Goal: Register for event/course

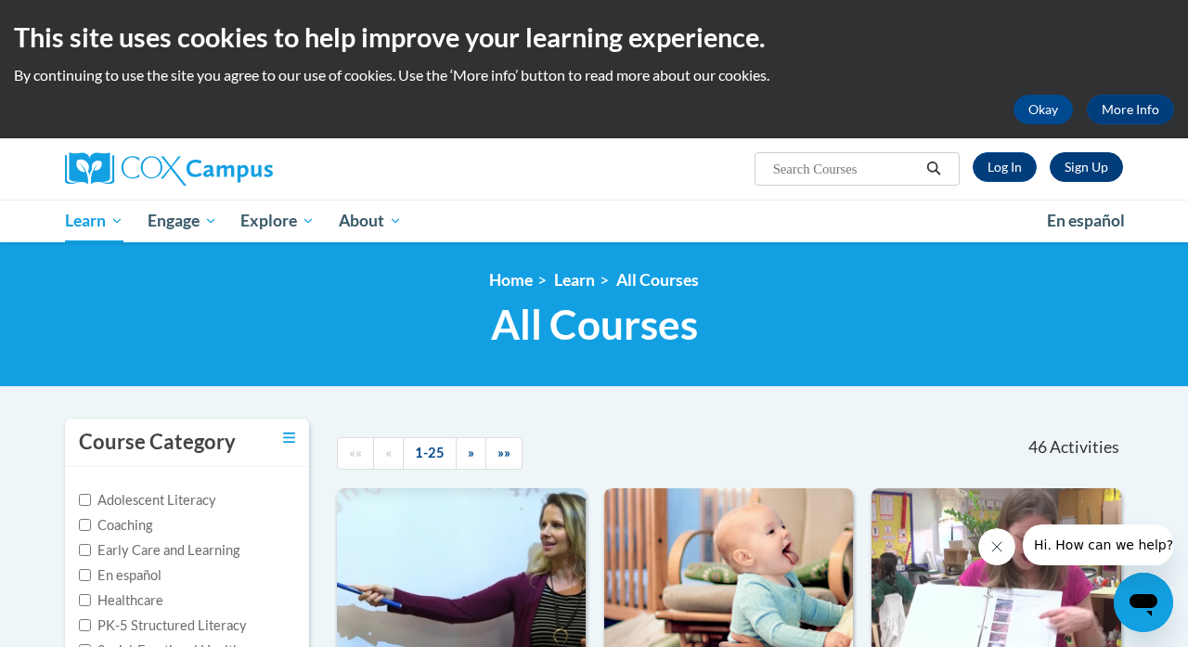
click at [1073, 174] on link "Sign Up" at bounding box center [1086, 167] width 73 height 30
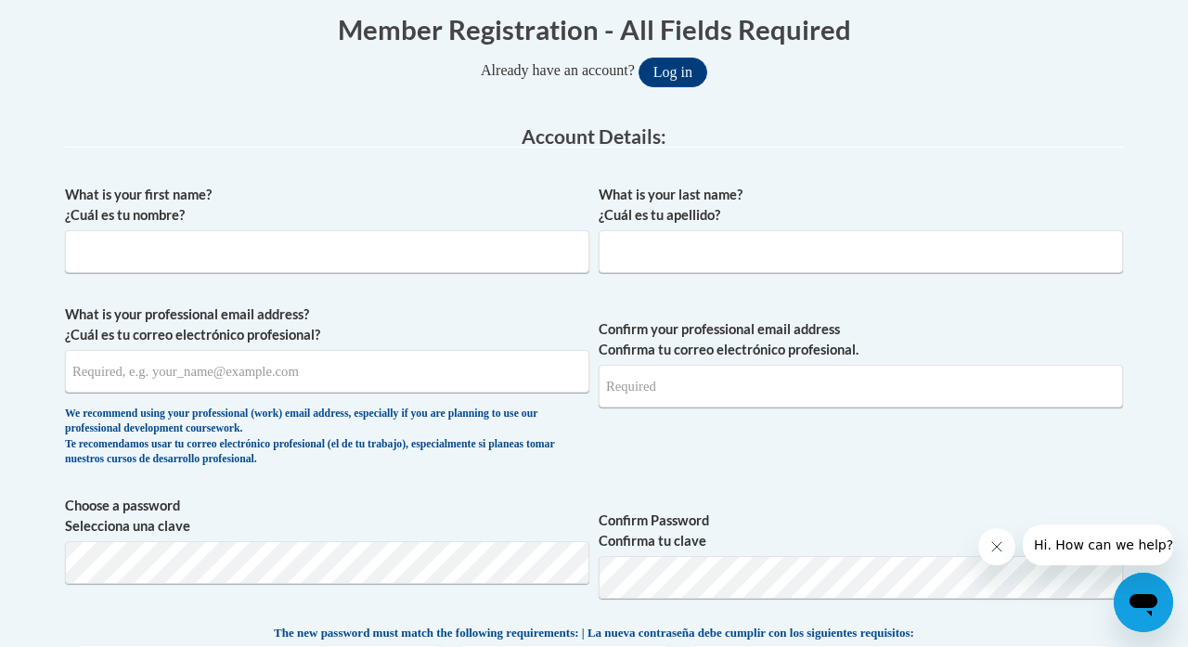
scroll to position [386, 0]
type input "Ana"
type input "[PERSON_NAME]"
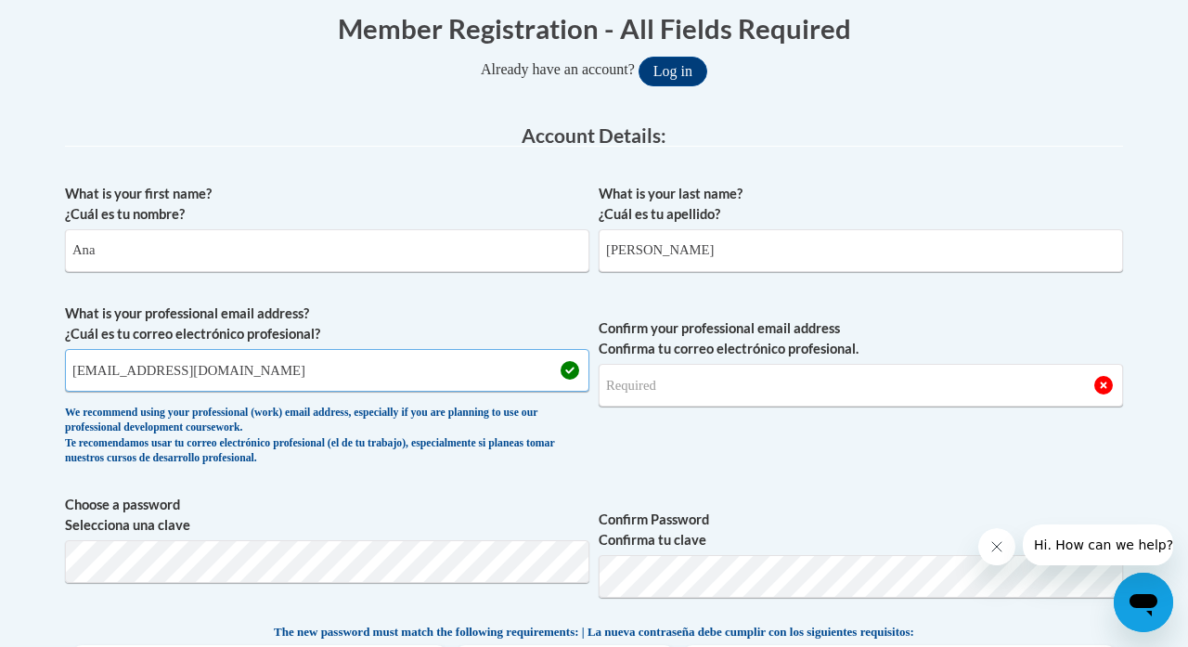
click at [160, 372] on input "tuo13989@tuotemple.edu" at bounding box center [327, 370] width 524 height 43
type input "tuo13989@temple.edu"
click at [778, 373] on input "Confirm your professional email address Confirma tu correo electrónico profesio…" at bounding box center [861, 385] width 524 height 43
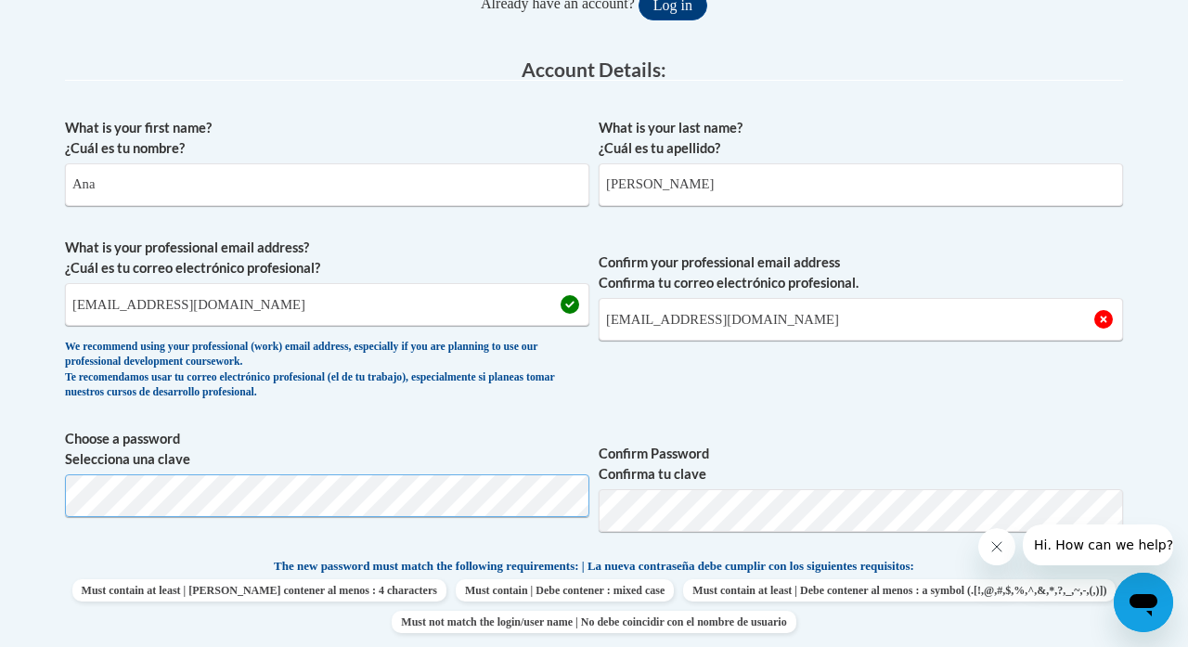
scroll to position [454, 0]
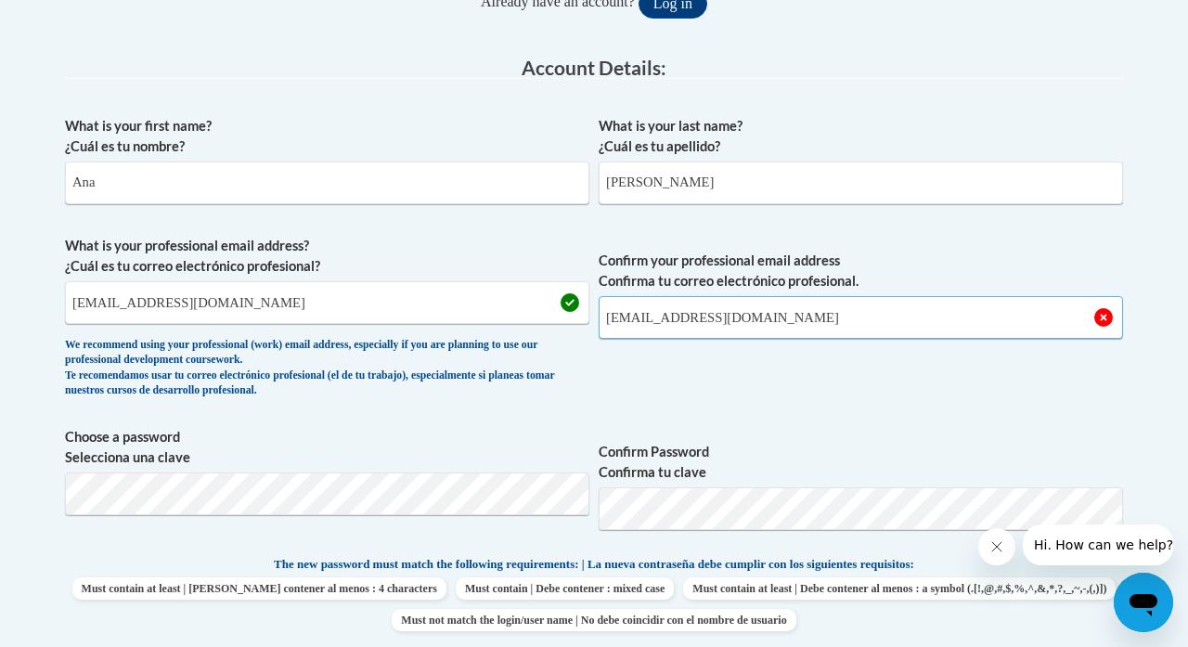
click at [619, 313] on input "tu13989@temple.edu" at bounding box center [861, 317] width 524 height 43
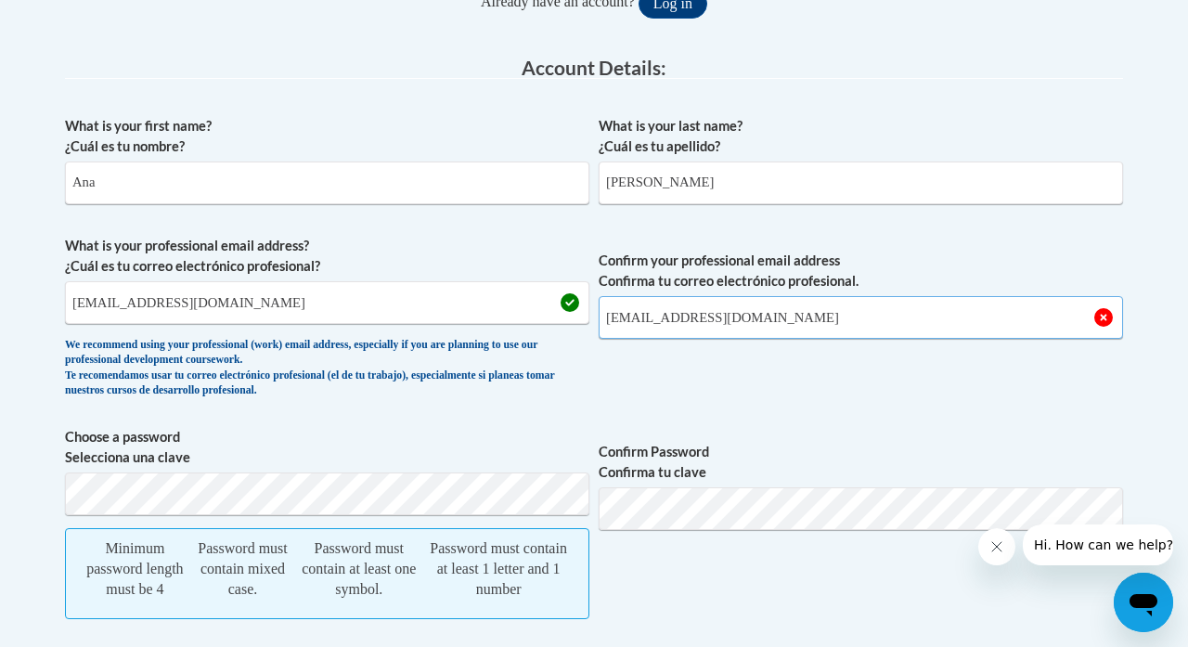
type input "tuo13989@temple.edu"
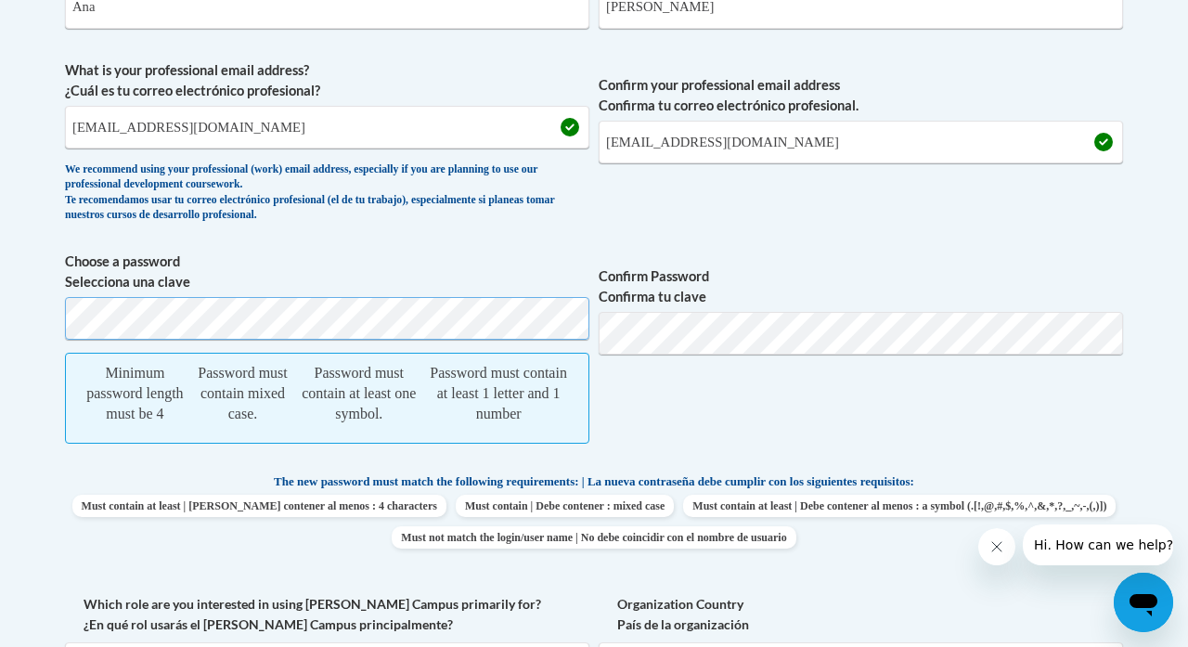
scroll to position [630, 0]
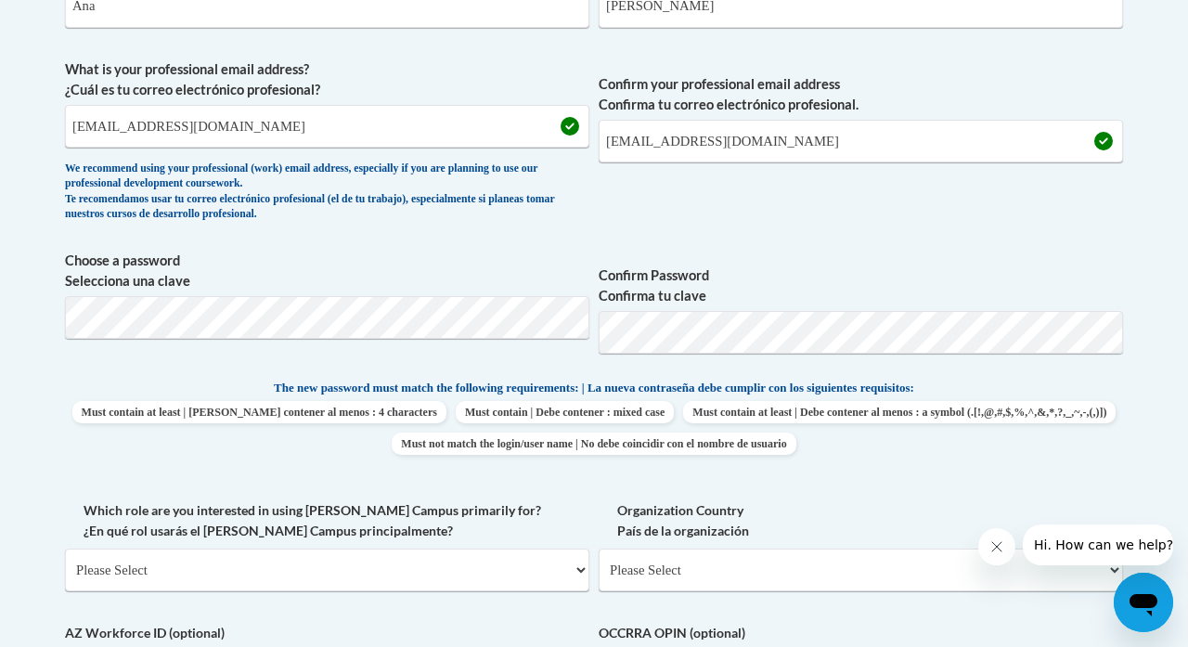
click at [468, 487] on div "What is your first name? ¿Cuál es tu nombre? Ana What is your last name? ¿Cuál …" at bounding box center [594, 361] width 1058 height 862
click at [513, 503] on label "Which role are you interested in using Cox Campus primarily for? ¿En qué rol us…" at bounding box center [327, 520] width 524 height 41
click at [513, 549] on select "Please Select College/University | Colegio/Universidad Community/Nonprofit Part…" at bounding box center [327, 570] width 524 height 43
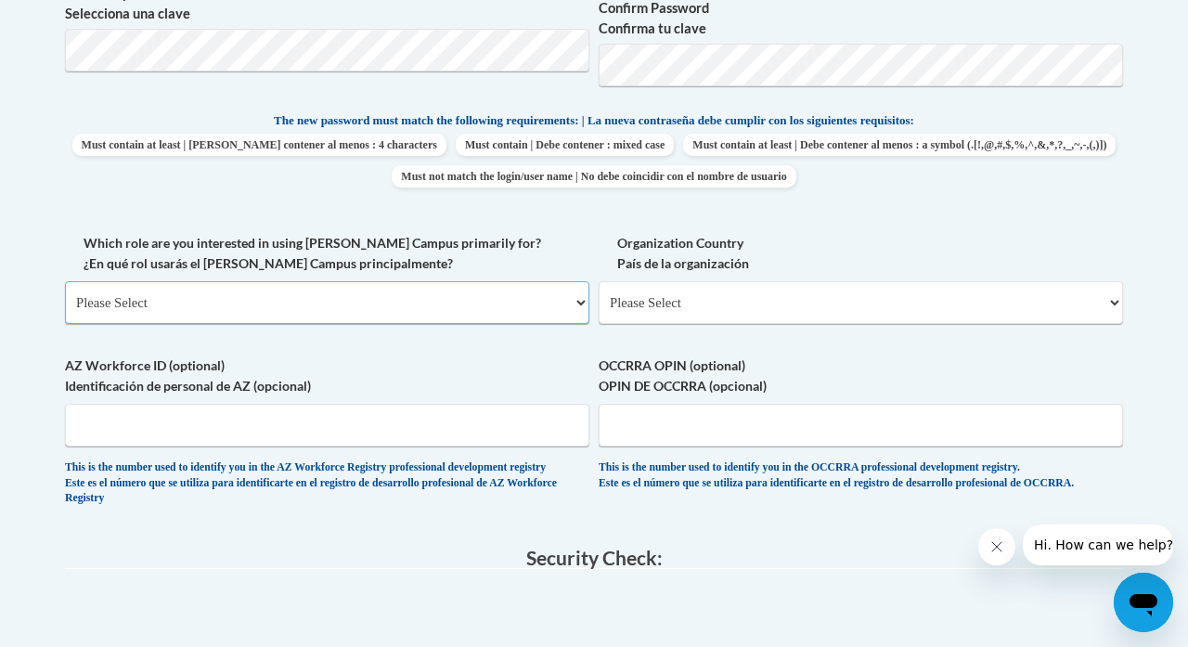
scroll to position [898, 0]
select select "fbf2d438-af2f-41f8-98f1-81c410e29de3"
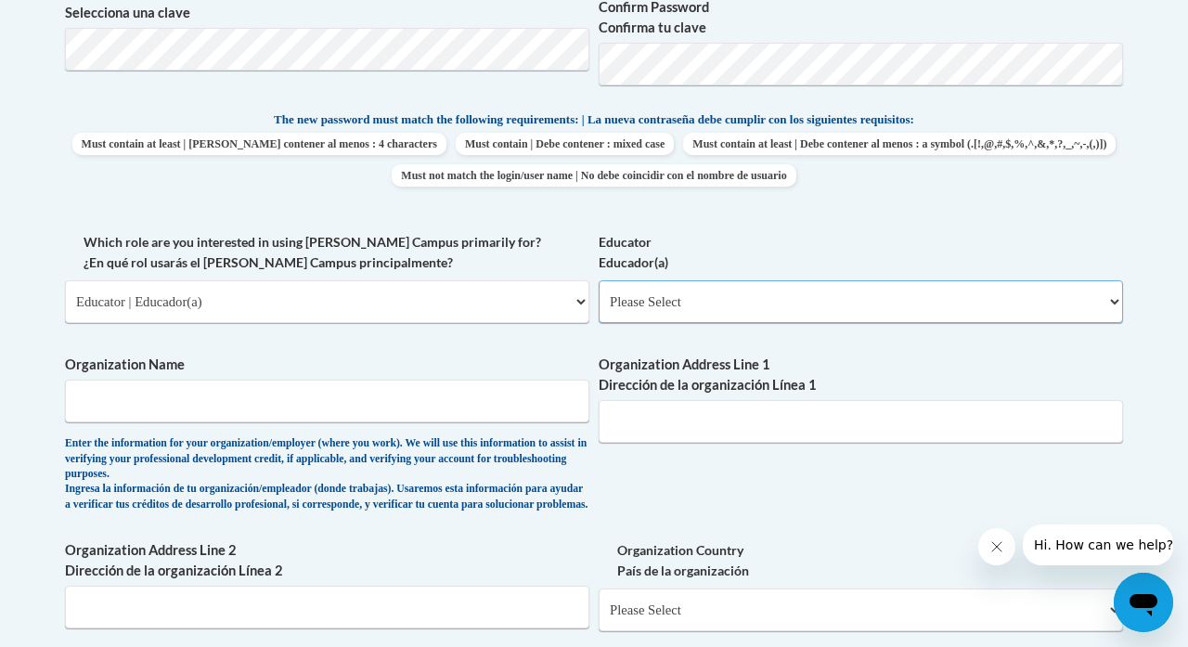
select select "8e40623d-54d0-45cd-9f92-5df65cd3f8cf"
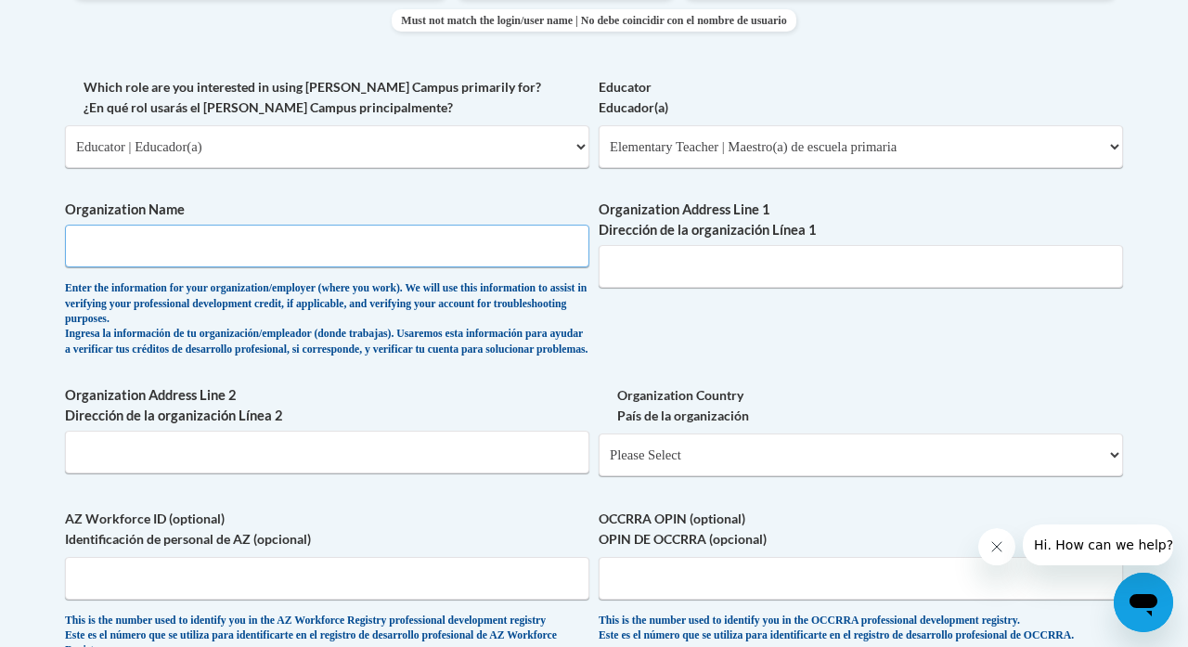
scroll to position [1054, 0]
click at [597, 355] on div "What is your first name? ¿Cuál es tu nombre? Ana What is your last name? ¿Cuál …" at bounding box center [594, 91] width 1058 height 1170
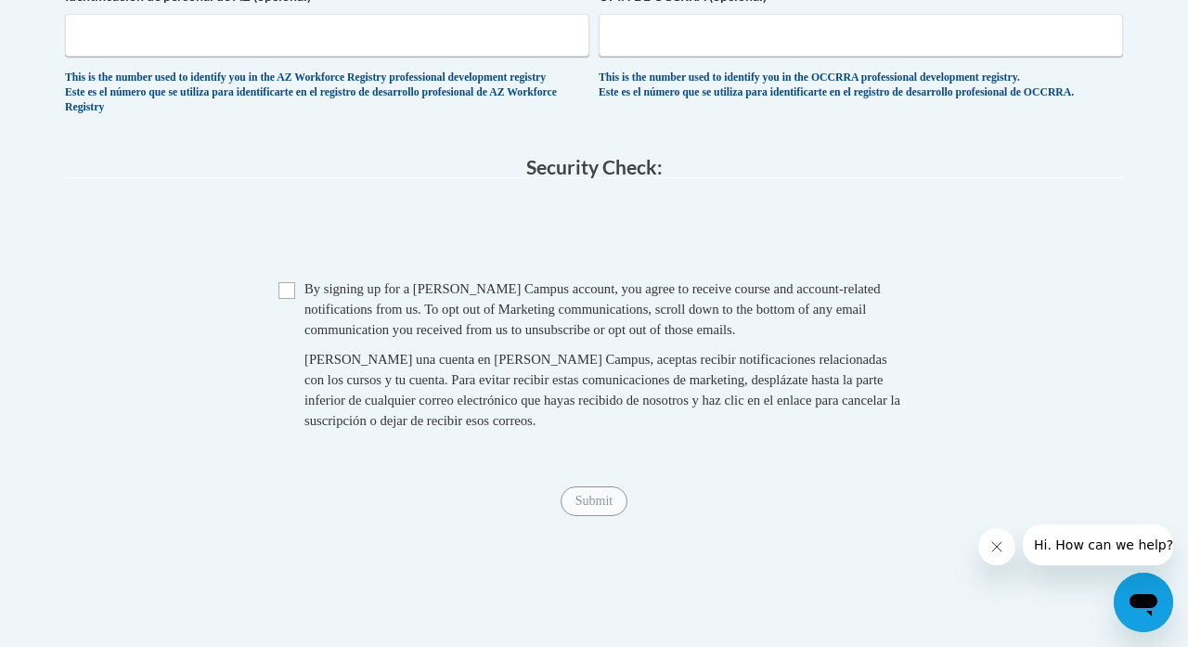
scroll to position [1605, 0]
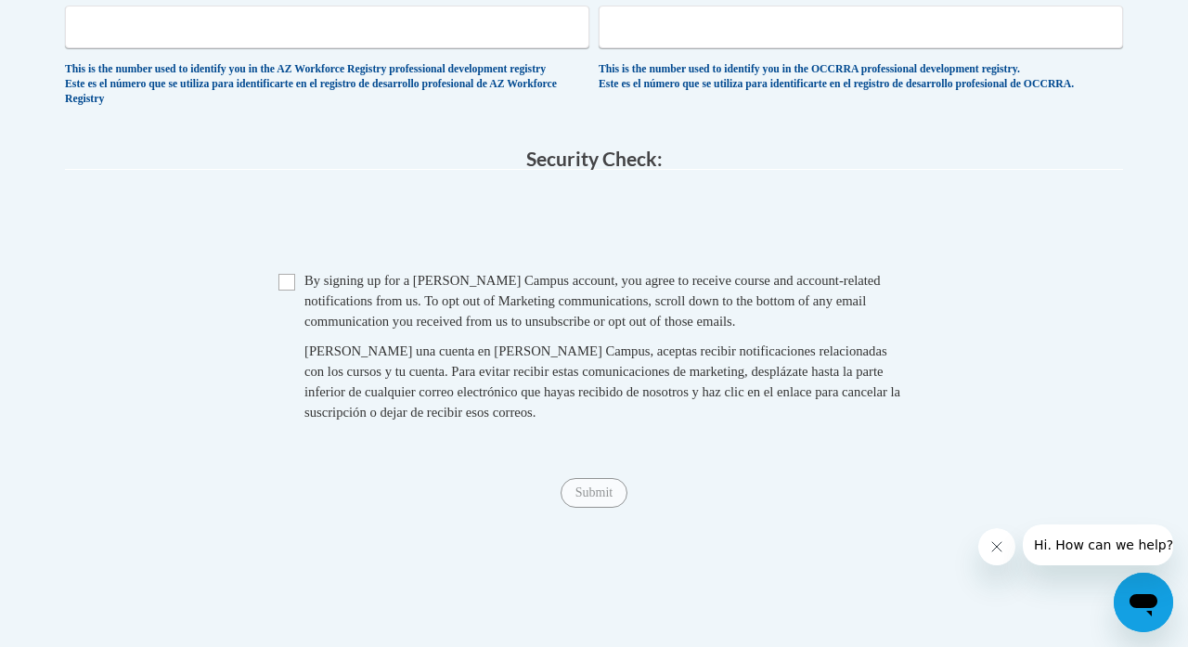
click at [287, 280] on span "Checkbox By signing up for a Cox Campus account, you agree to receive course an…" at bounding box center [593, 355] width 631 height 171
click at [287, 290] on input "Checkbox" at bounding box center [286, 282] width 17 height 17
checkbox input "true"
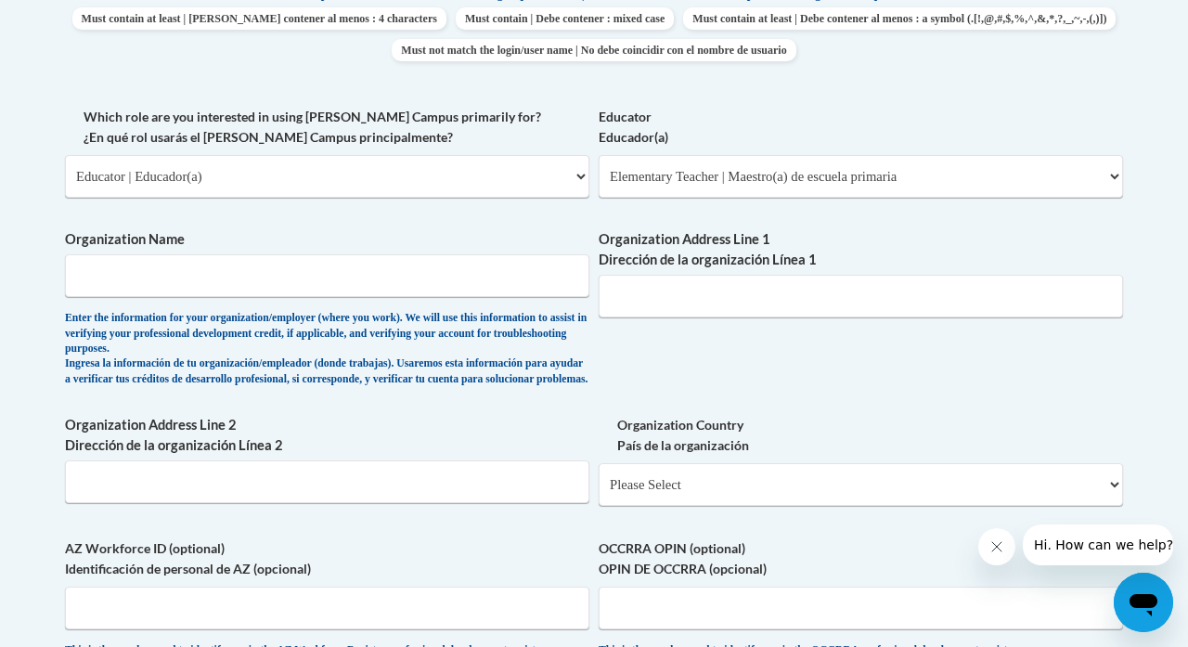
scroll to position [1024, 0]
select select "ad49bcad-a171-4b2e-b99c-48b446064914"
select select
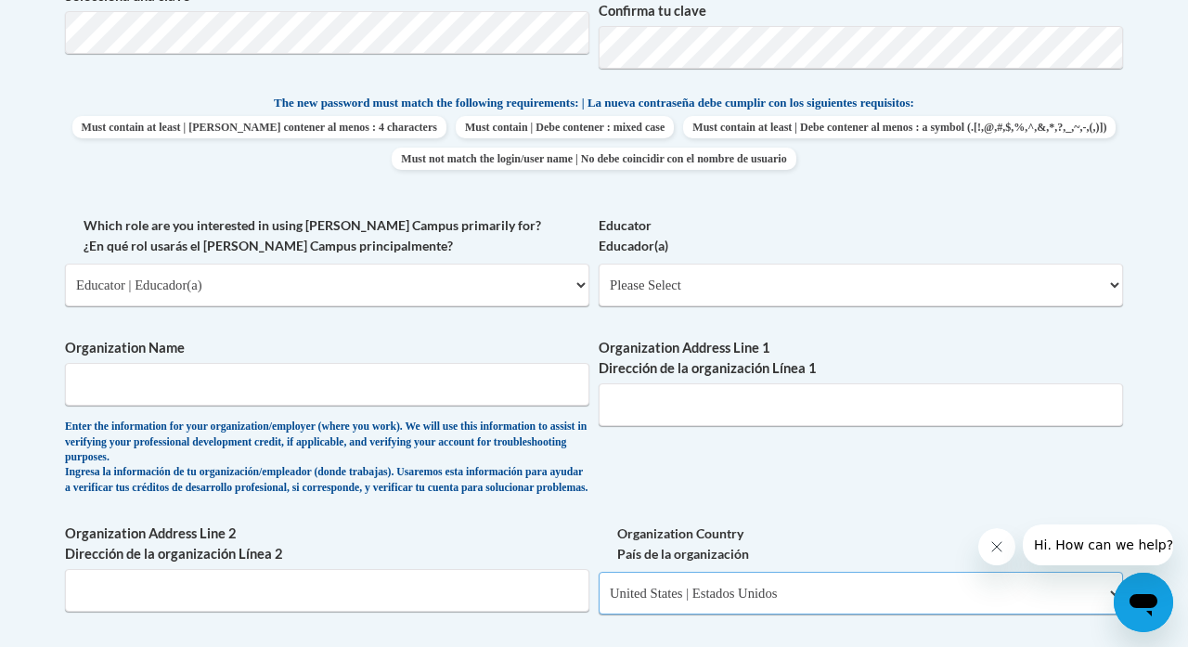
scroll to position [914, 0]
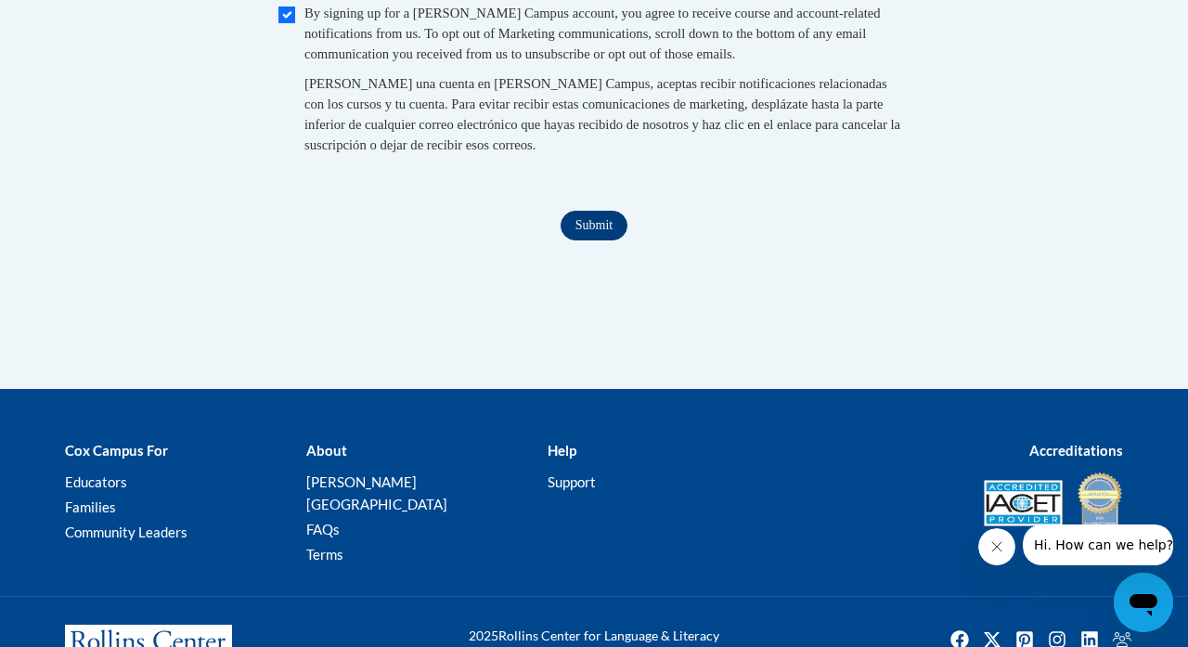
click at [594, 213] on input "Submit" at bounding box center [594, 226] width 67 height 30
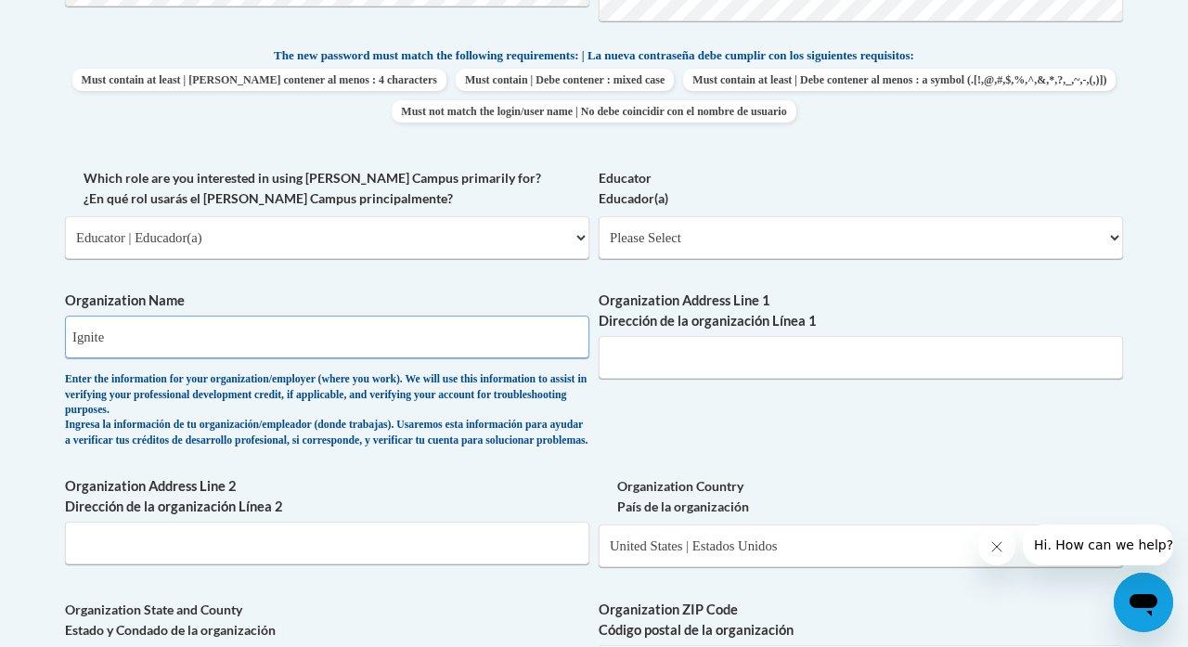
type input "Ignite"
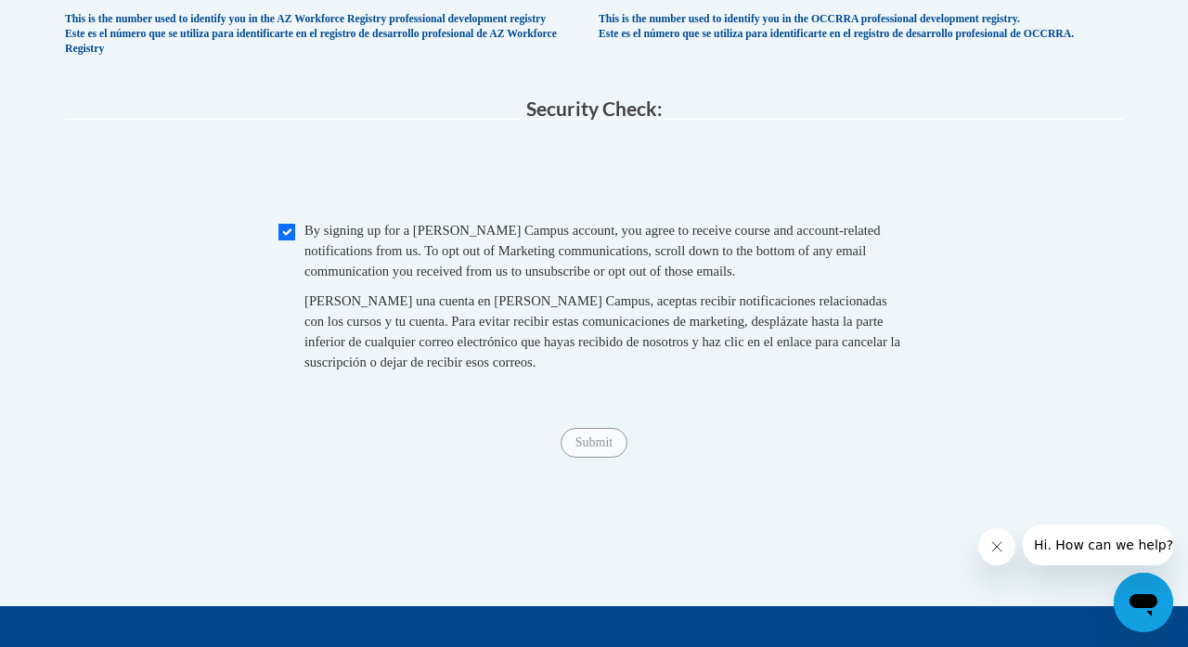
scroll to position [1883, 0]
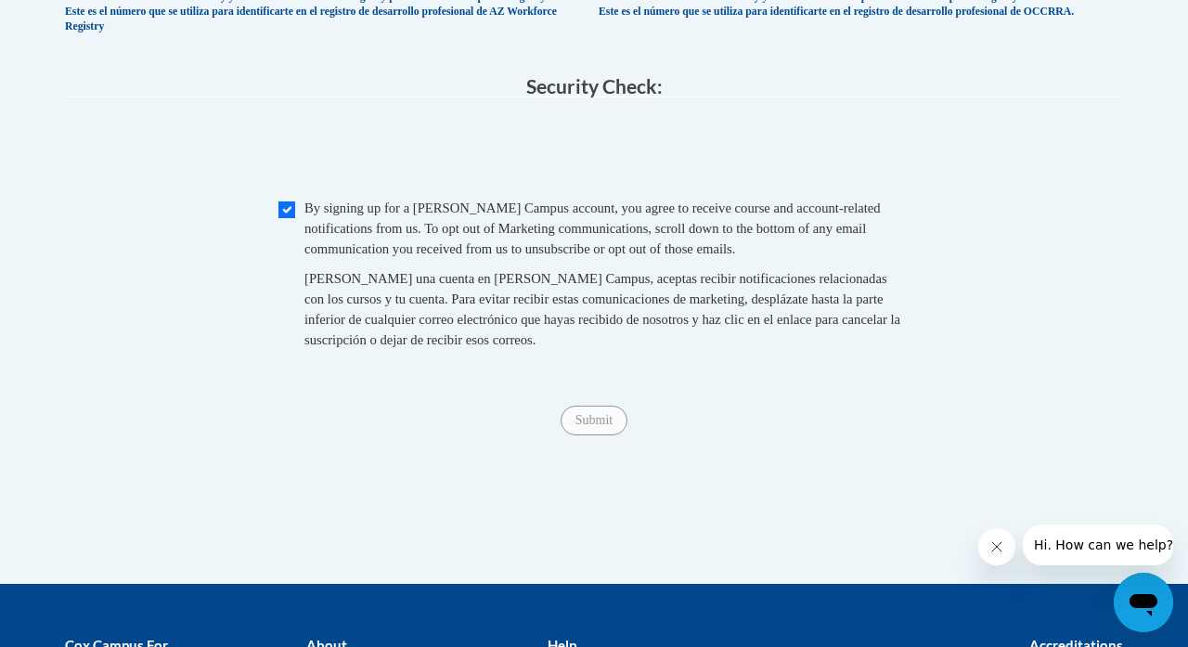
type input "Teach For America"
click at [590, 271] on span "Al crear una cuenta en Cox Campus, aceptas recibir notificaciones relacionadas …" at bounding box center [602, 309] width 596 height 76
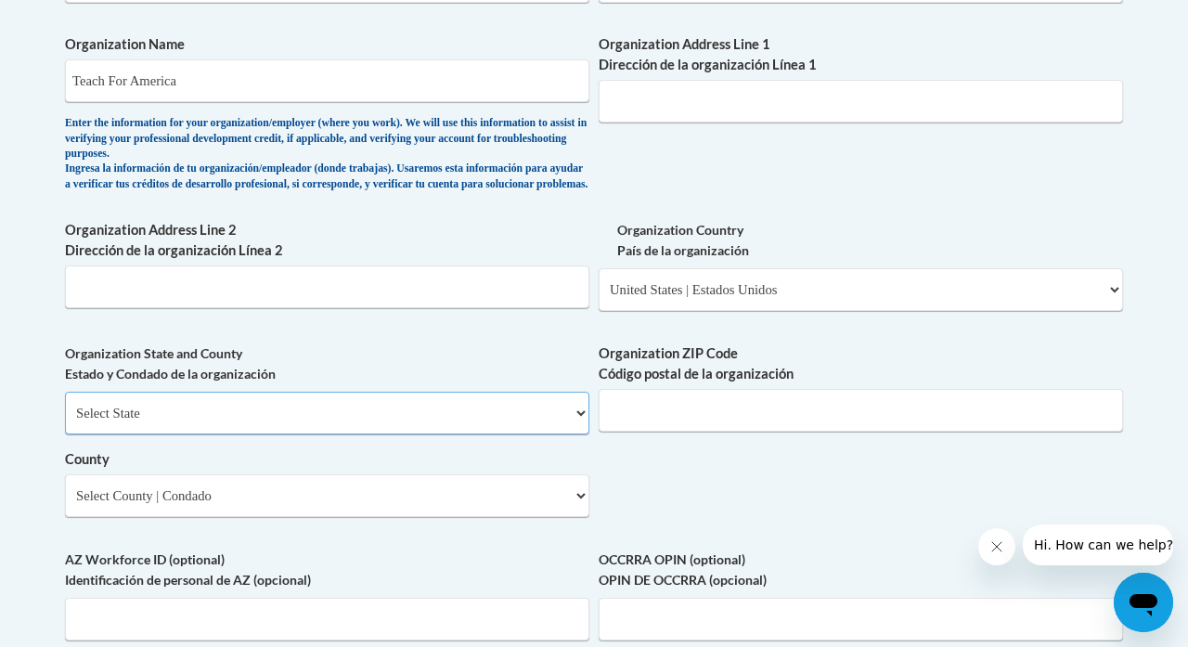
scroll to position [1222, 0]
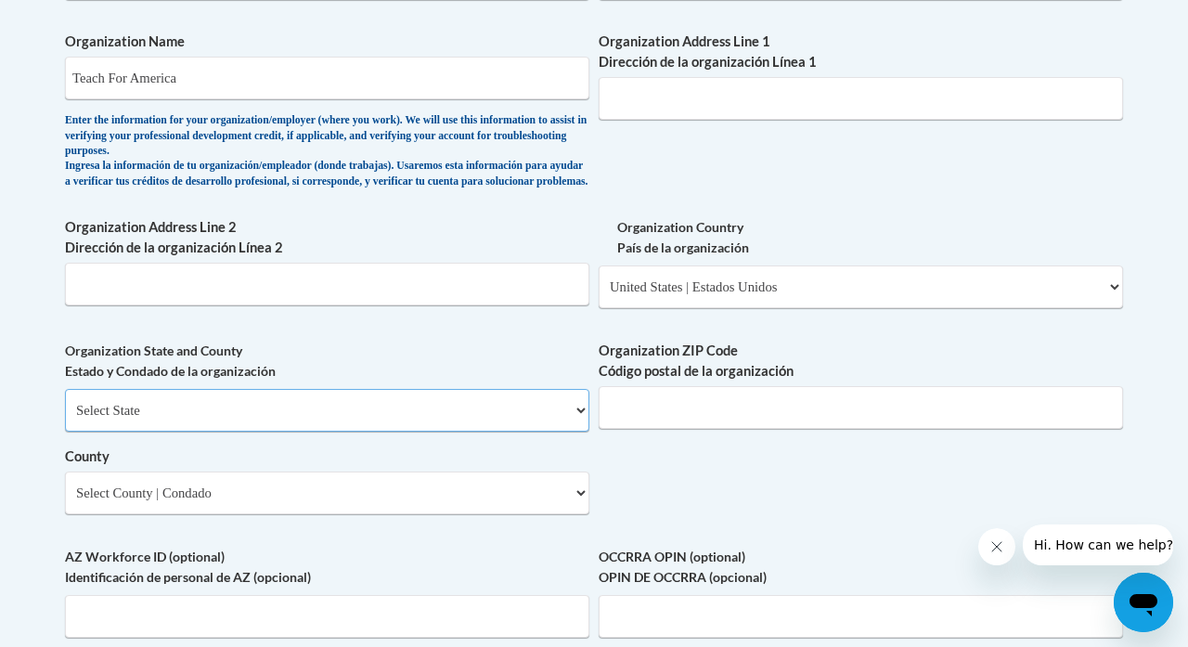
select select "Pennsylvania"
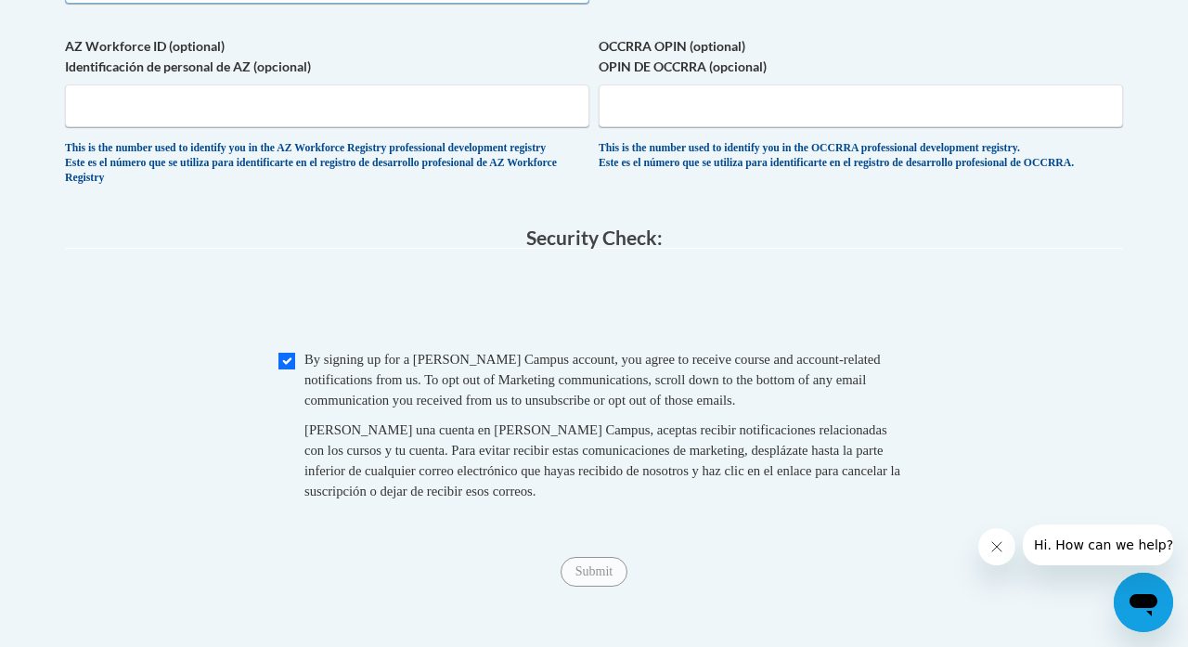
scroll to position [1733, 0]
click at [603, 556] on input "Submit" at bounding box center [594, 571] width 67 height 30
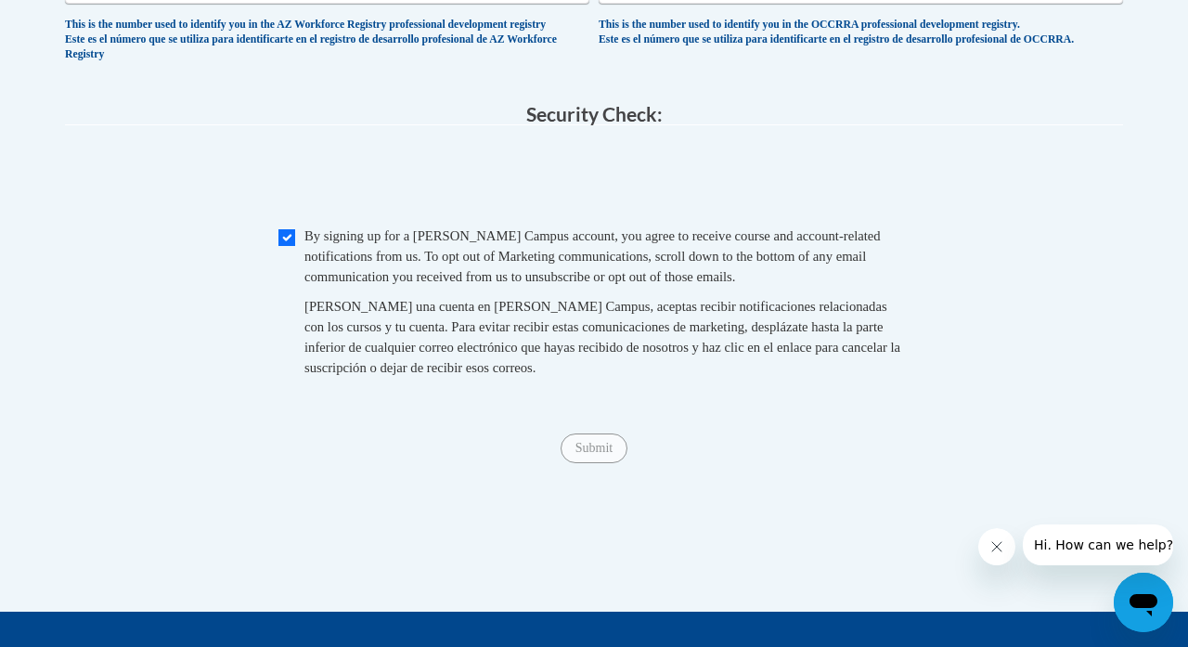
scroll to position [1860, 0]
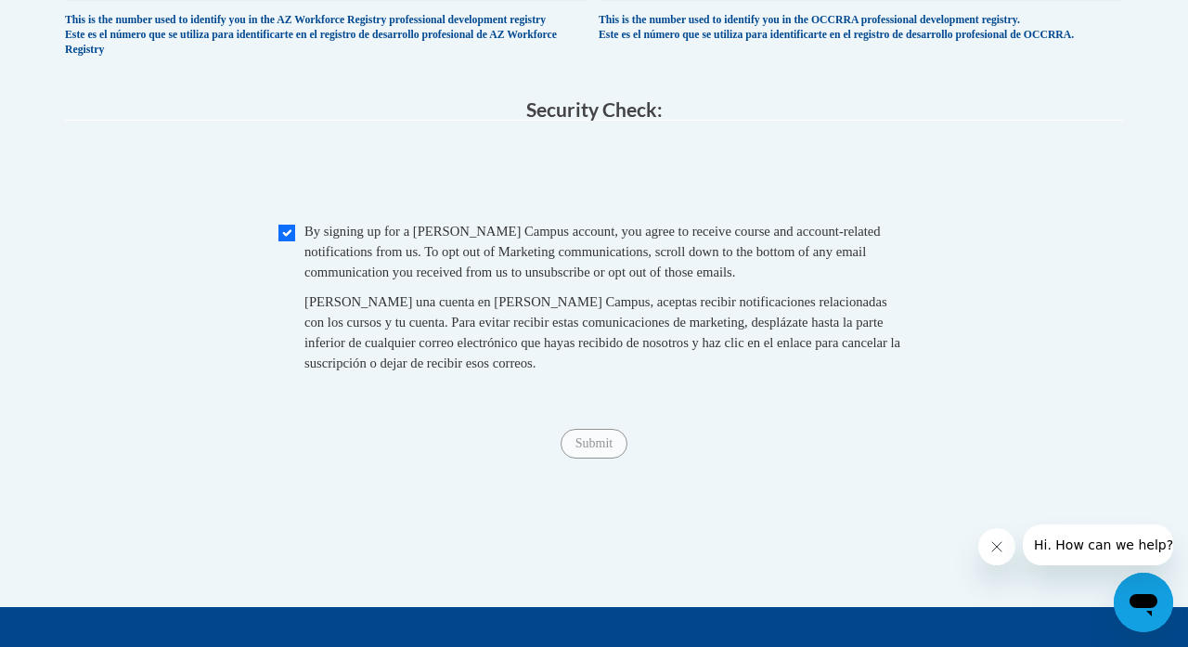
type input "2019 N Lawrence St"
click at [368, 245] on span "By signing up for a Cox Campus account, you agree to receive course and account…" at bounding box center [592, 252] width 576 height 56
click at [274, 221] on div "Checkbox By signing up for a Cox Campus account, you agree to receive course an…" at bounding box center [594, 306] width 1058 height 171
click at [283, 225] on input "Checkbox" at bounding box center [286, 233] width 17 height 17
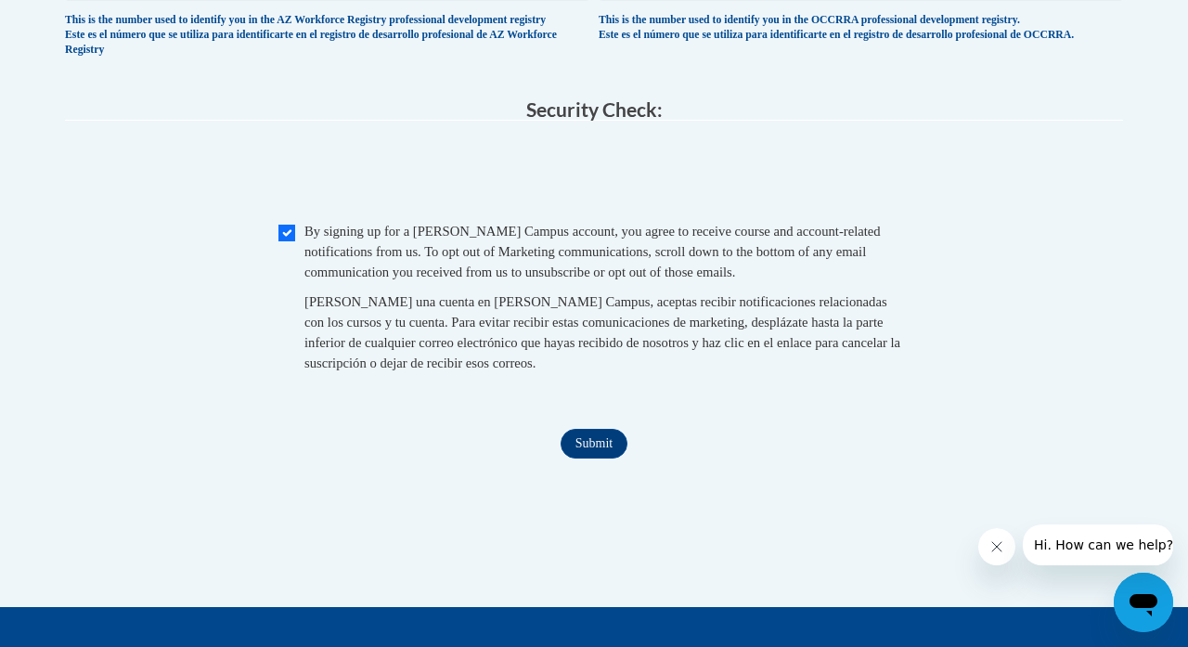
click at [283, 225] on input "Checkbox" at bounding box center [286, 233] width 17 height 17
click at [282, 225] on input "Checkbox" at bounding box center [286, 233] width 17 height 17
checkbox input "true"
click at [585, 433] on input "Submit" at bounding box center [594, 444] width 67 height 30
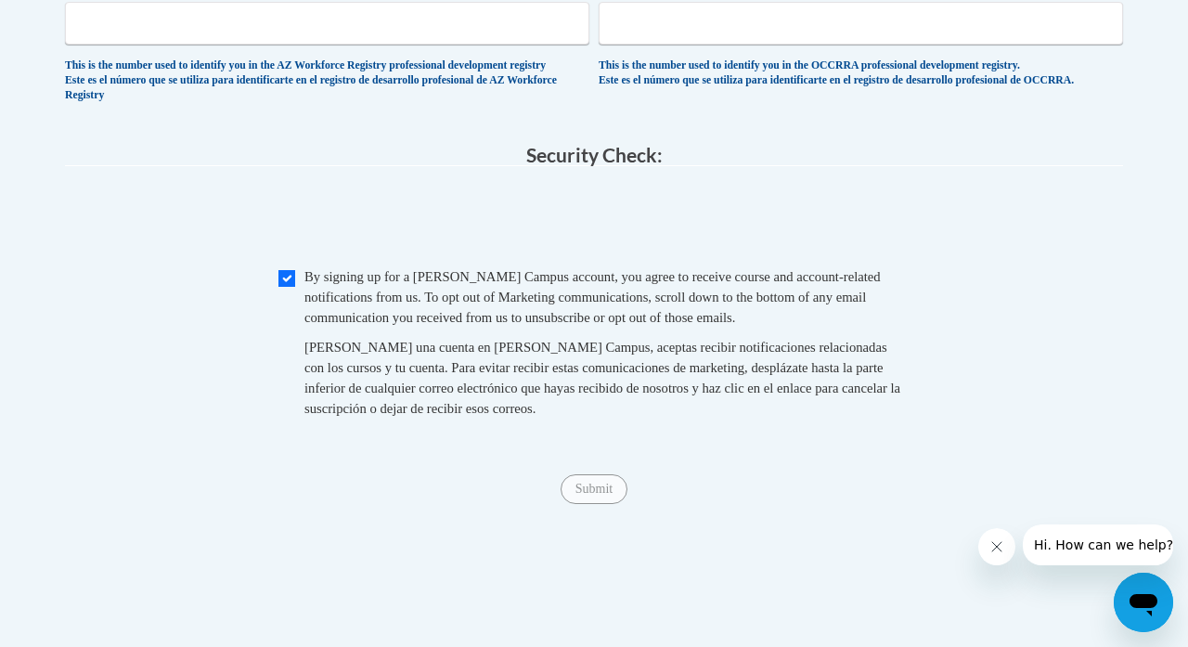
scroll to position [1812, 0]
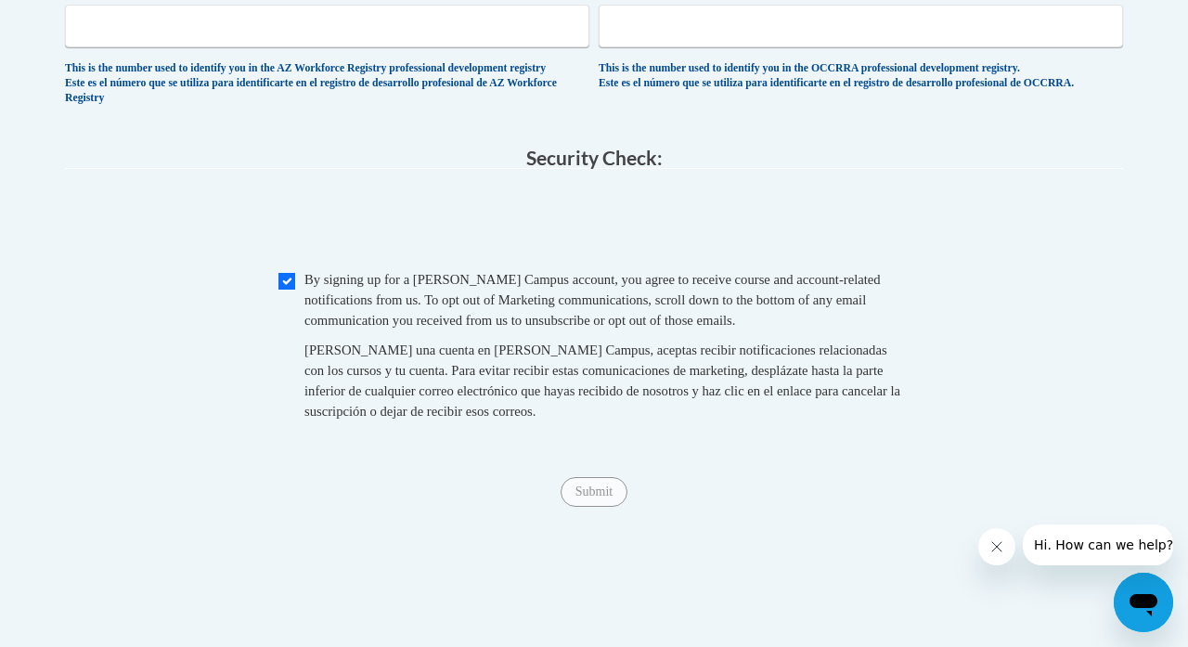
type input "19122"
click at [562, 169] on fieldset "Security Check: Enter the security code + = TextBox Checkbox" at bounding box center [594, 306] width 1058 height 316
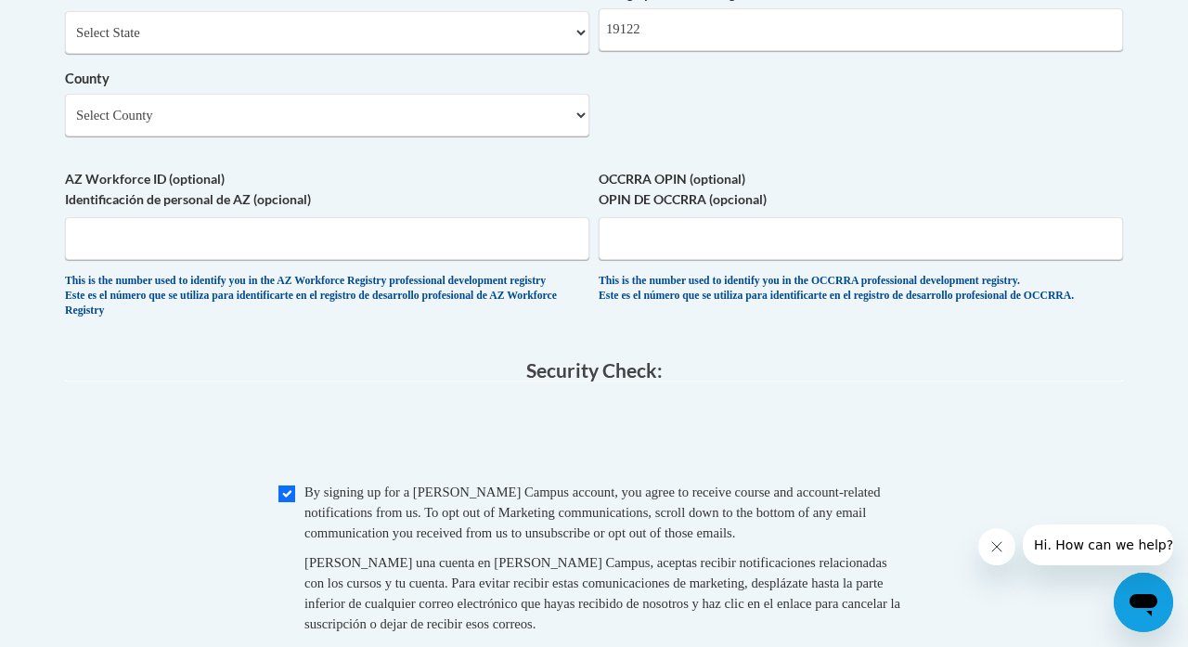
scroll to position [1596, 0]
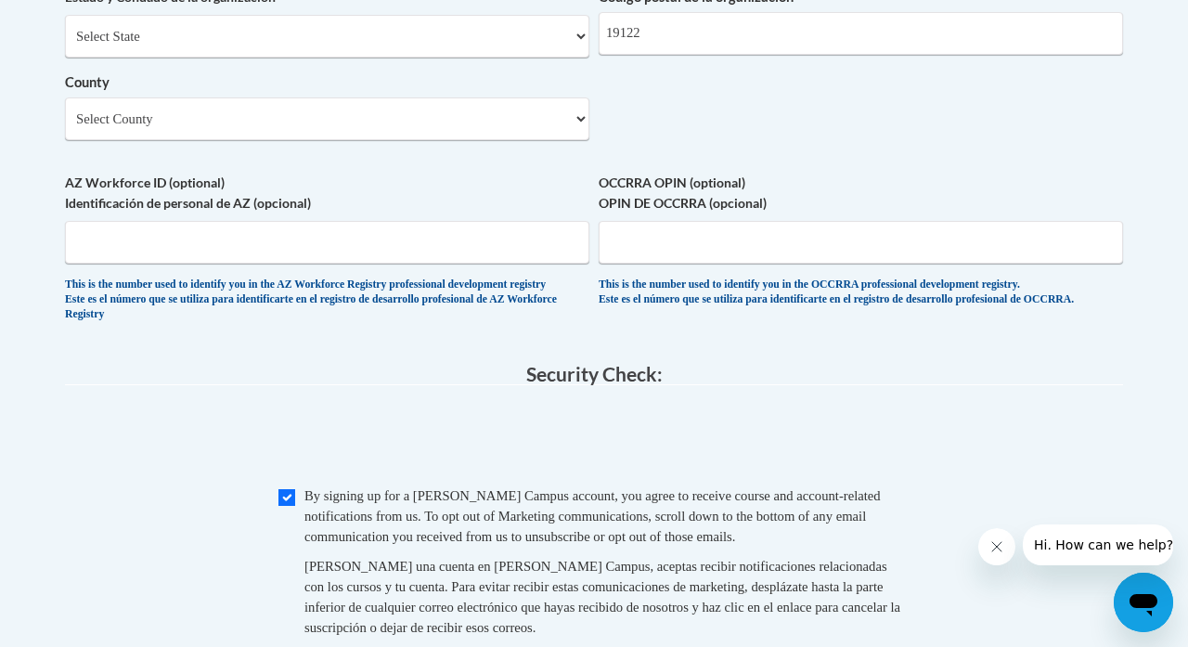
click at [291, 489] on input "Checkbox" at bounding box center [286, 497] width 17 height 17
checkbox input "true"
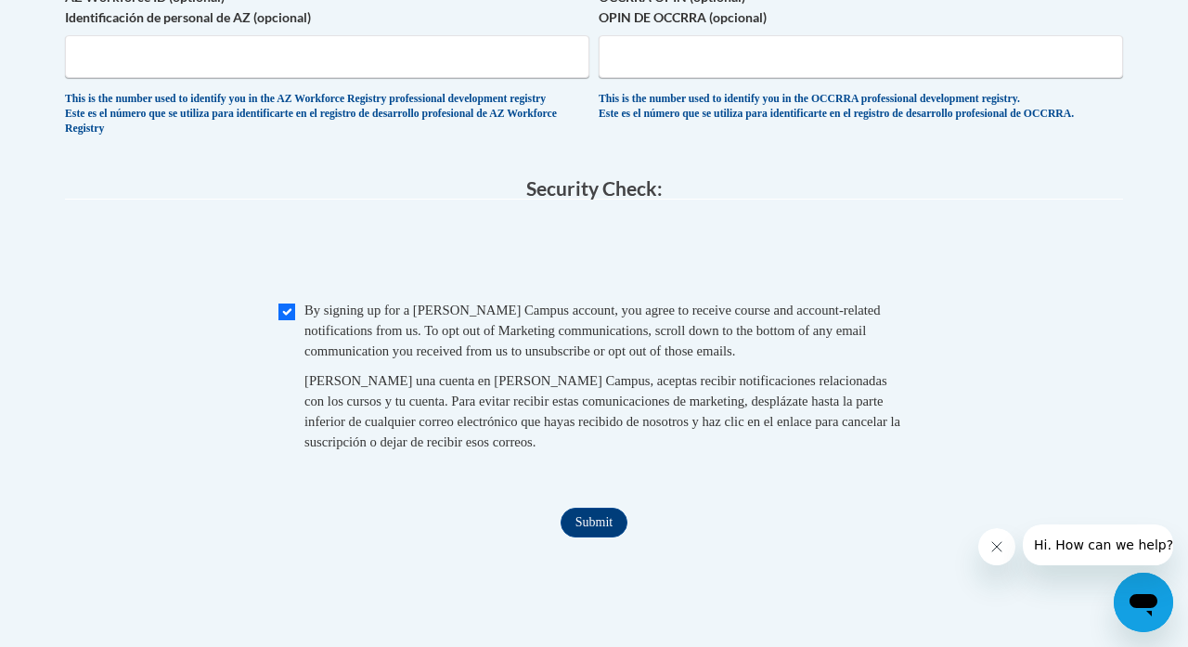
scroll to position [1829, 0]
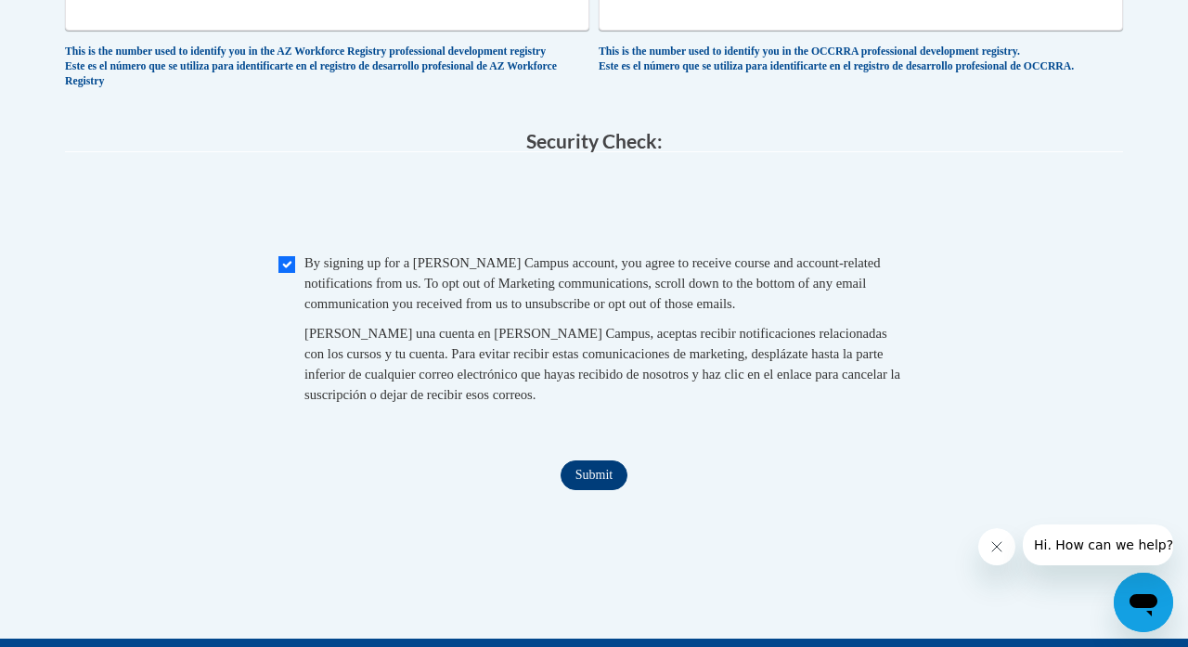
click at [586, 472] on input "Submit" at bounding box center [594, 475] width 67 height 30
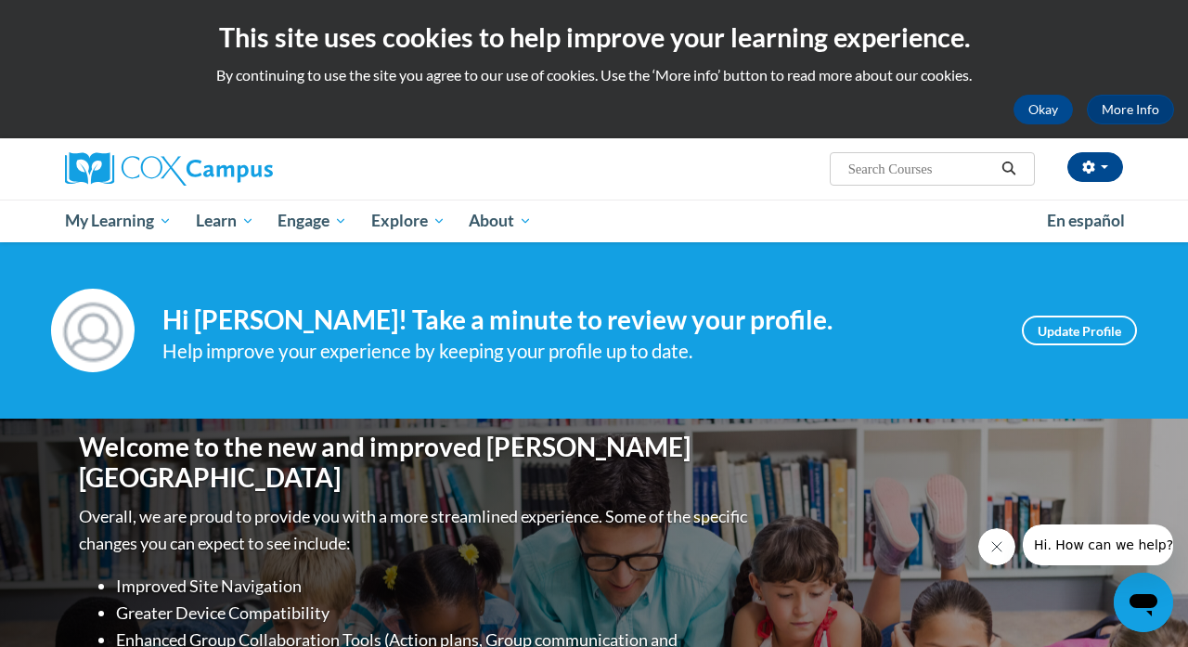
click at [954, 164] on input "Search..." at bounding box center [921, 169] width 149 height 22
type input "Systematic and Explicit Phonics"
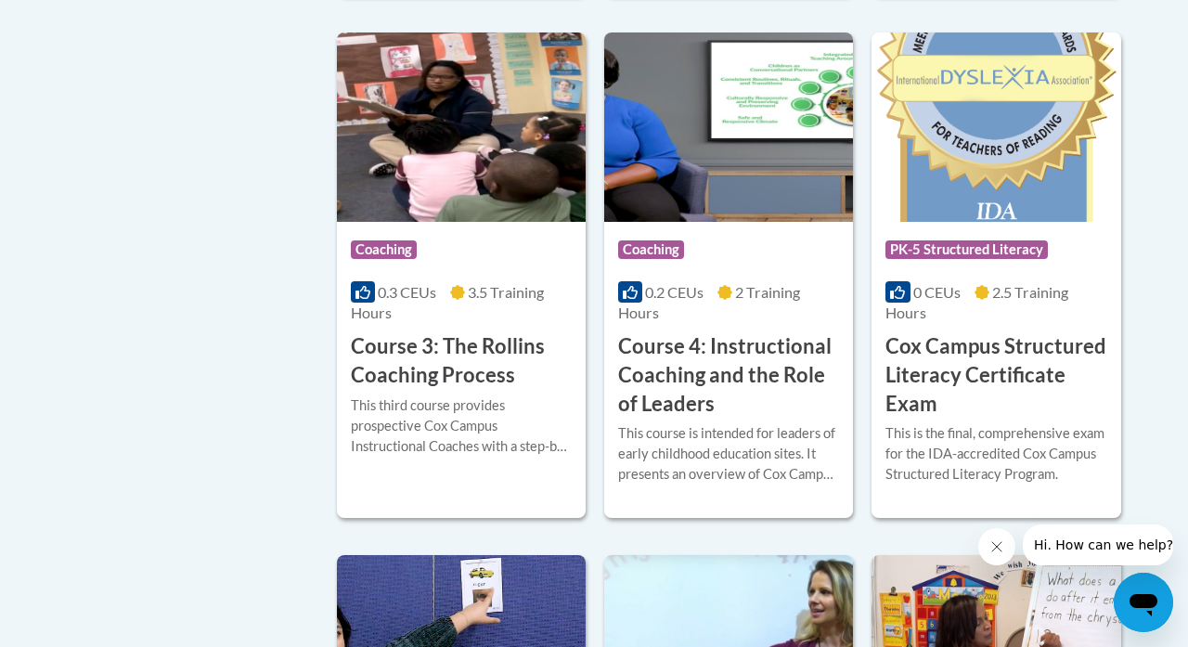
scroll to position [1619, 0]
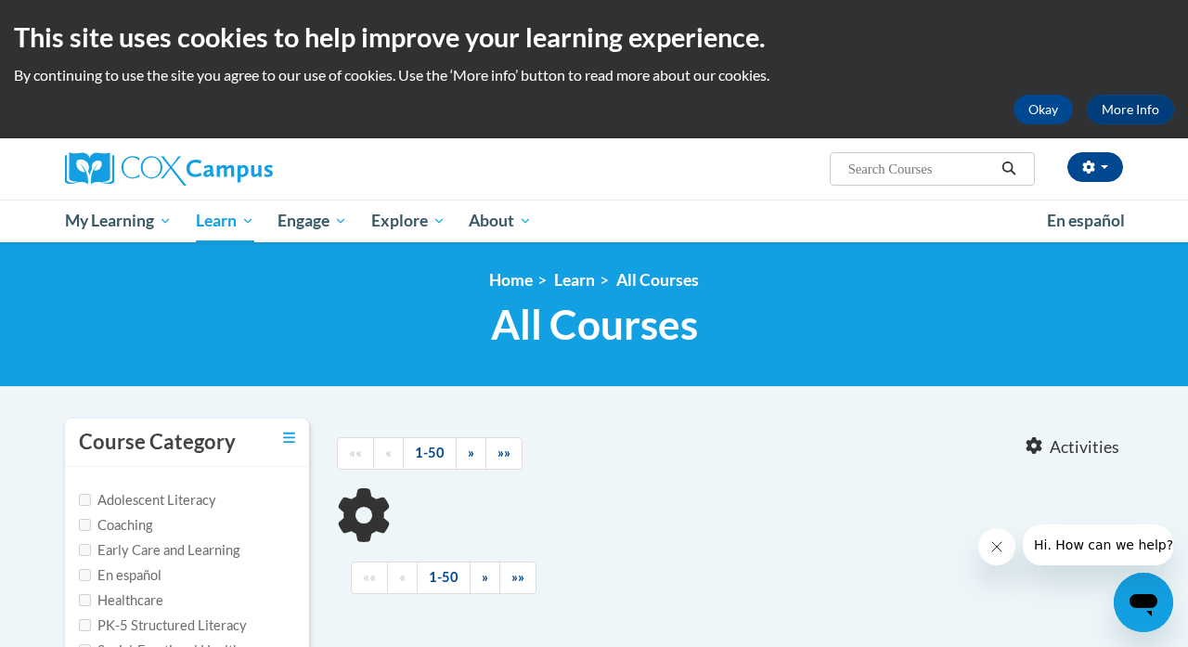
type input "Systematic and Explicit Phonics"
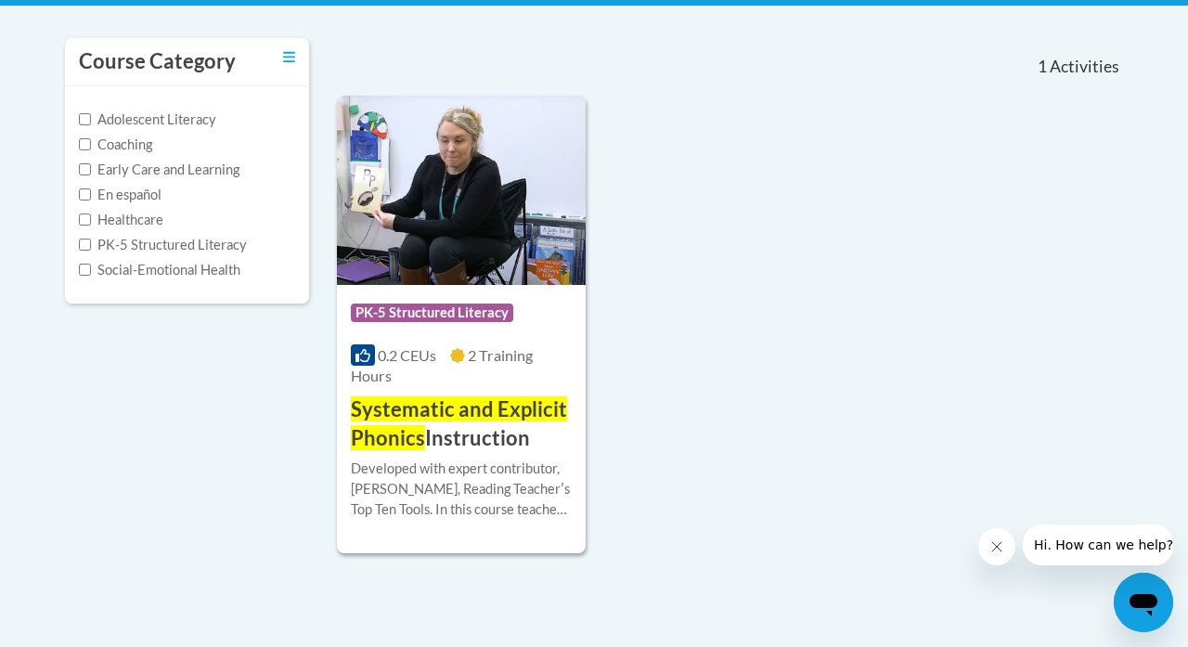
scroll to position [386, 0]
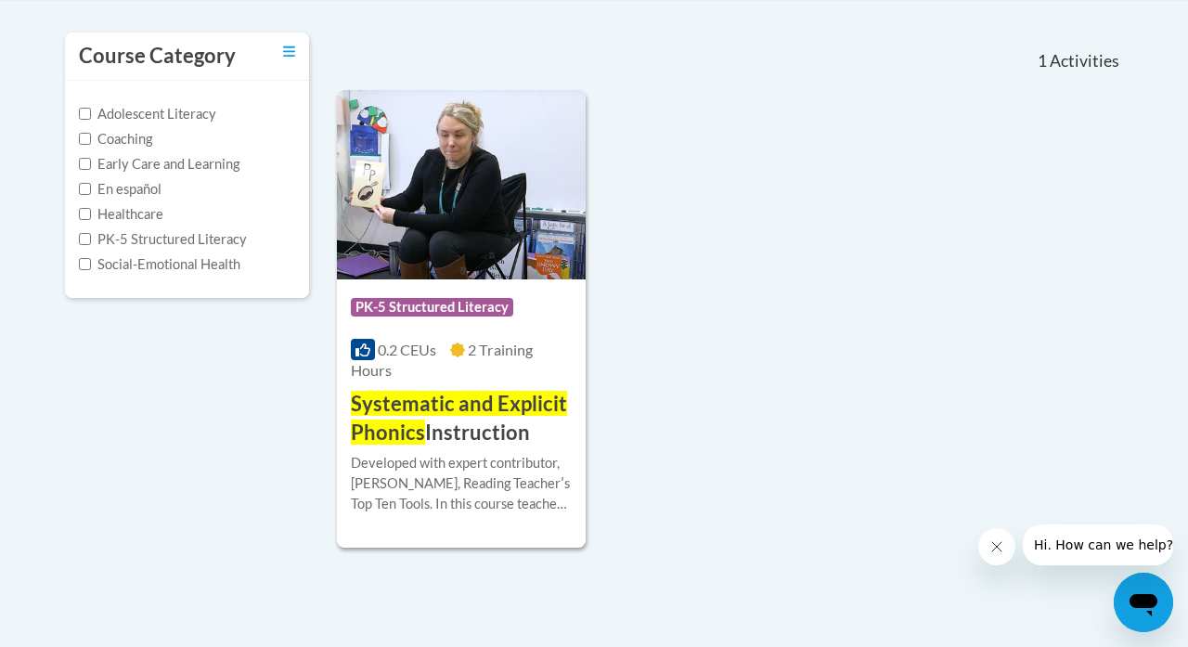
click at [461, 234] on img at bounding box center [461, 184] width 249 height 189
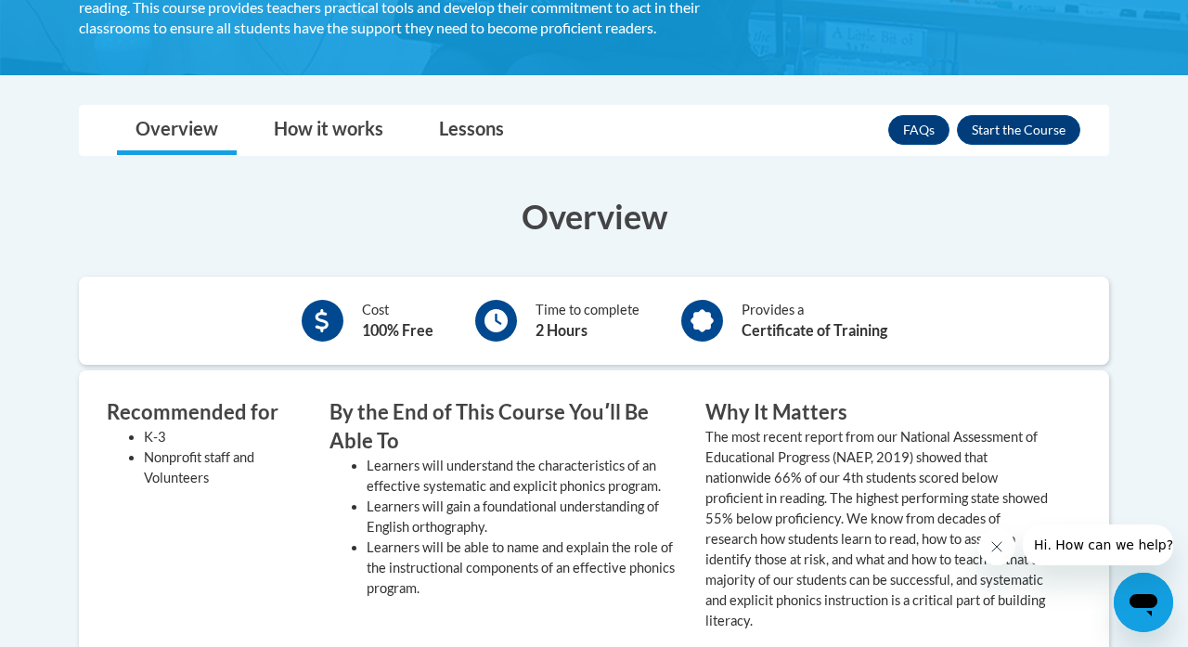
scroll to position [497, 0]
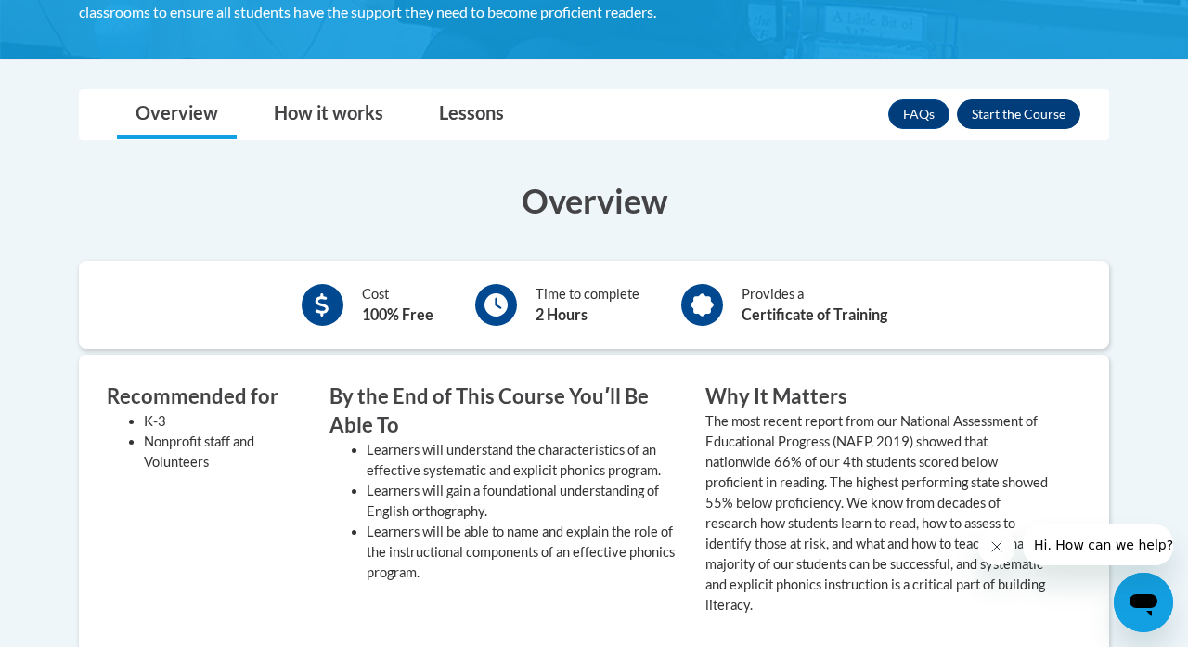
click at [1042, 111] on button "Enroll" at bounding box center [1018, 114] width 123 height 30
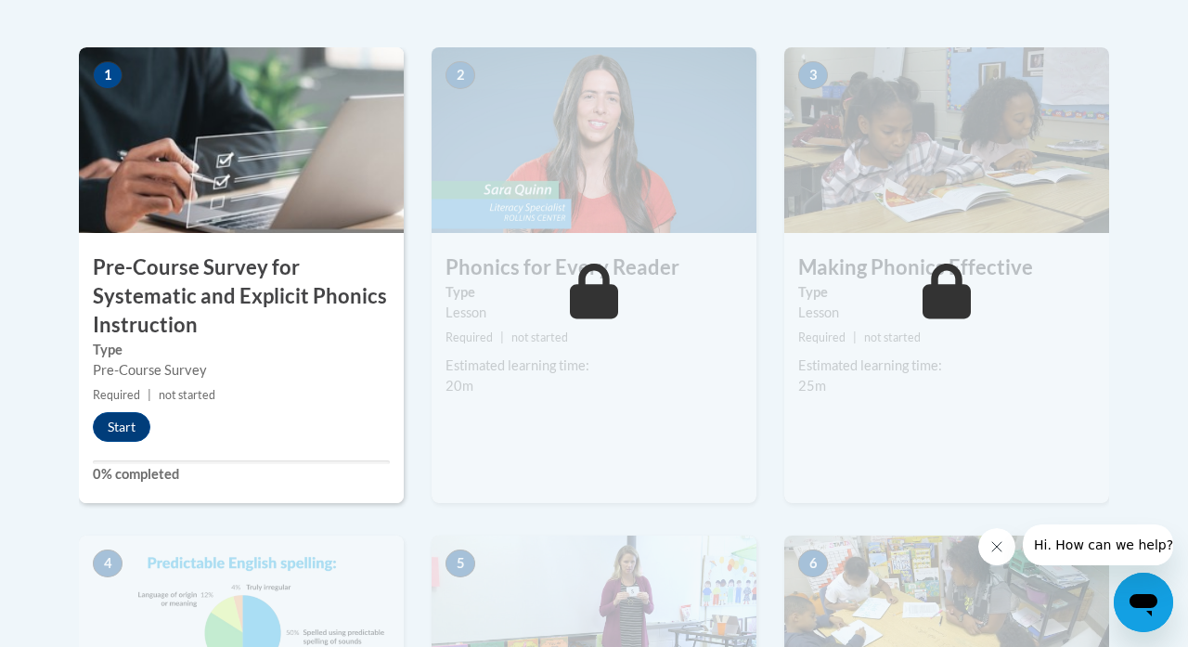
scroll to position [619, 0]
click at [108, 436] on button "Start" at bounding box center [122, 427] width 58 height 30
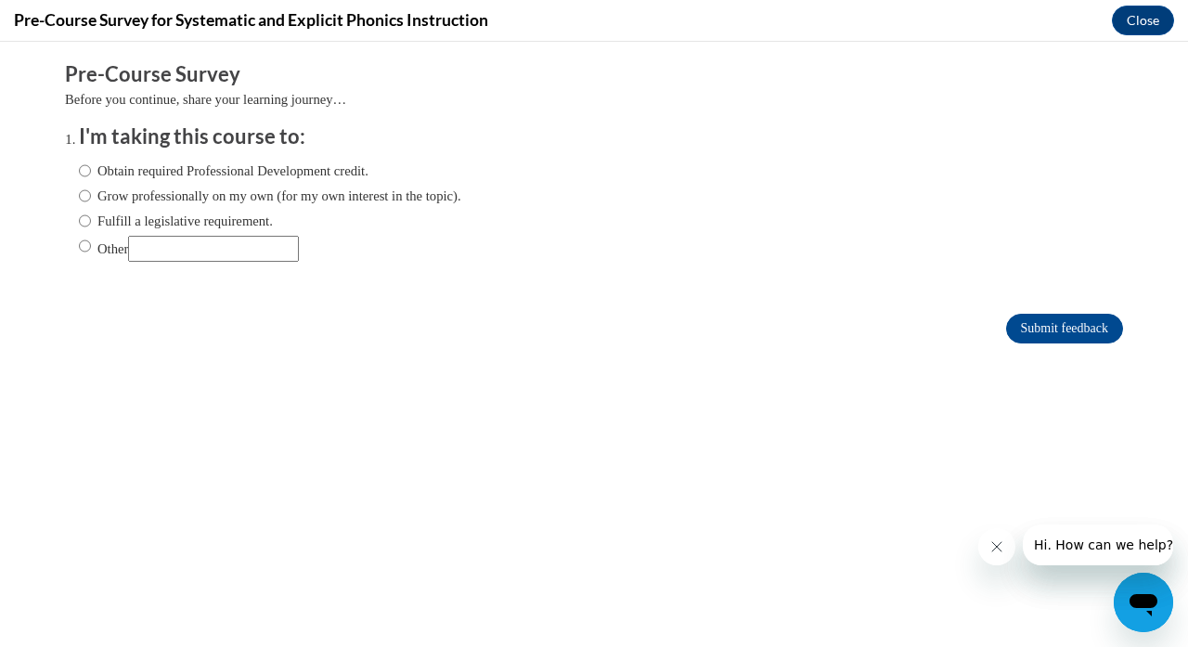
scroll to position [0, 0]
click at [249, 176] on label "Obtain required Professional Development credit." at bounding box center [224, 171] width 290 height 20
click at [91, 176] on input "Obtain required Professional Development credit." at bounding box center [85, 171] width 12 height 20
radio input "true"
click at [432, 199] on label "Grow professionally on my own (for my own interest in the topic)." at bounding box center [270, 196] width 382 height 20
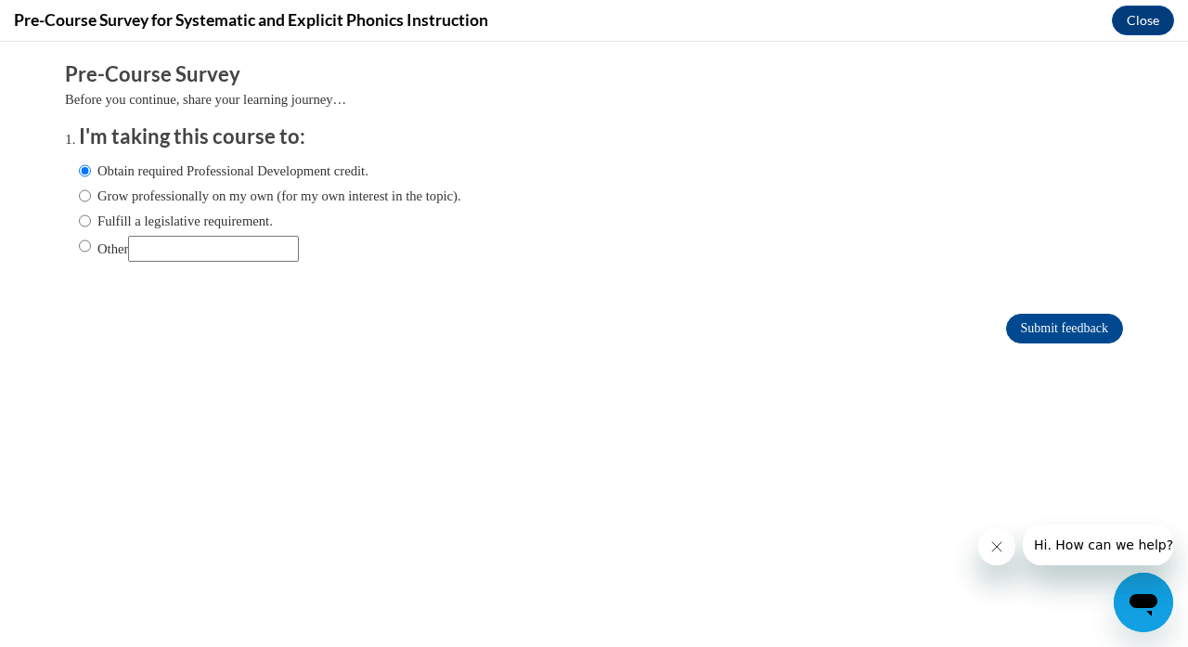
click at [91, 199] on input "Grow professionally on my own (for my own interest in the topic)." at bounding box center [85, 196] width 12 height 20
radio input "true"
click at [1089, 327] on input "Submit feedback" at bounding box center [1064, 329] width 117 height 30
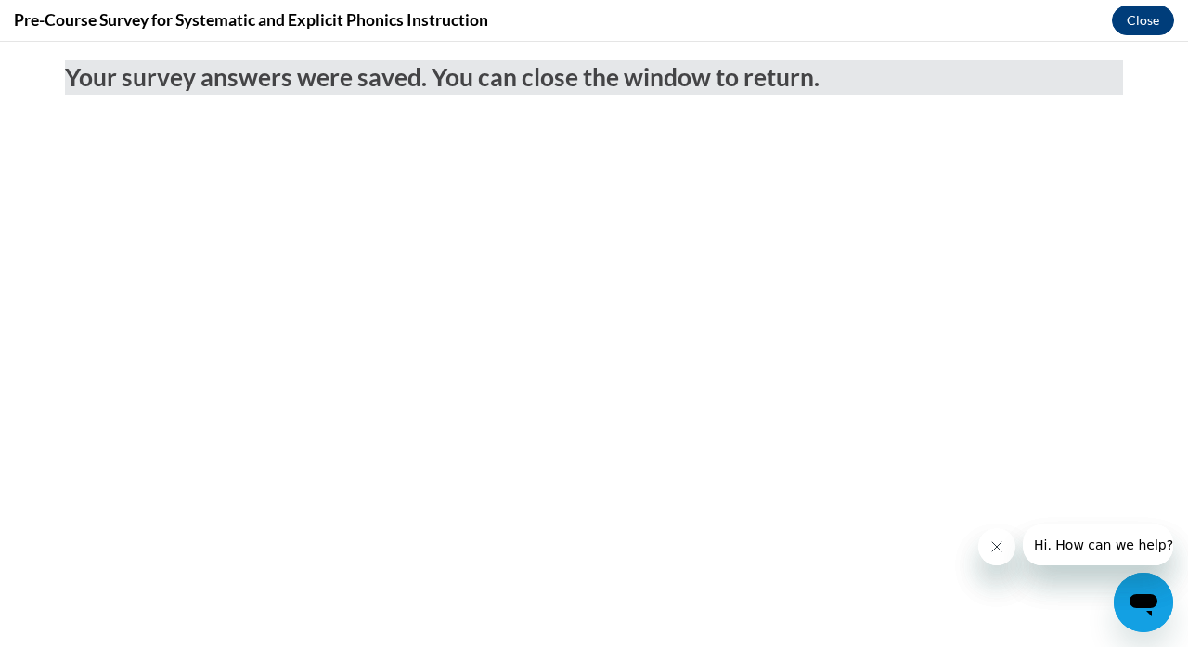
click at [1138, 25] on button "Close" at bounding box center [1143, 21] width 62 height 30
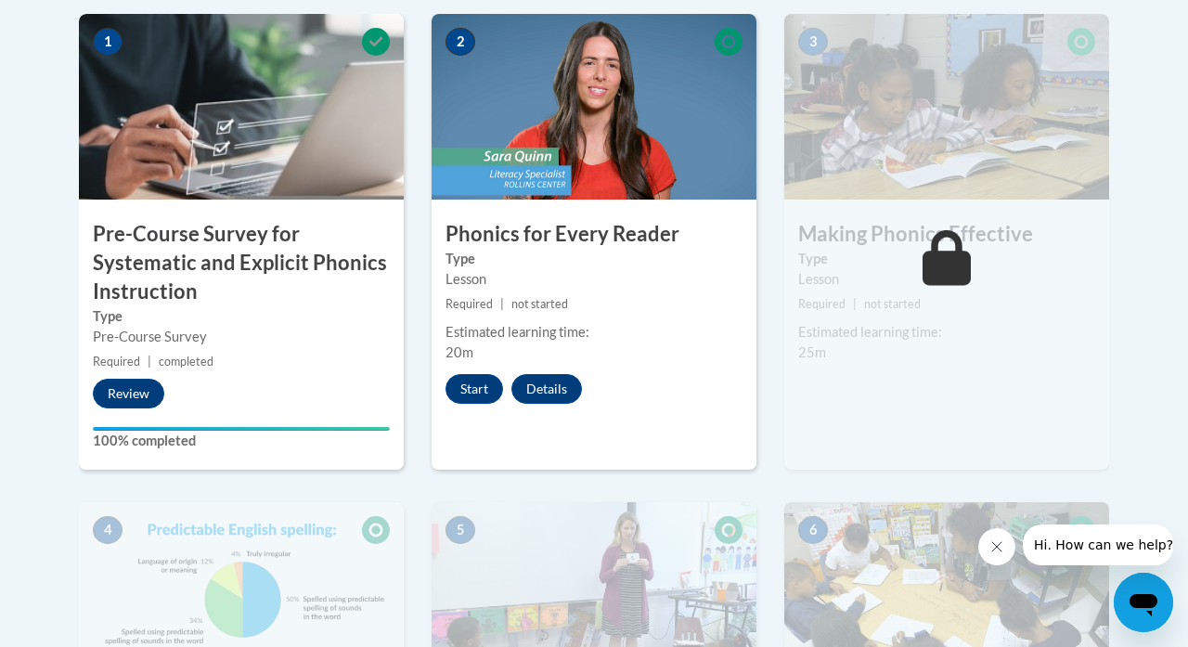
scroll to position [648, 0]
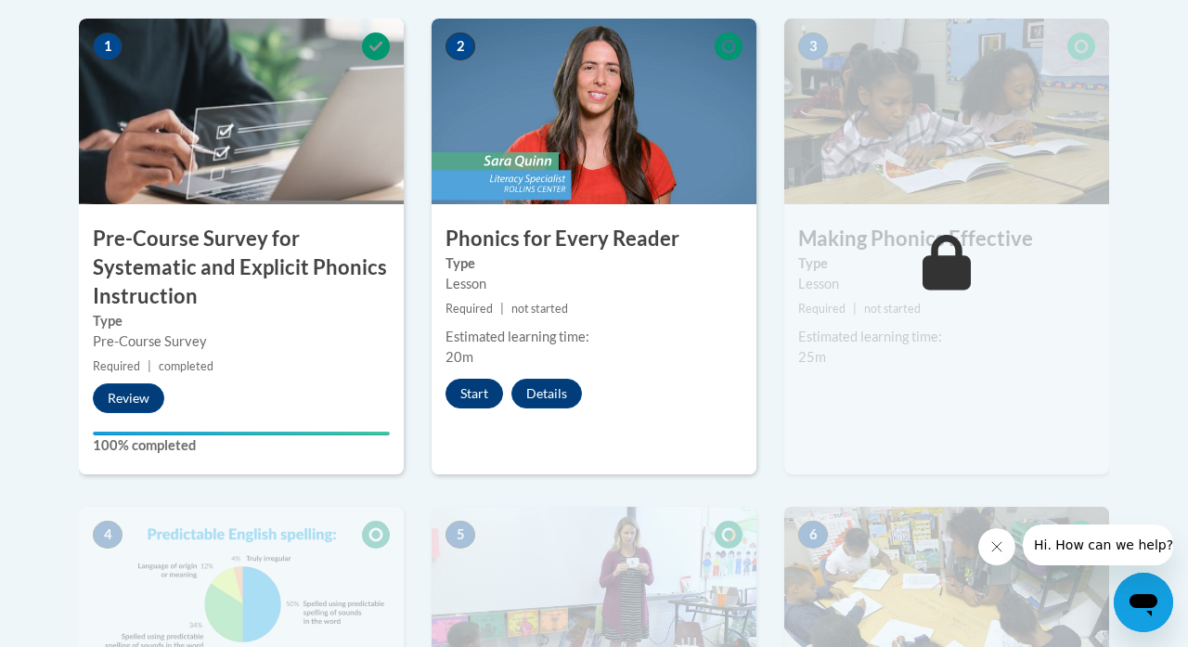
click at [464, 394] on button "Start" at bounding box center [475, 394] width 58 height 30
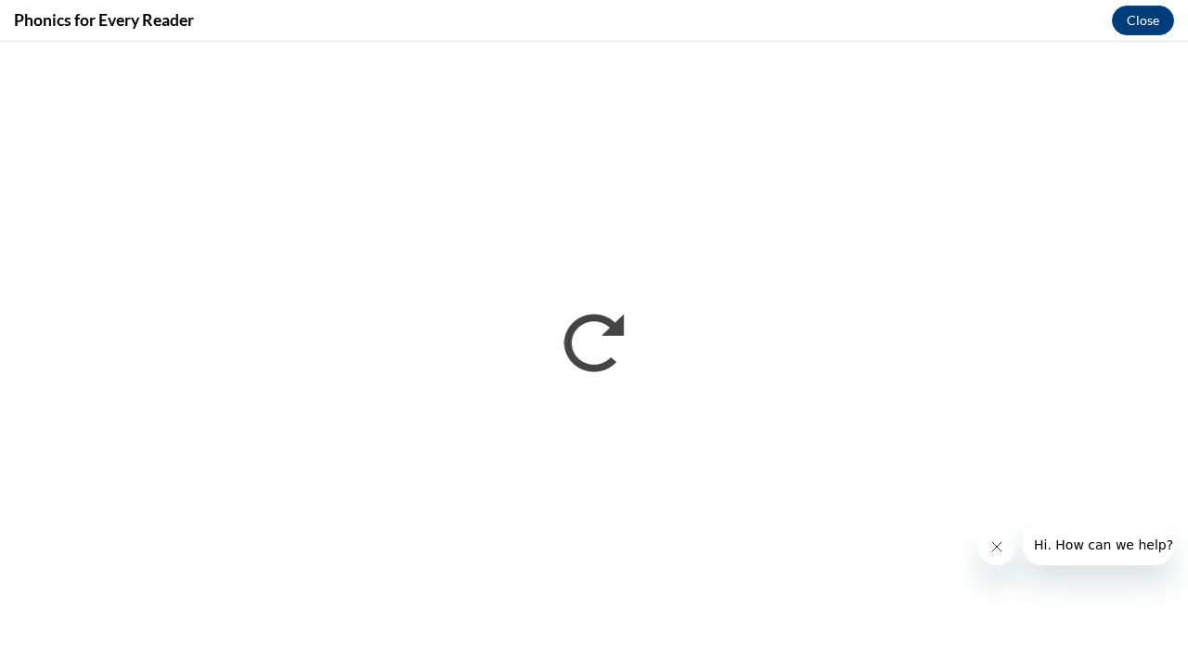
scroll to position [0, 0]
click at [996, 537] on button "Close message from company" at bounding box center [996, 546] width 37 height 37
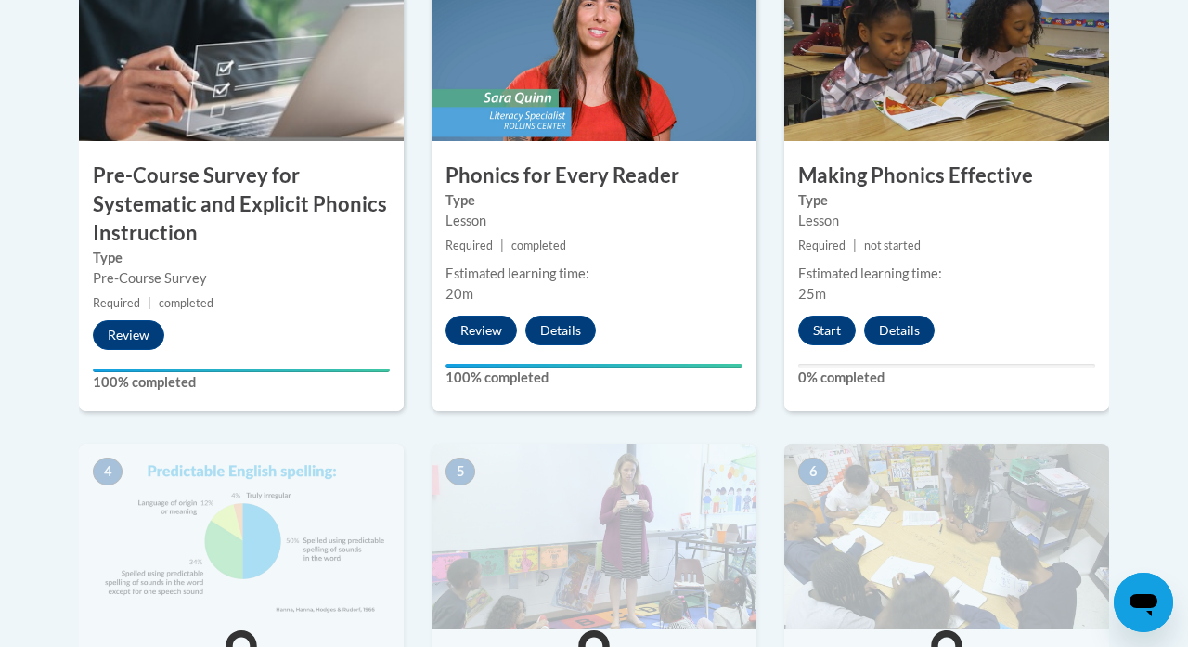
scroll to position [705, 0]
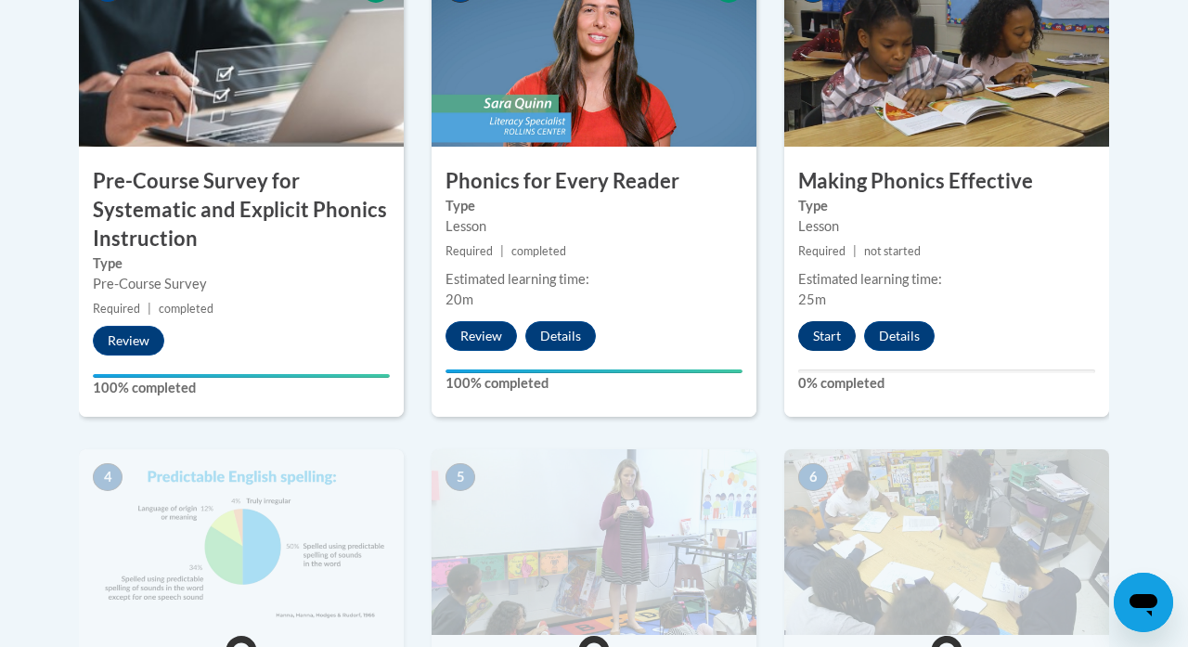
click at [827, 330] on button "Start" at bounding box center [827, 336] width 58 height 30
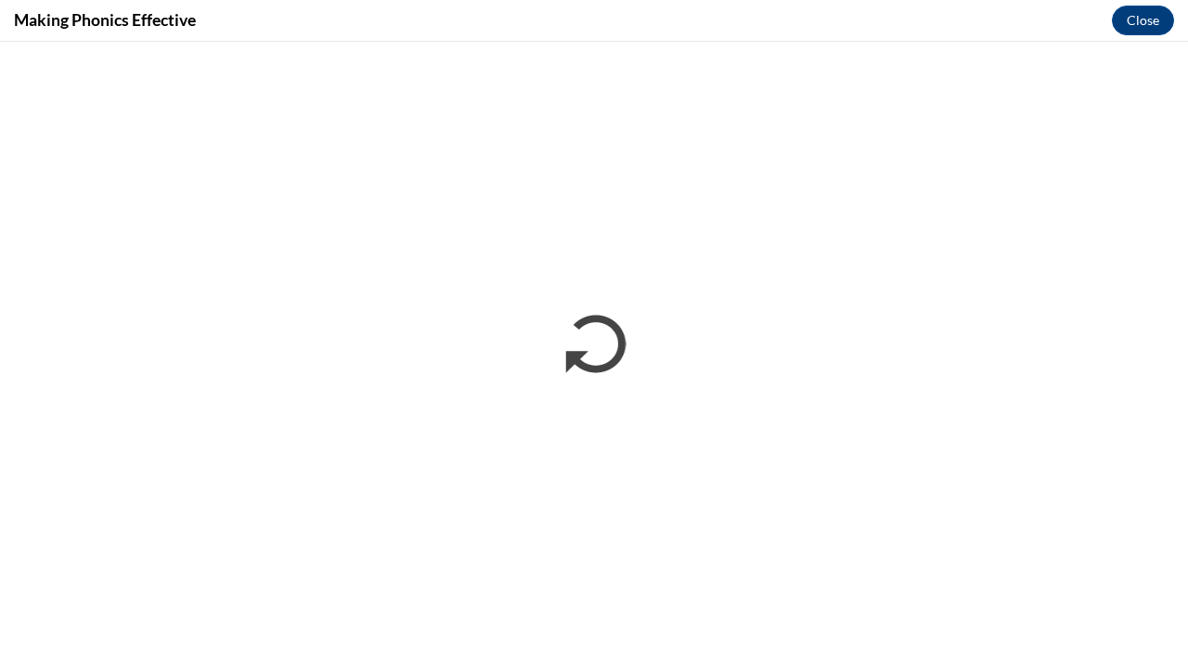
scroll to position [0, 0]
click at [1104, 35] on div "Making Phonics Effective Close" at bounding box center [594, 21] width 1188 height 42
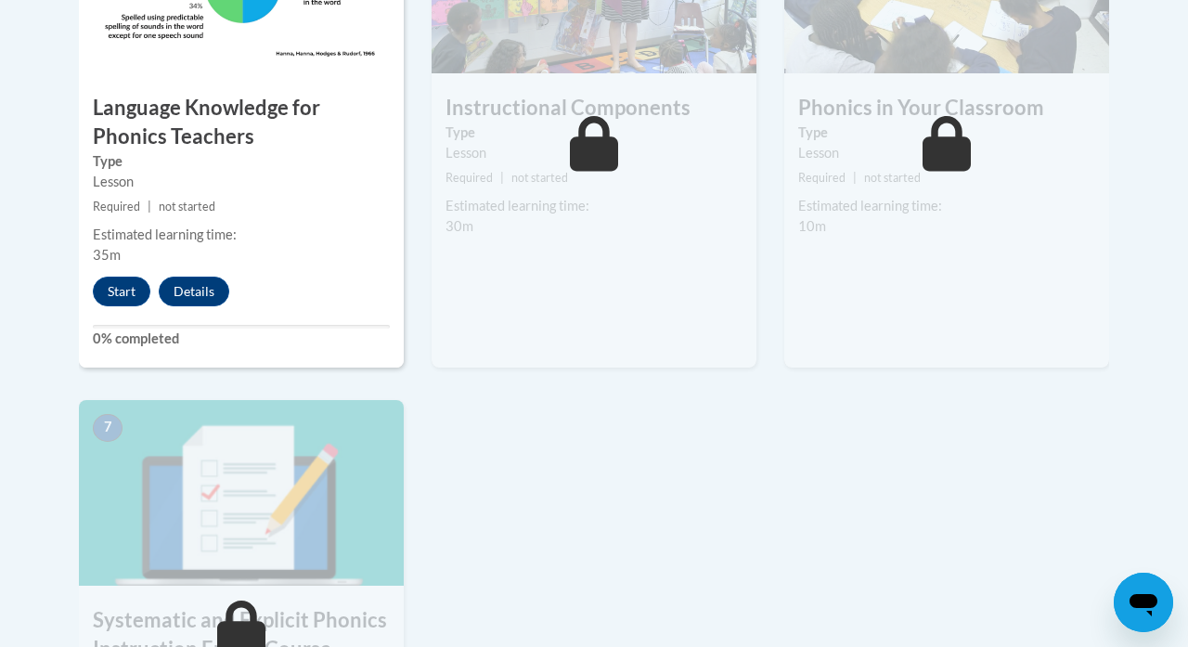
scroll to position [1274, 0]
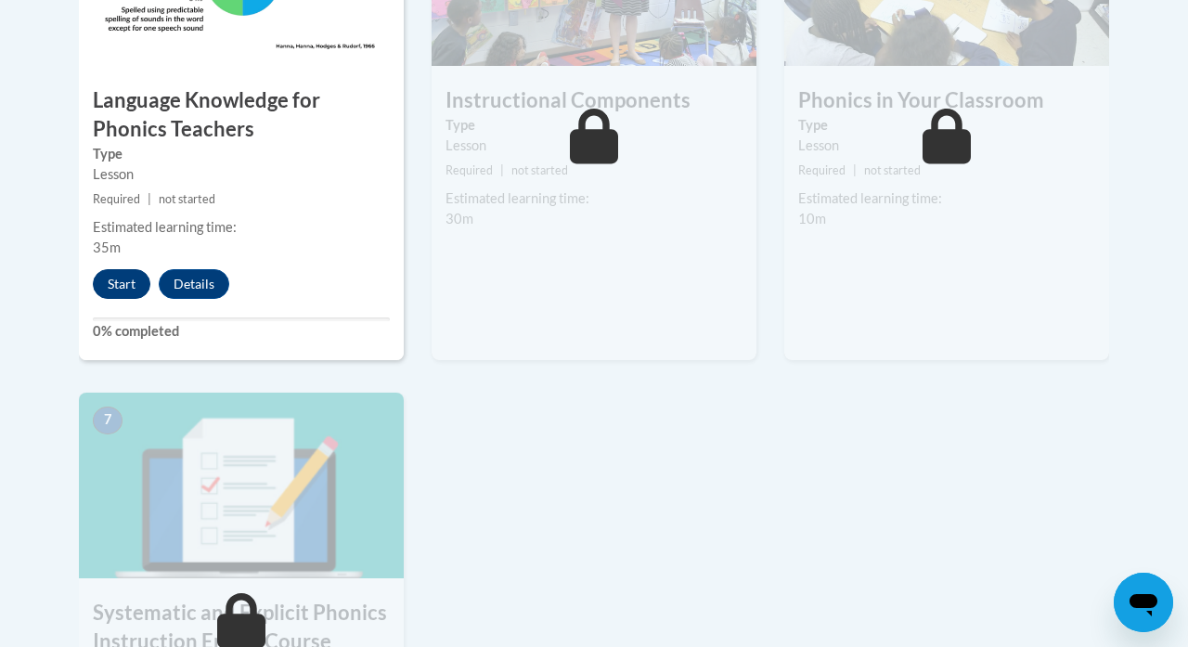
click at [126, 280] on button "Start" at bounding box center [122, 284] width 58 height 30
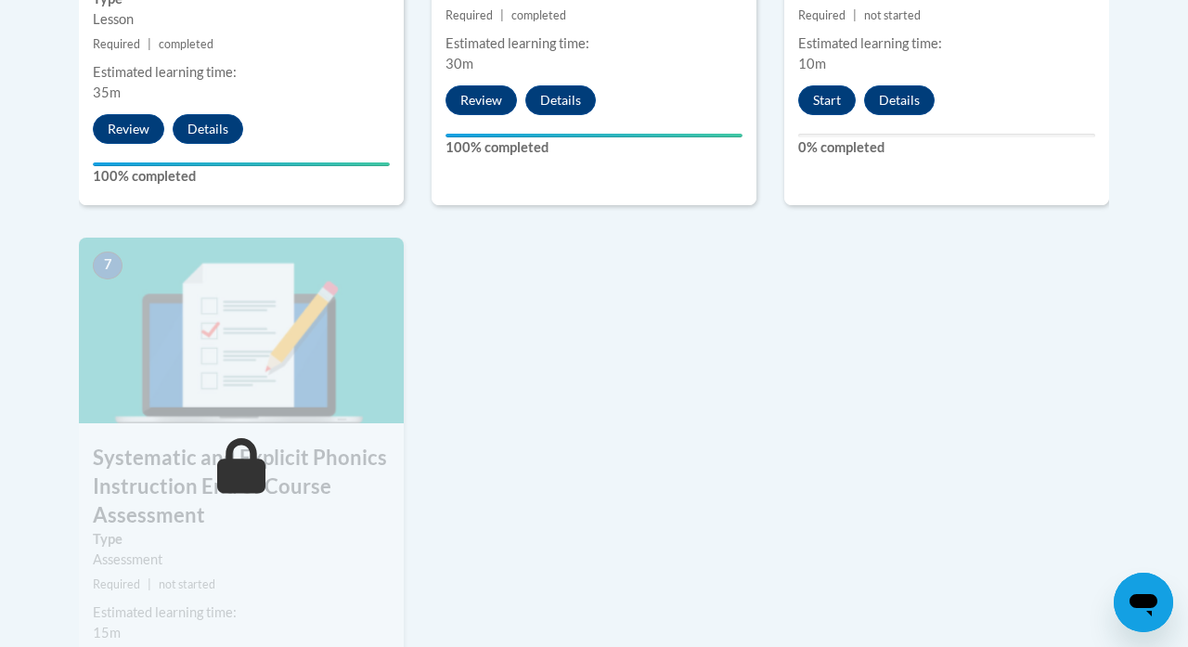
scroll to position [1428, 0]
click at [828, 94] on button "Start" at bounding box center [827, 101] width 58 height 30
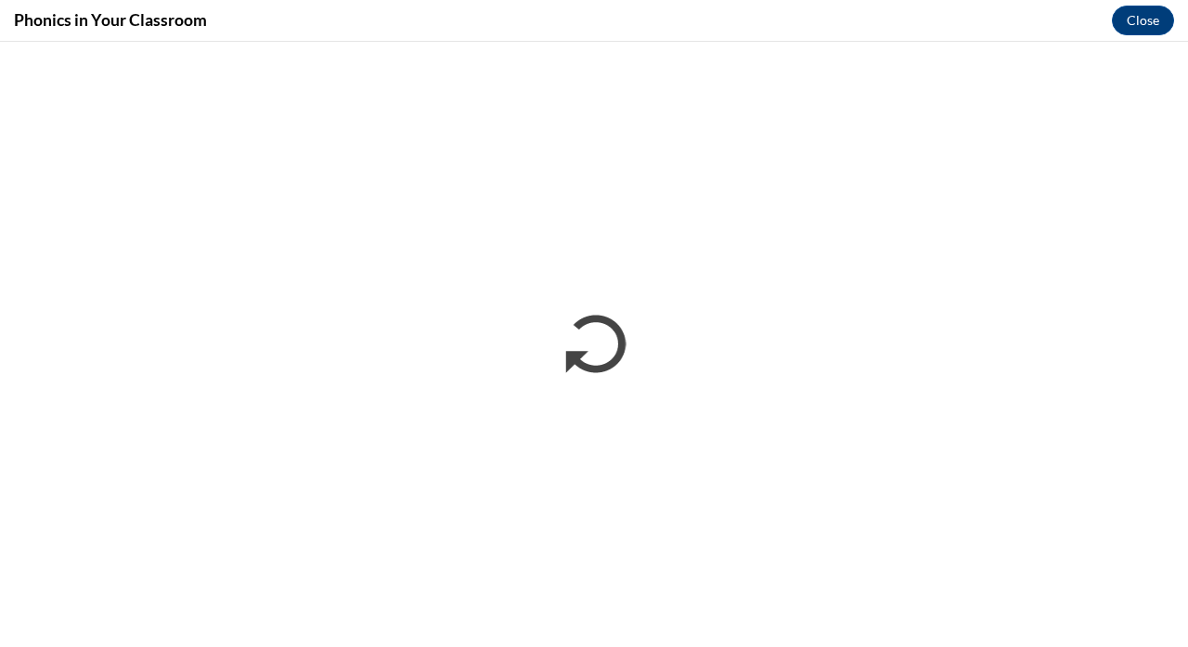
scroll to position [0, 0]
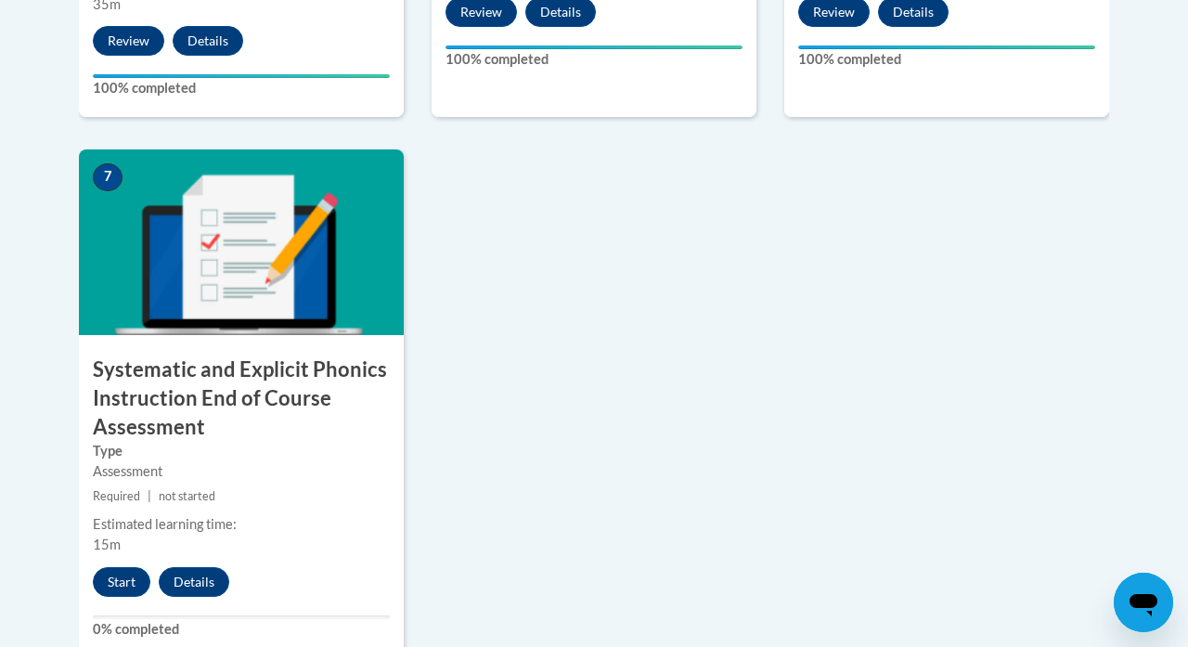
scroll to position [1520, 0]
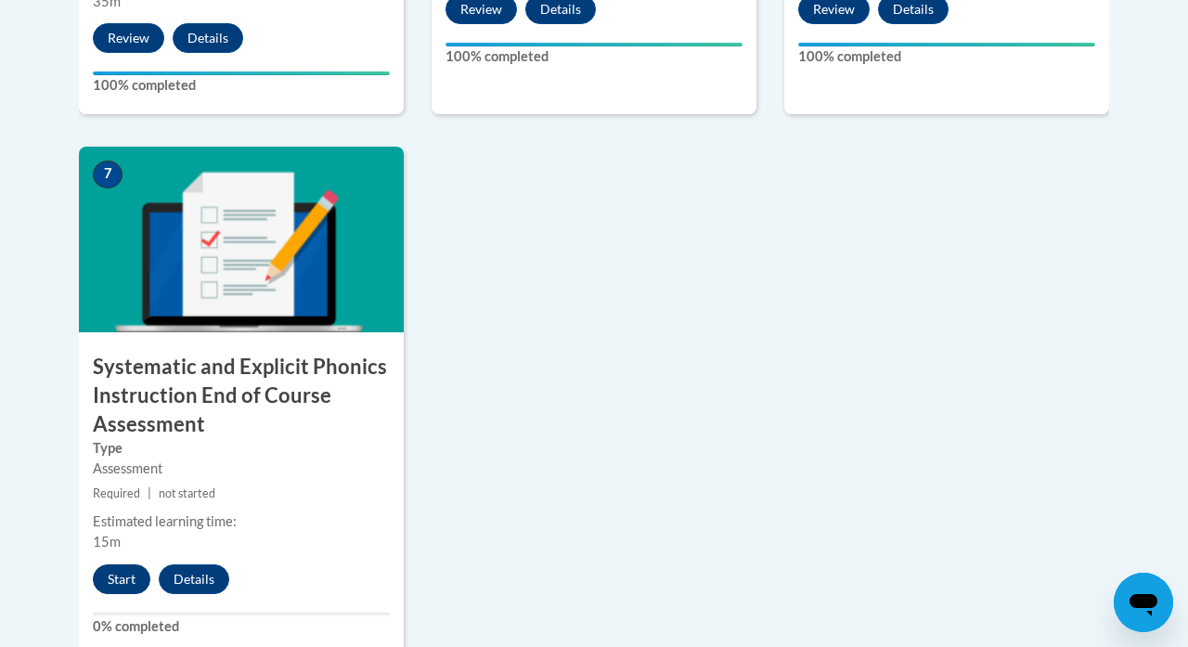
click at [118, 578] on button "Start" at bounding box center [122, 579] width 58 height 30
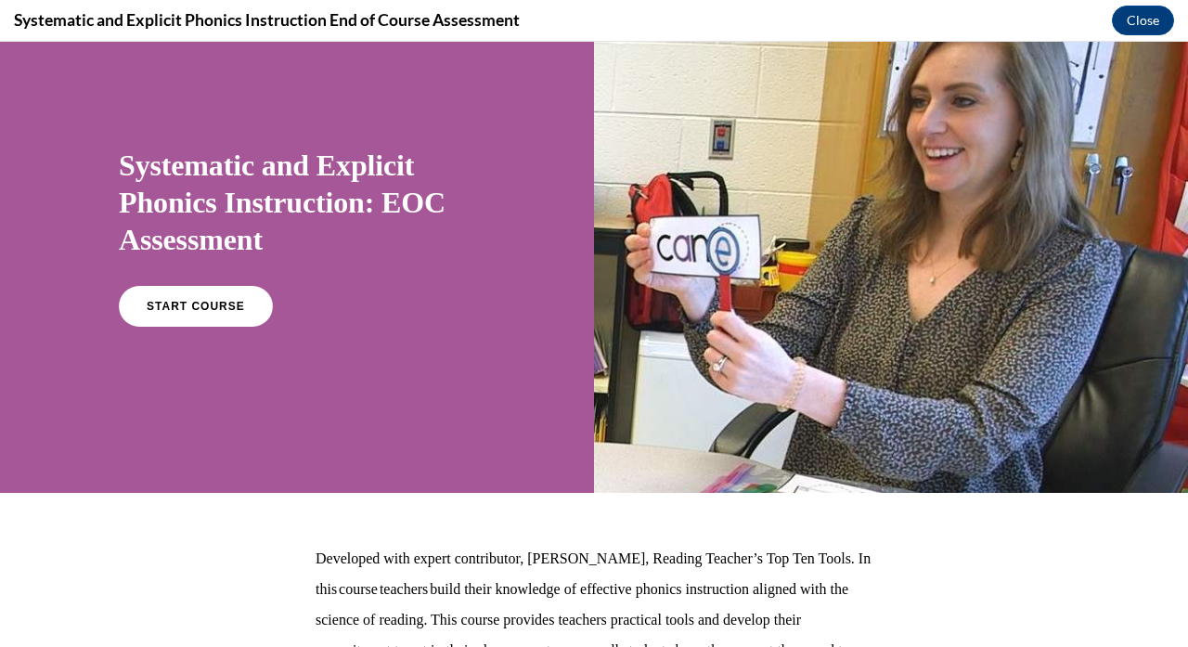
scroll to position [70, 0]
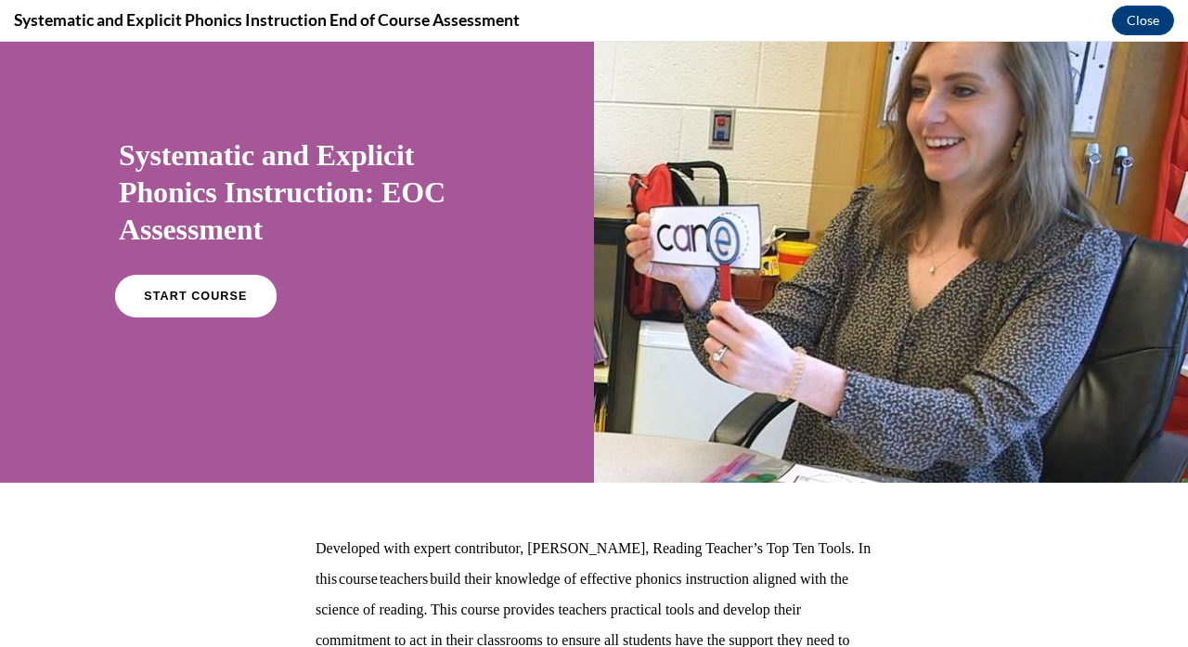
click at [252, 307] on link "START COURSE" at bounding box center [196, 296] width 162 height 43
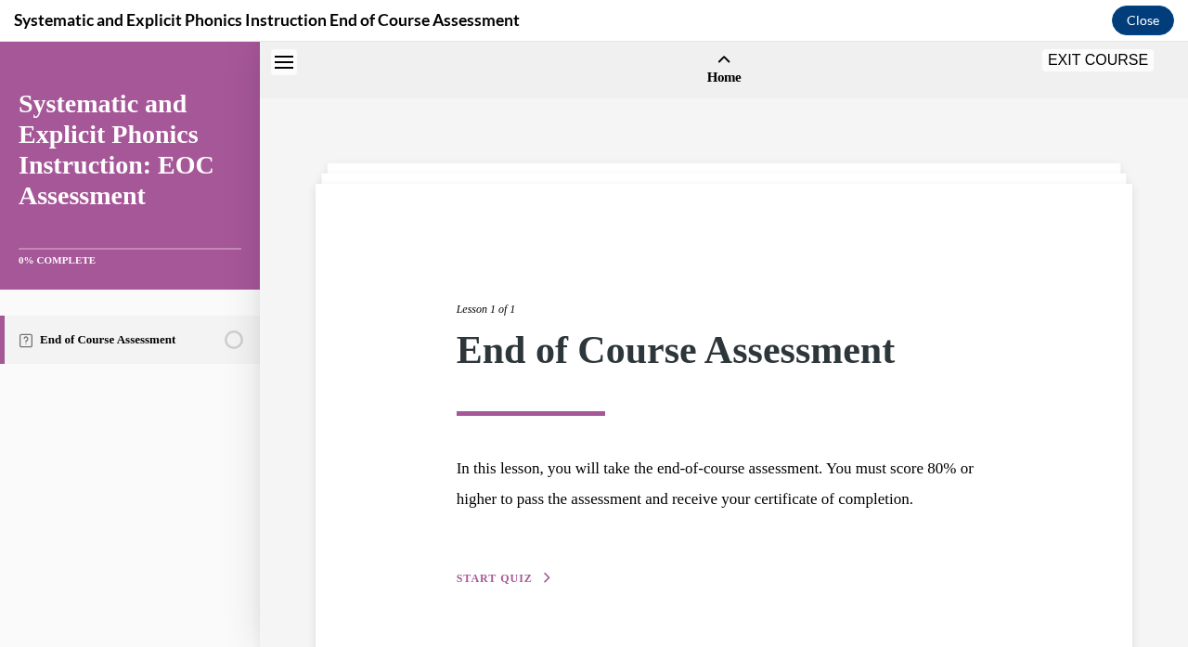
scroll to position [58, 0]
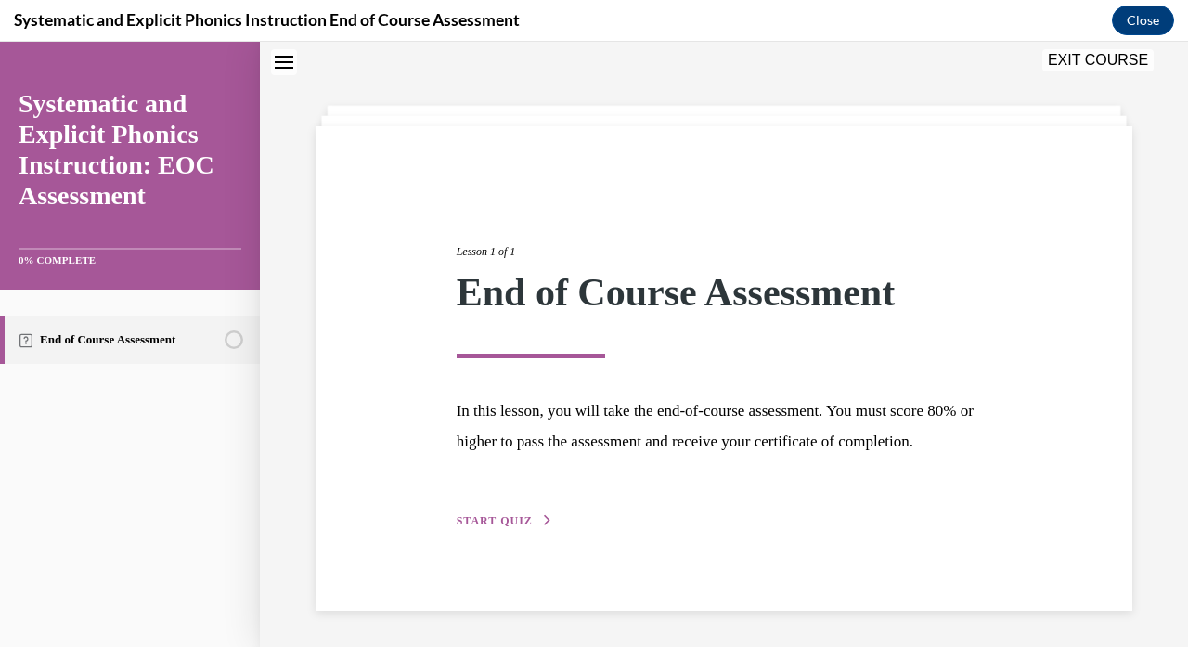
click at [534, 517] on button "START QUIZ" at bounding box center [505, 520] width 97 height 17
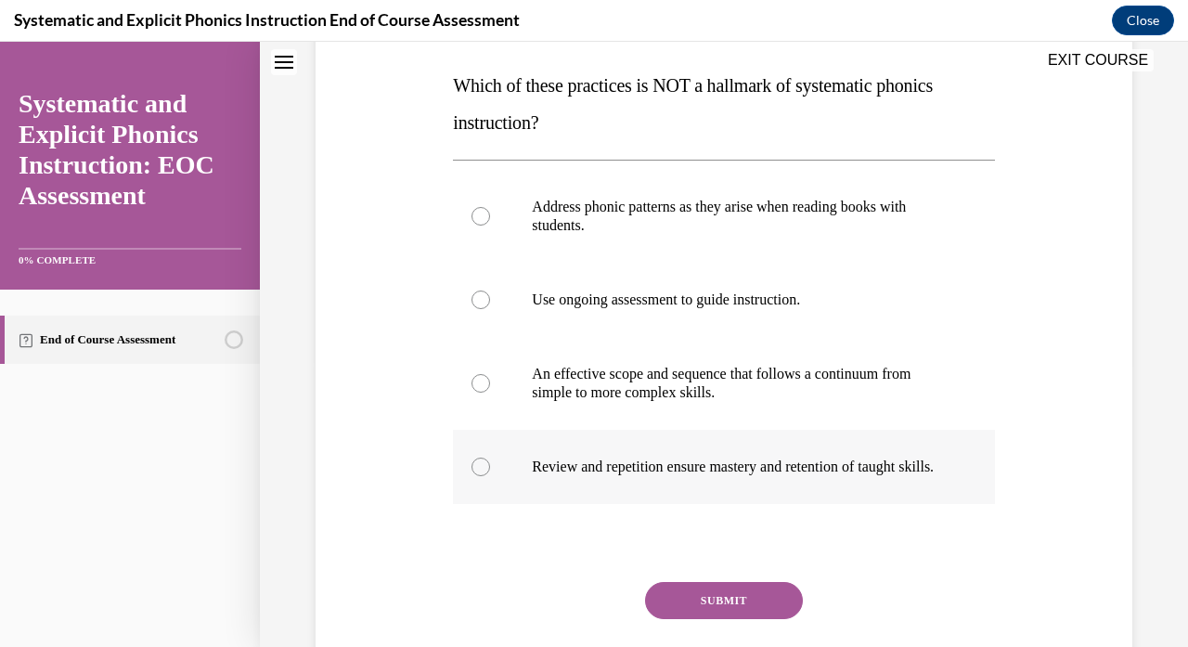
scroll to position [285, 0]
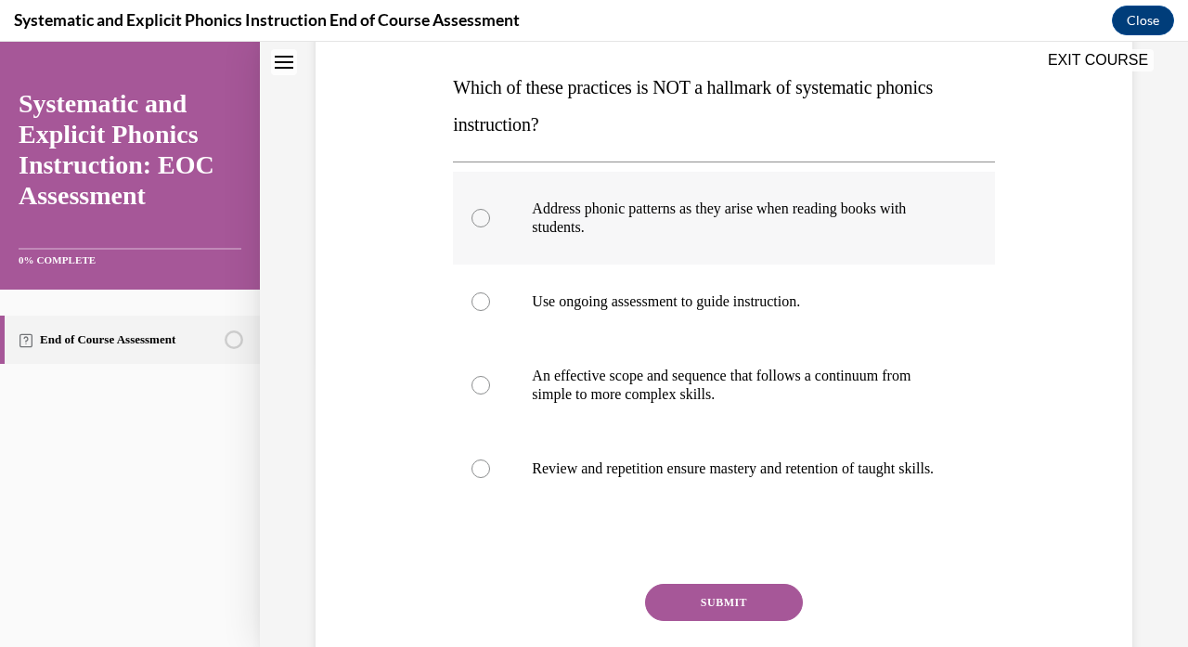
click at [936, 231] on p "Address phonic patterns as they arise when reading books with students." at bounding box center [740, 218] width 416 height 37
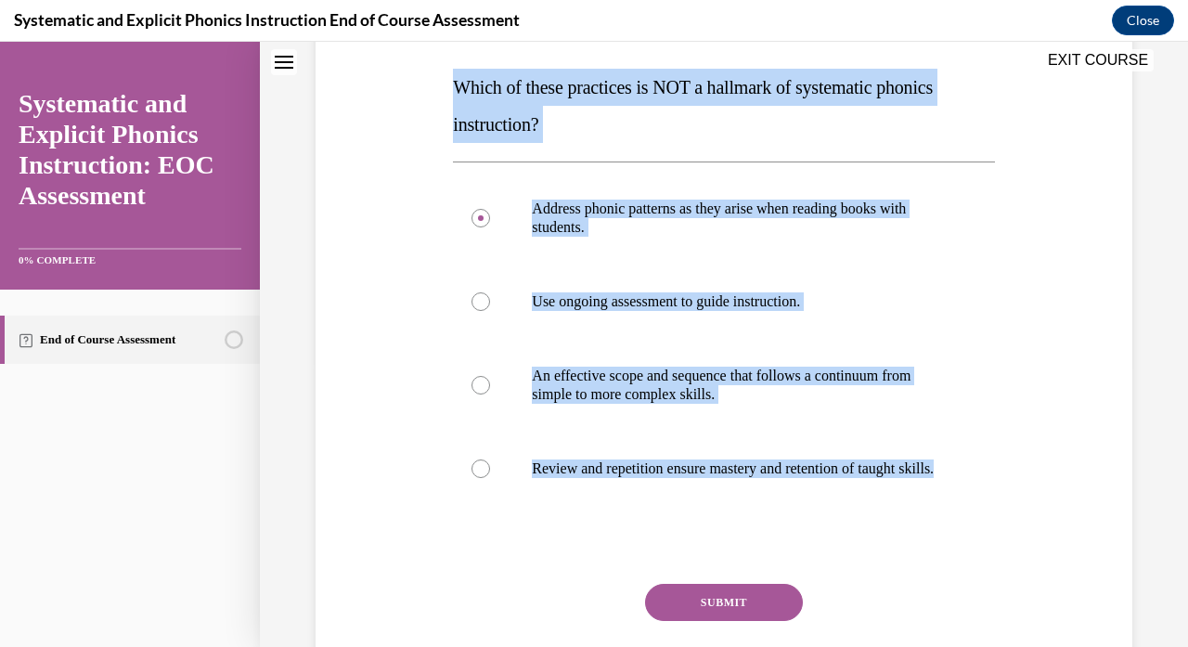
drag, startPoint x: 449, startPoint y: 85, endPoint x: 619, endPoint y: 558, distance: 502.1
click at [619, 558] on div "Question 01/10 Which of these practices is NOT a hallmark of systematic phonics…" at bounding box center [723, 340] width 550 height 791
copy div "Which of these practices is NOT a hallmark of systematic phonics instruction? A…"
click at [768, 616] on button "SUBMIT" at bounding box center [724, 602] width 158 height 37
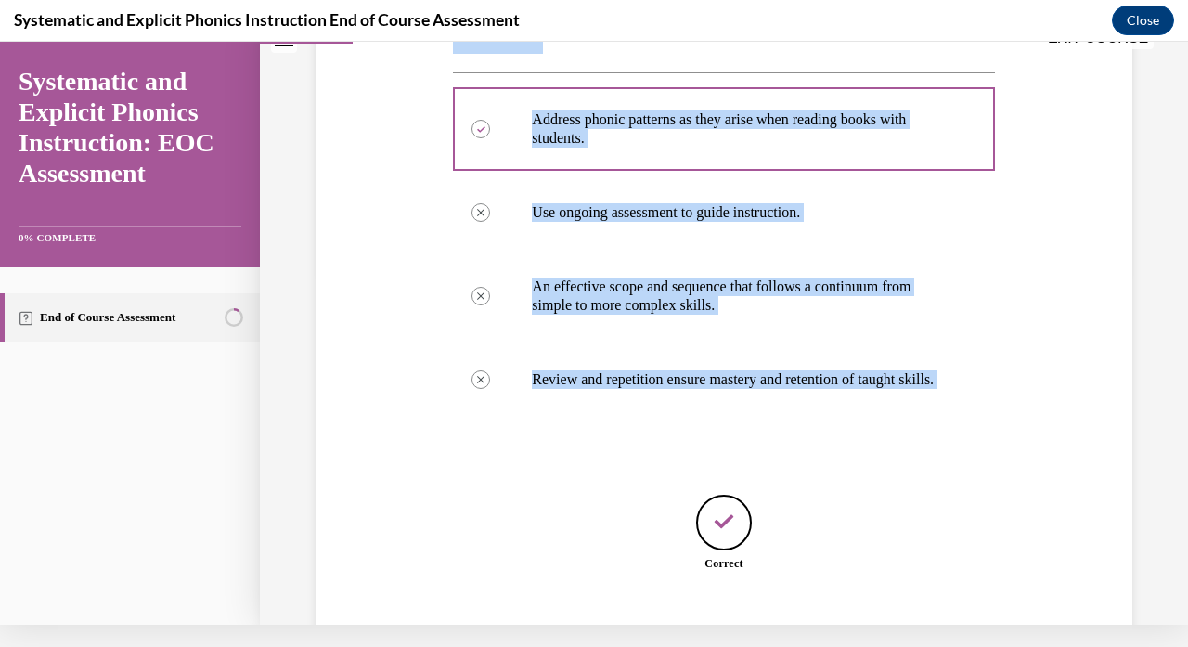
scroll to position [466, 0]
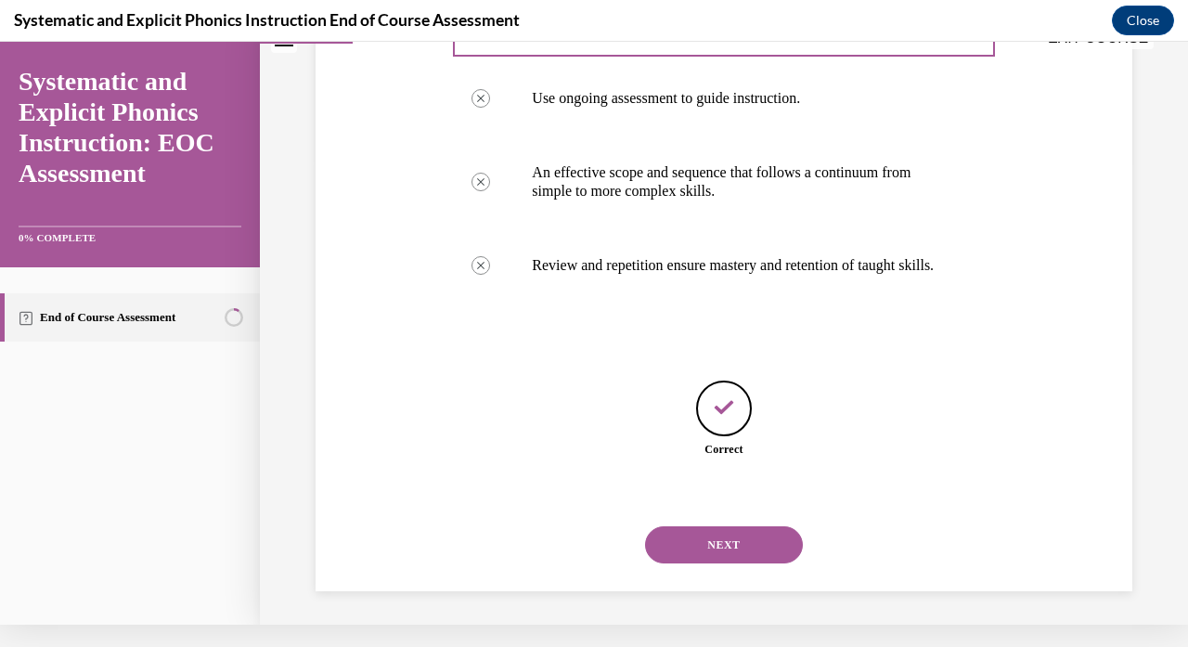
click at [727, 518] on div "NEXT" at bounding box center [723, 545] width 541 height 74
click at [743, 552] on button "NEXT" at bounding box center [724, 544] width 158 height 37
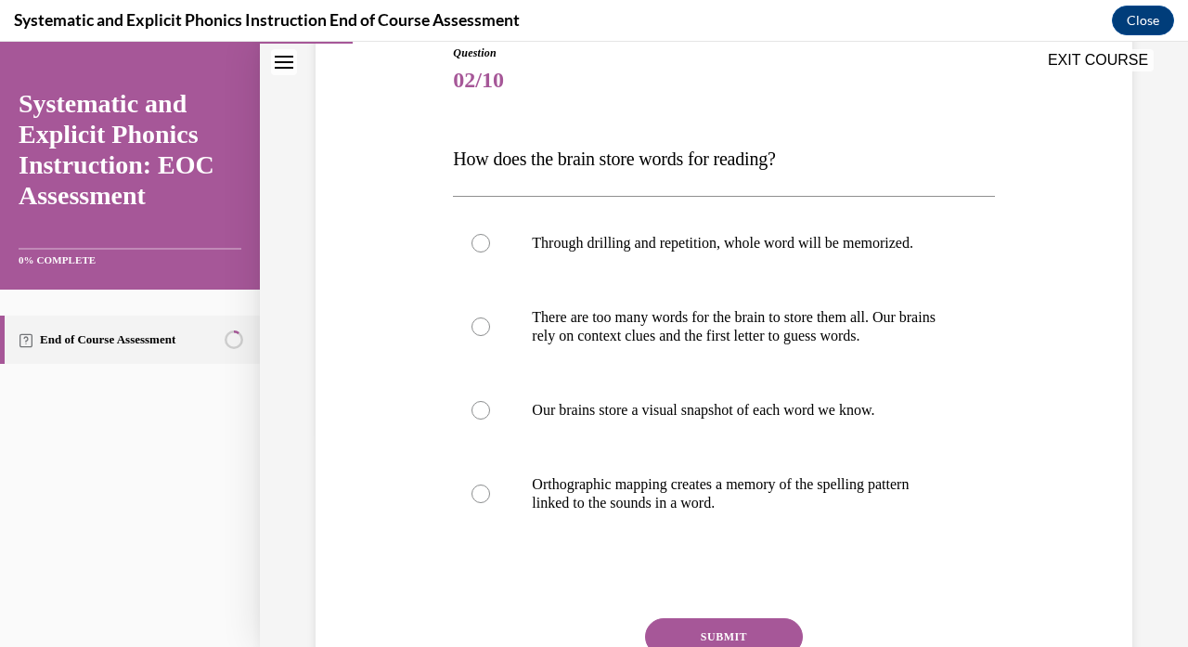
scroll to position [216, 0]
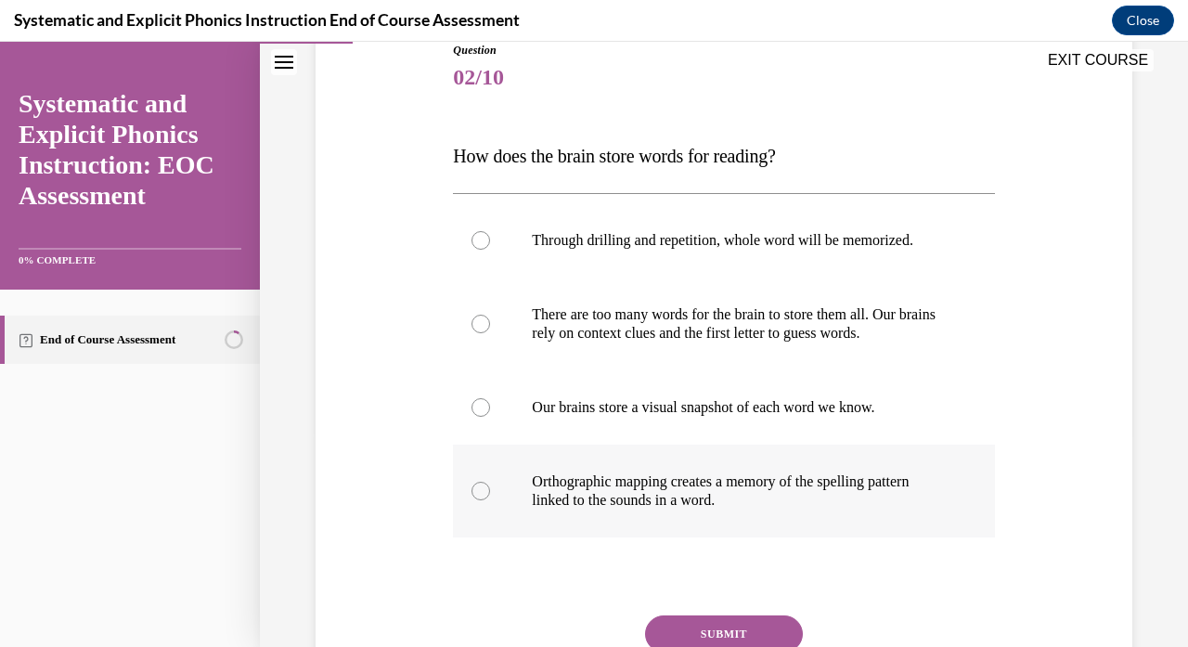
click at [572, 453] on div at bounding box center [723, 491] width 541 height 93
click at [678, 632] on button "SUBMIT" at bounding box center [724, 633] width 158 height 37
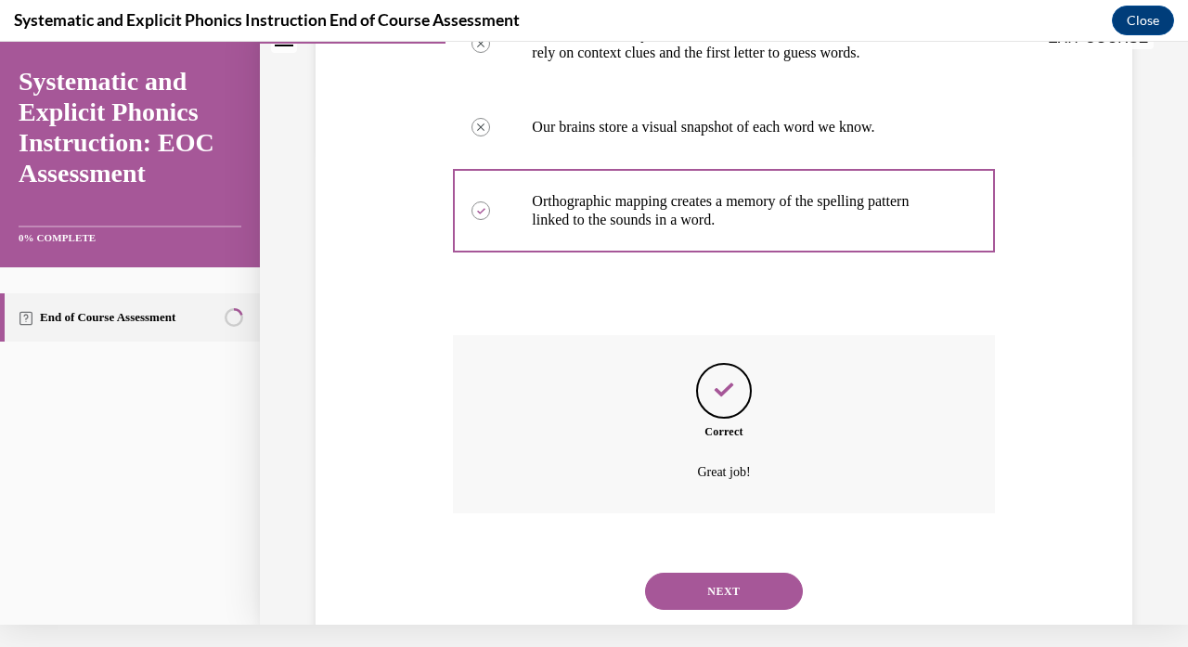
scroll to position [501, 0]
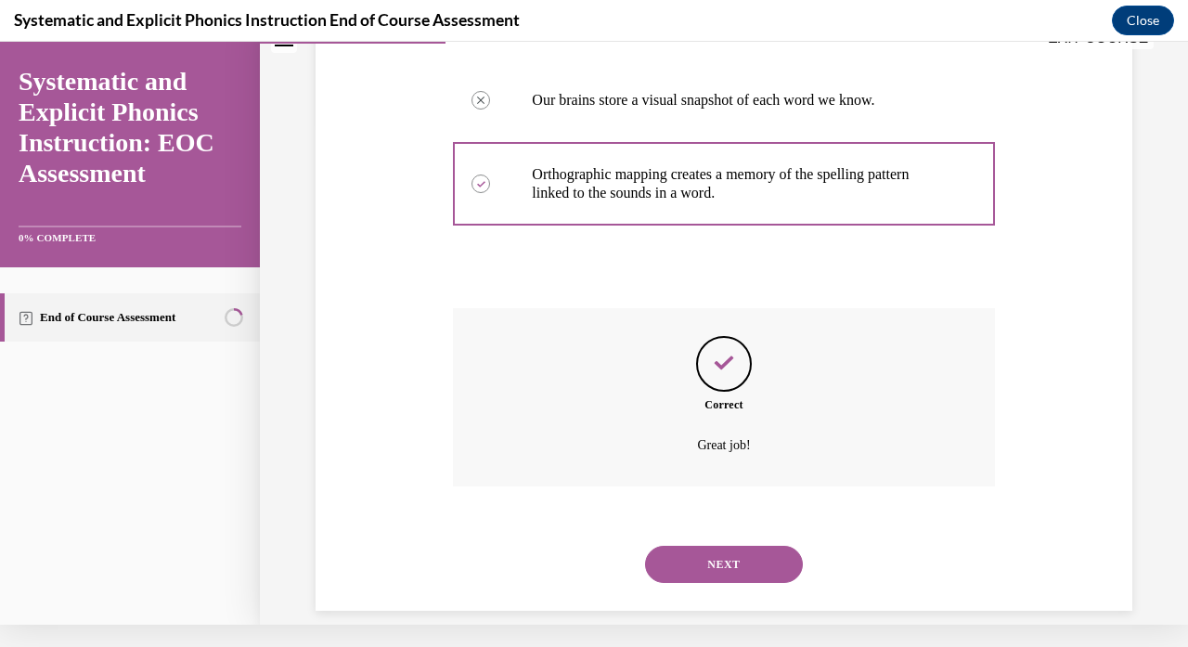
click at [703, 546] on button "NEXT" at bounding box center [724, 564] width 158 height 37
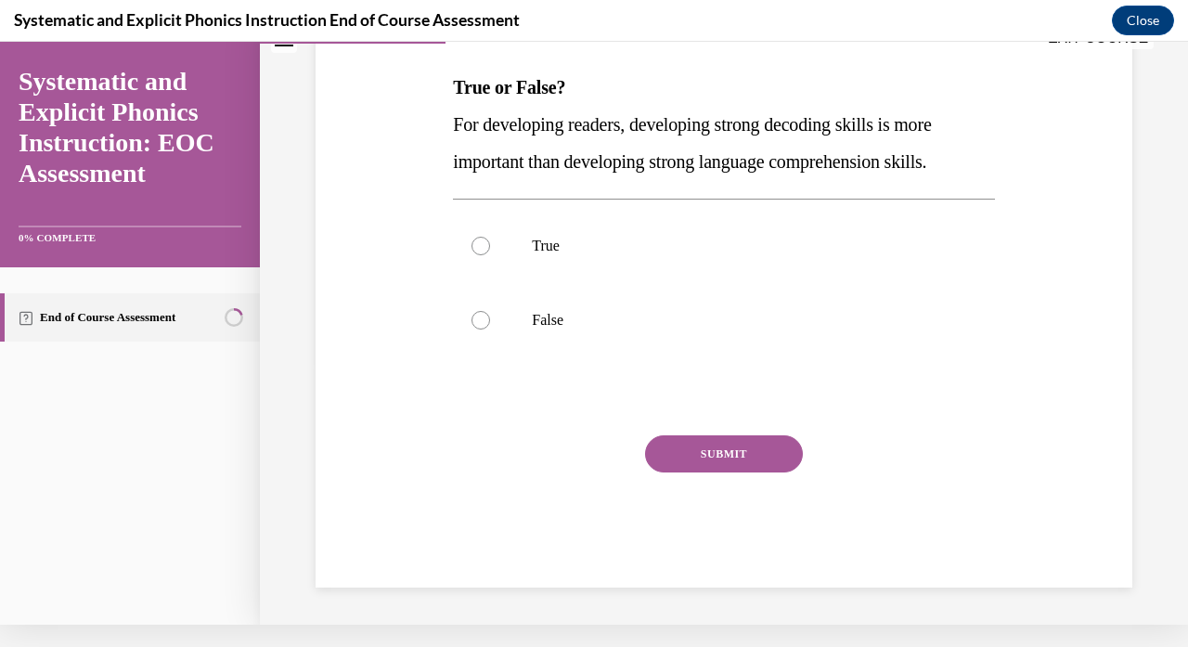
scroll to position [0, 0]
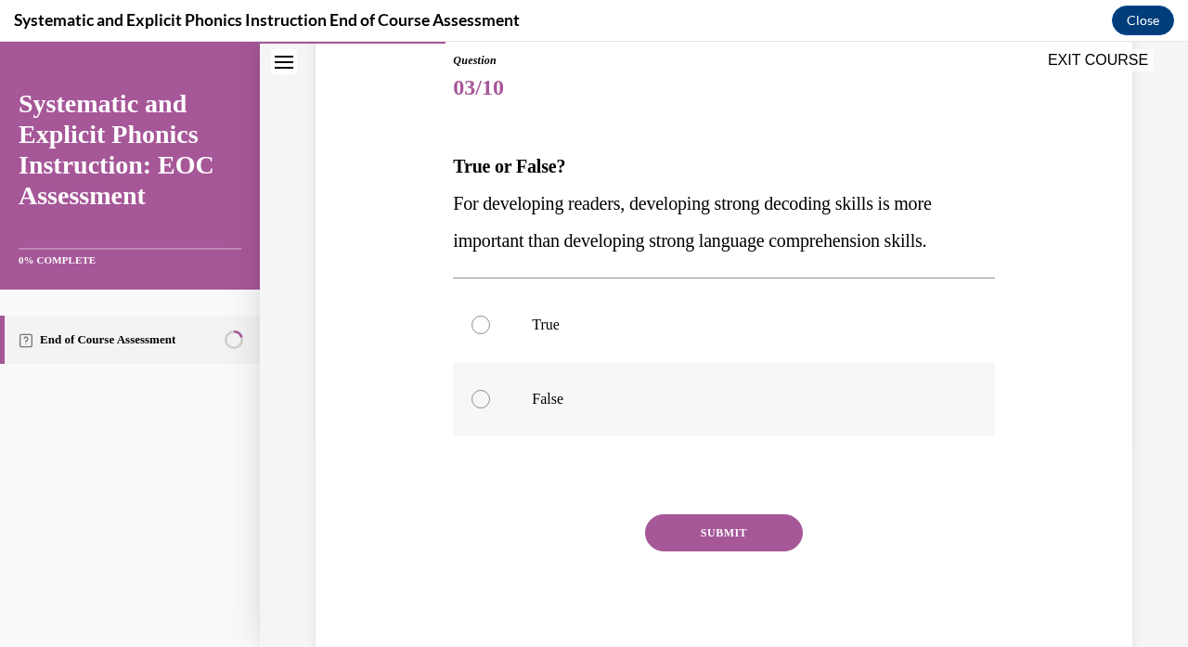
click at [565, 390] on p "False" at bounding box center [740, 399] width 416 height 19
click at [679, 528] on button "SUBMIT" at bounding box center [724, 532] width 158 height 37
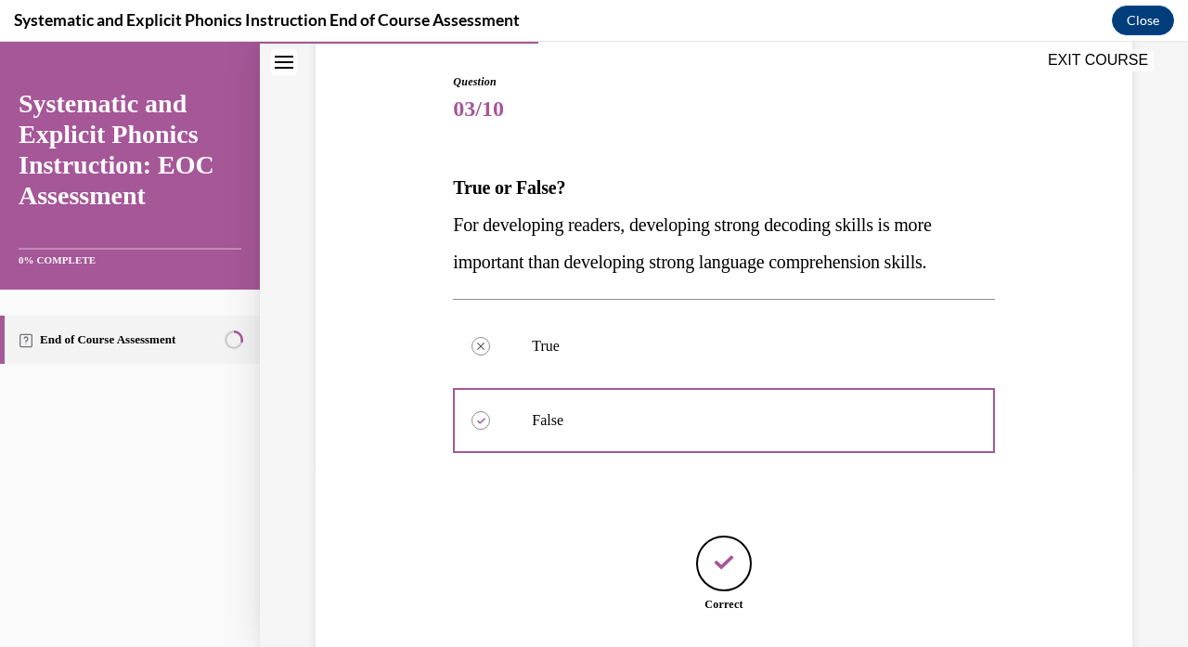
scroll to position [299, 0]
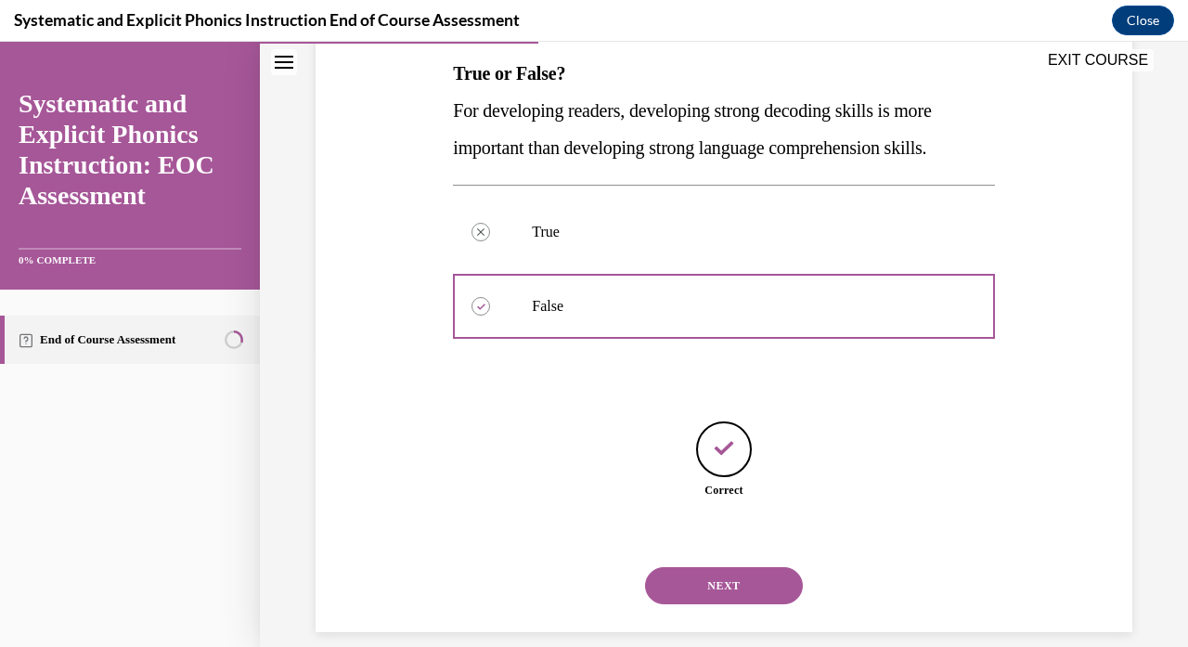
click at [698, 567] on button "NEXT" at bounding box center [724, 585] width 158 height 37
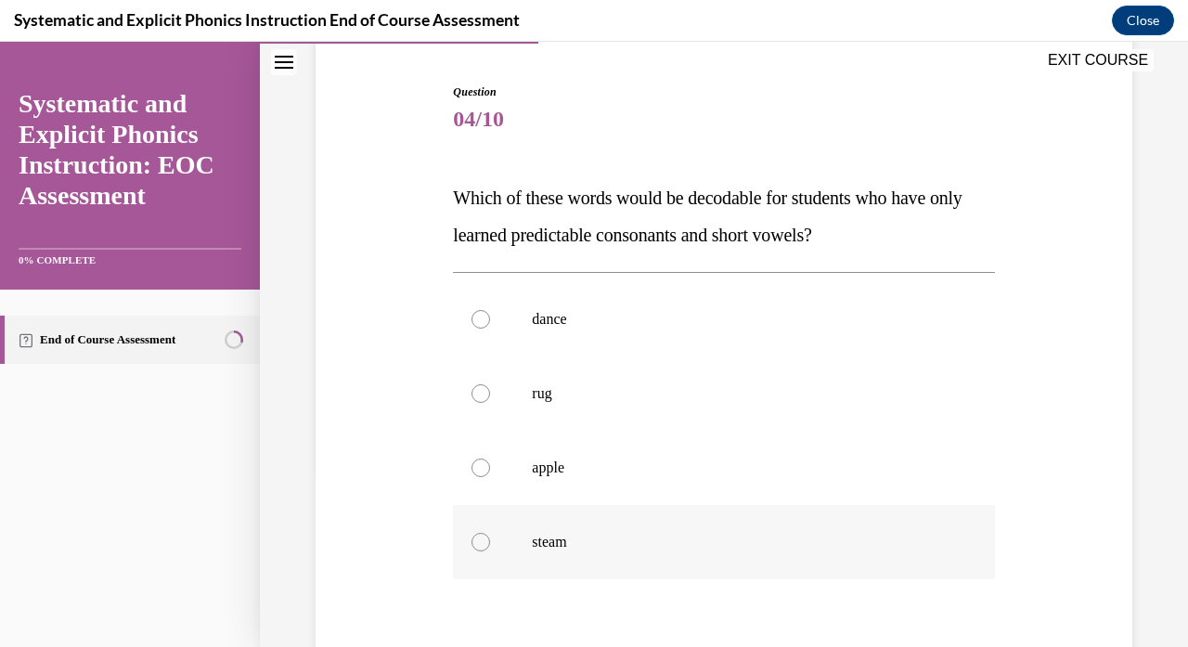
scroll to position [175, 0]
click at [517, 394] on div at bounding box center [723, 392] width 541 height 74
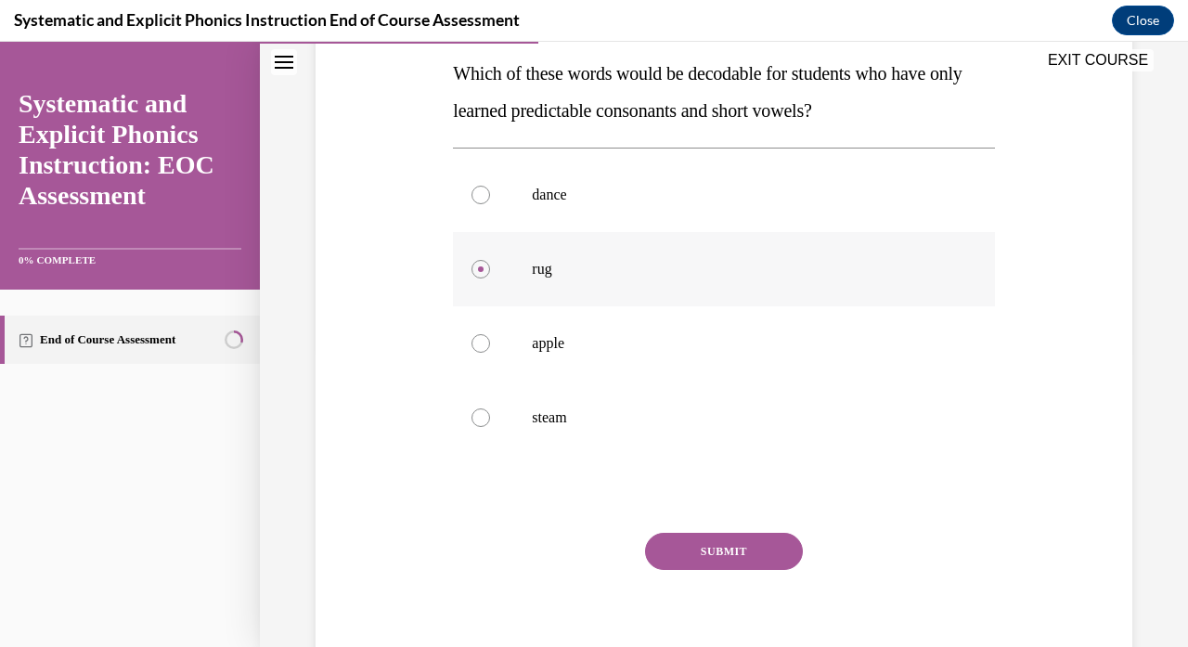
scroll to position [312, 0]
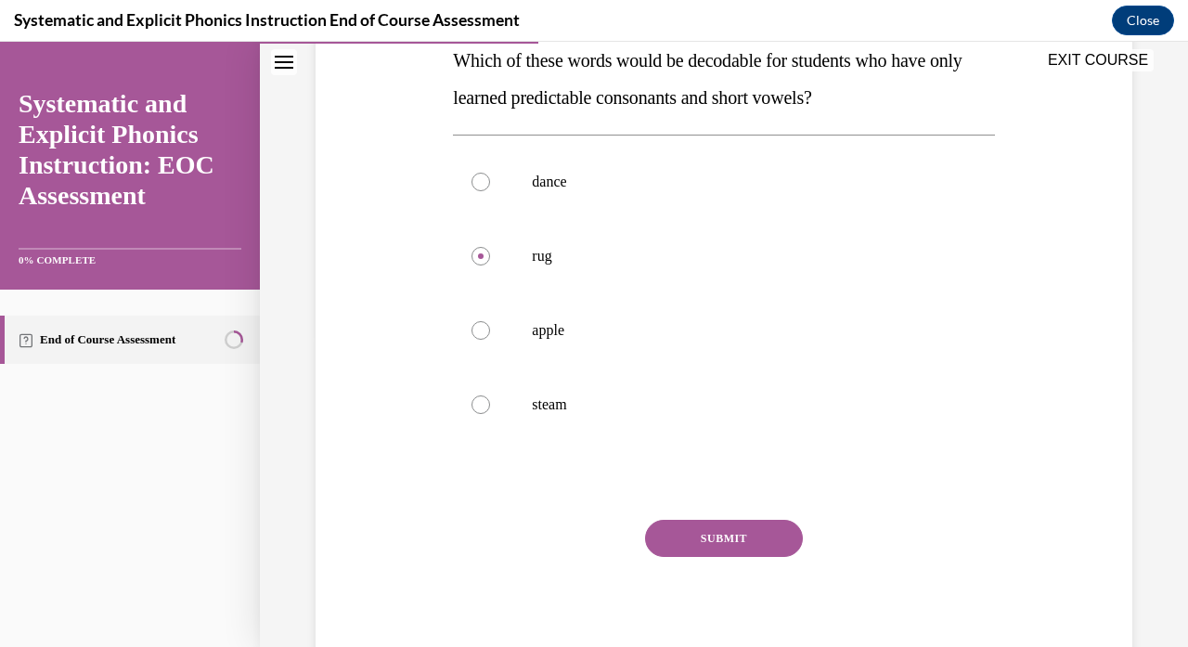
click at [664, 534] on button "SUBMIT" at bounding box center [724, 538] width 158 height 37
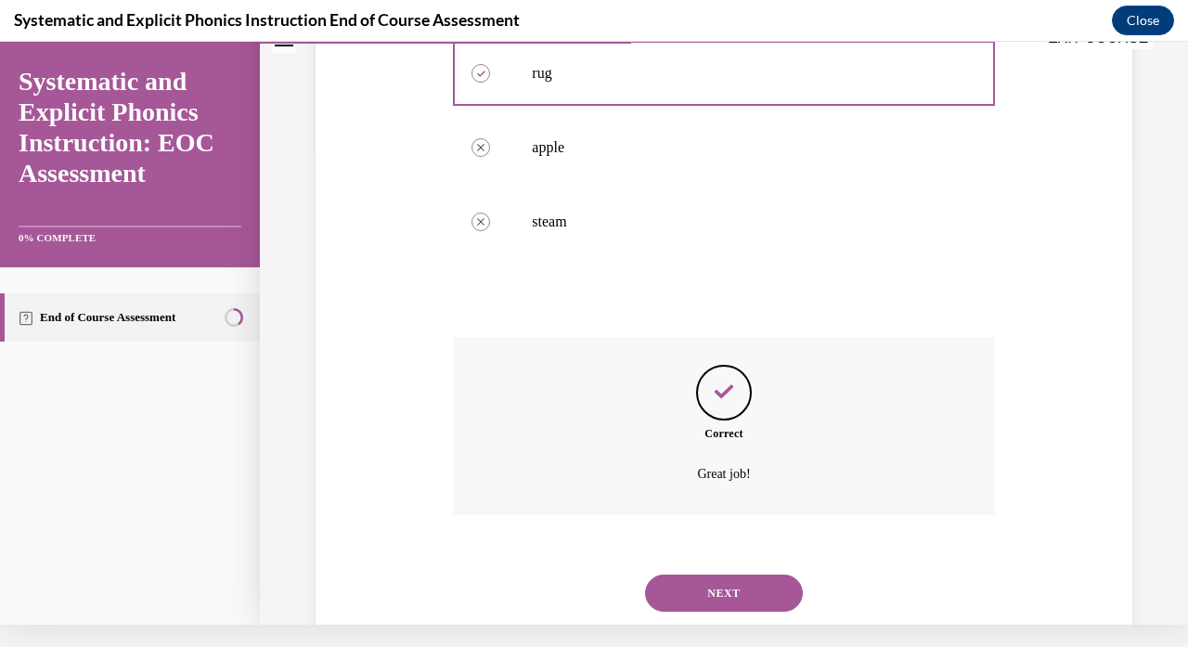
scroll to position [501, 0]
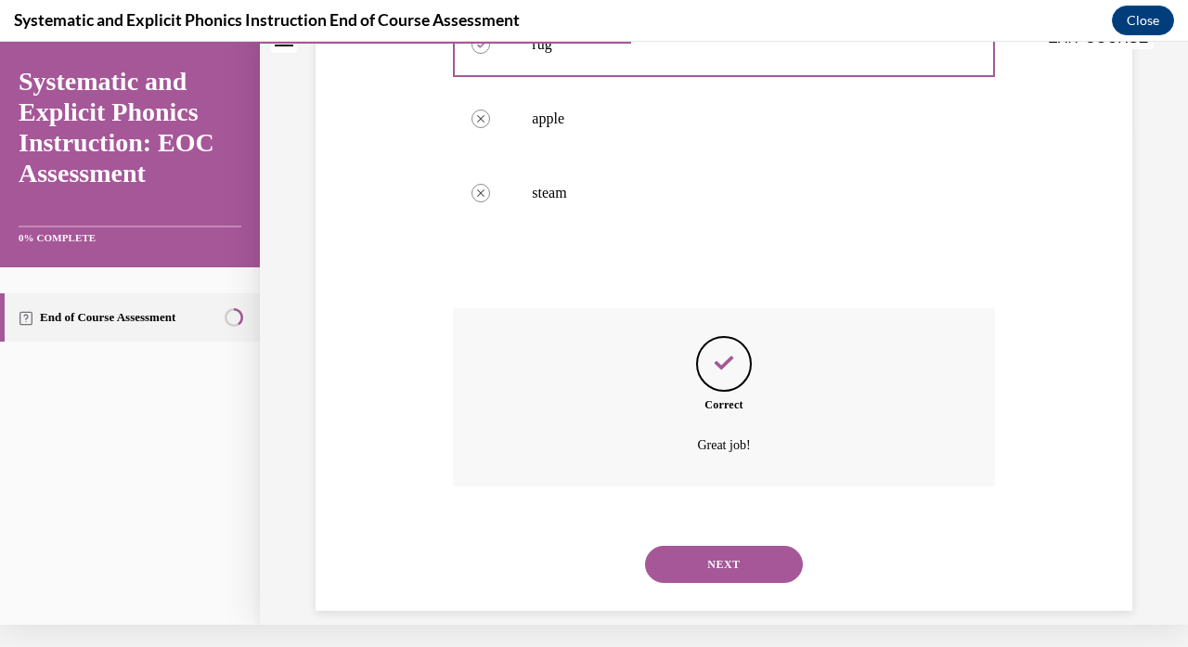
click at [662, 546] on button "NEXT" at bounding box center [724, 564] width 158 height 37
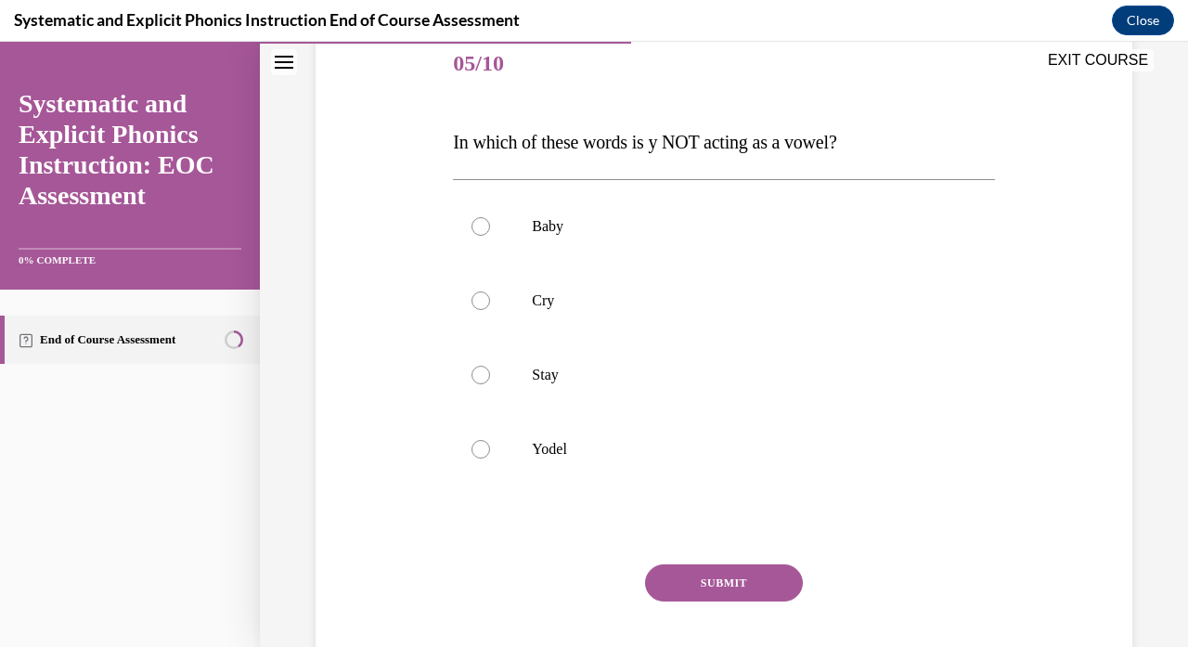
scroll to position [229, 0]
click at [634, 443] on p "Yodel" at bounding box center [740, 450] width 416 height 19
click at [698, 596] on button "SUBMIT" at bounding box center [724, 583] width 158 height 37
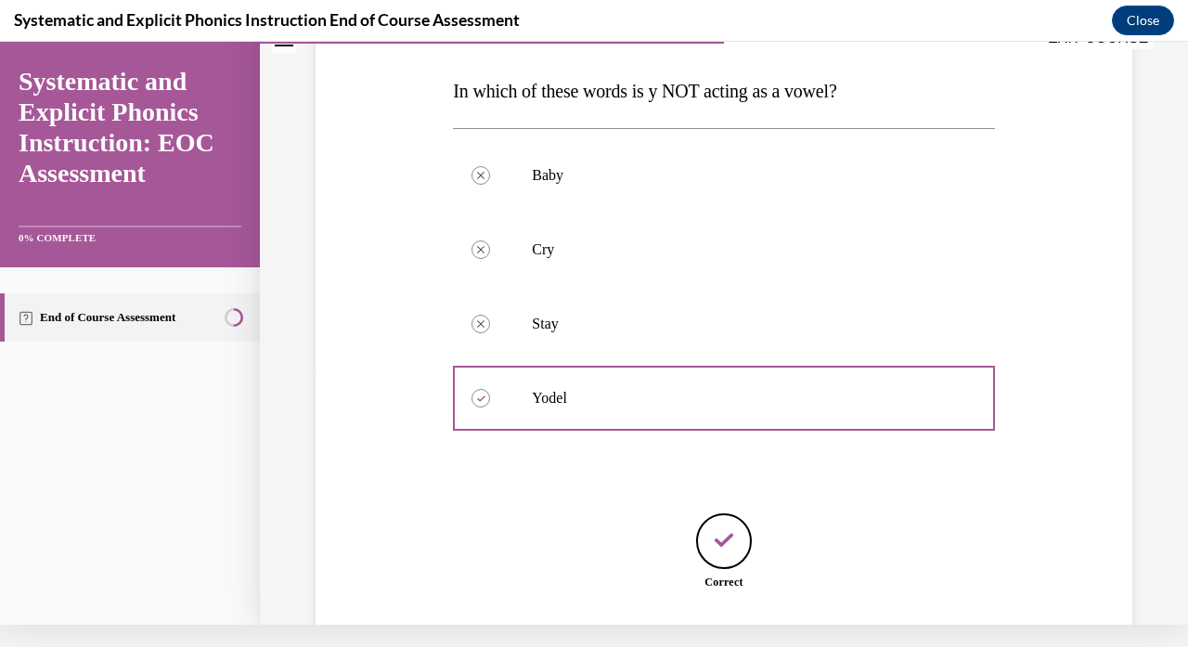
scroll to position [373, 0]
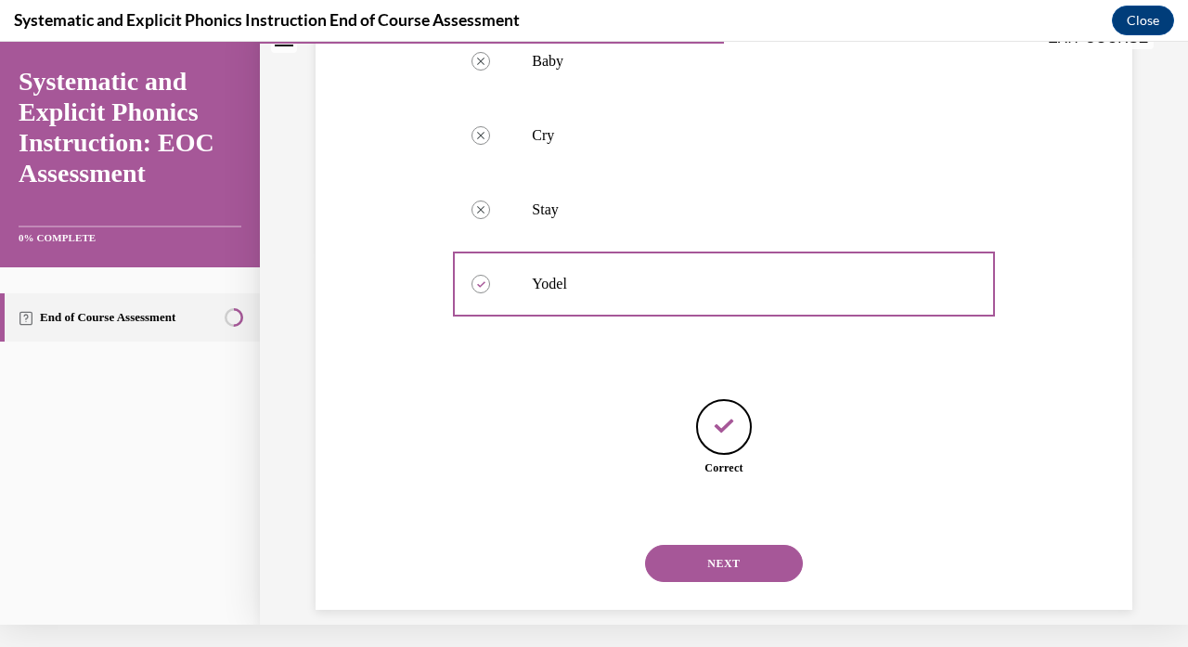
click at [747, 545] on button "NEXT" at bounding box center [724, 563] width 158 height 37
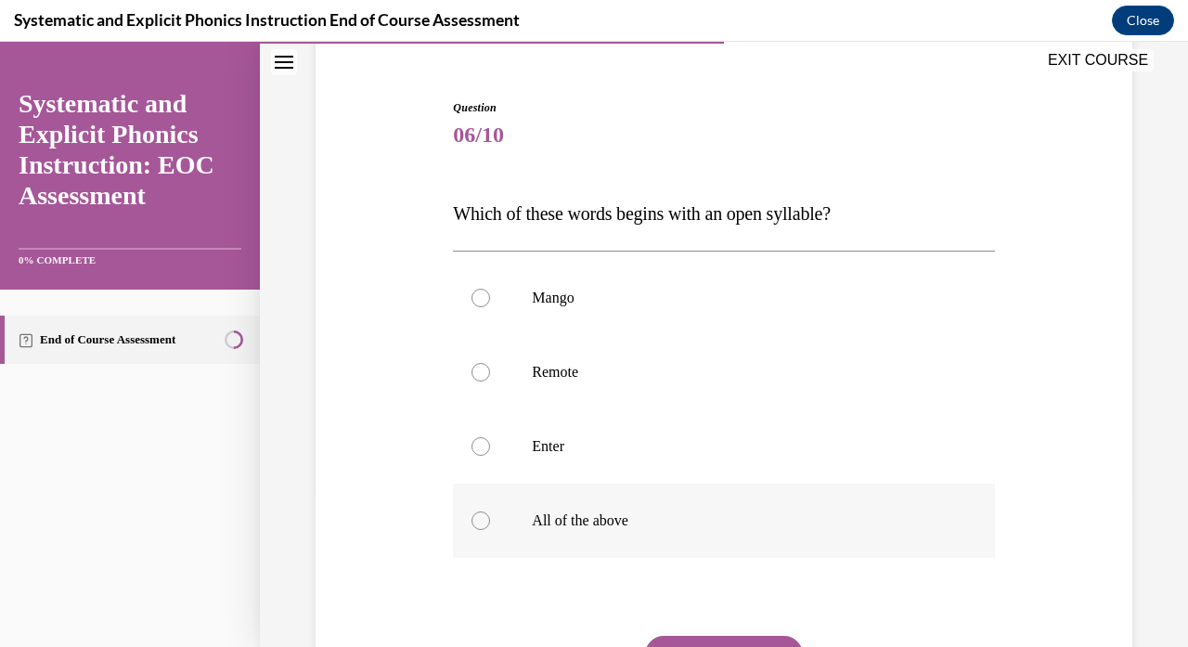
scroll to position [162, 0]
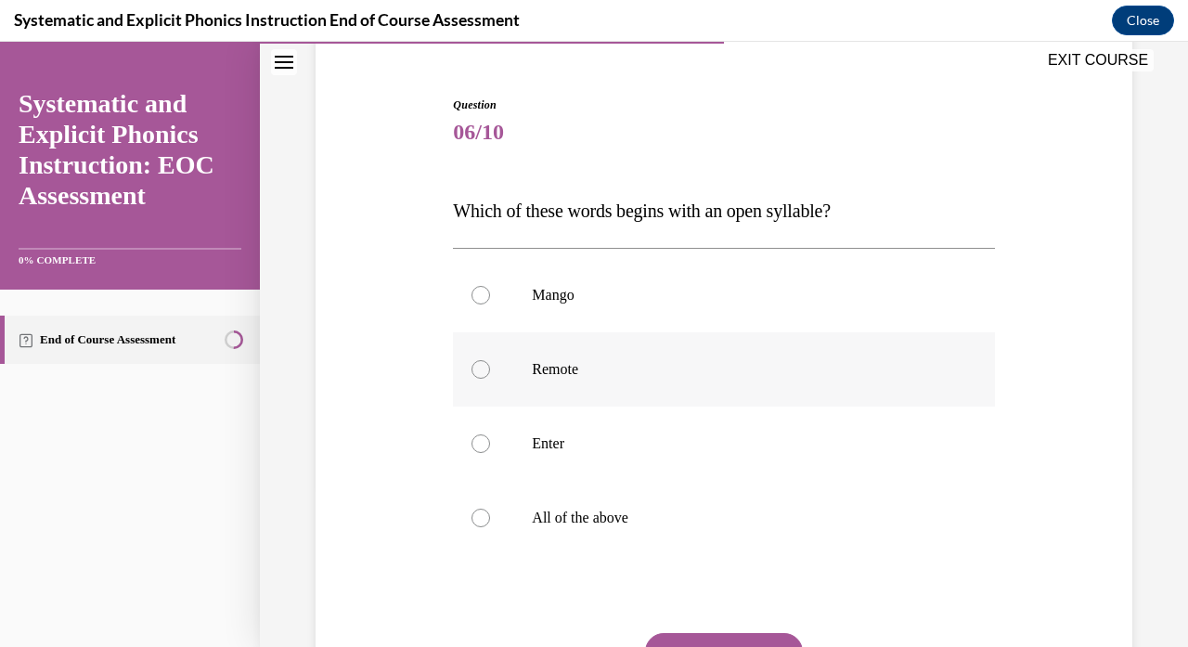
click at [600, 373] on p "Remote" at bounding box center [740, 369] width 416 height 19
click at [709, 642] on button "SUBMIT" at bounding box center [724, 651] width 158 height 37
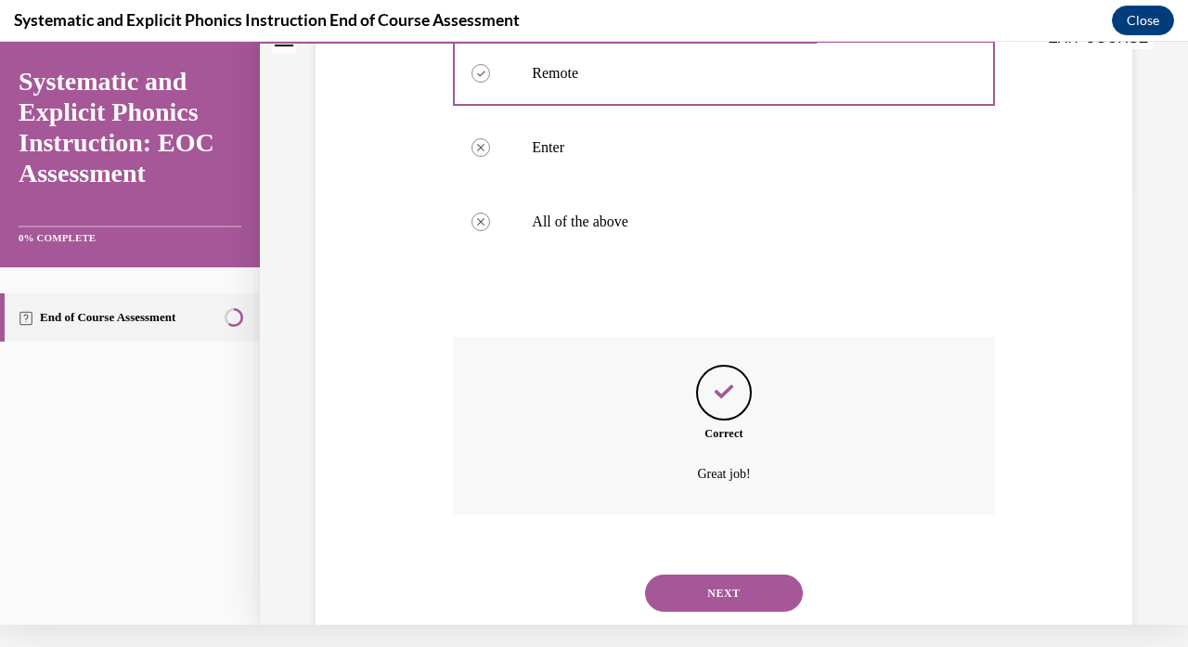
scroll to position [464, 0]
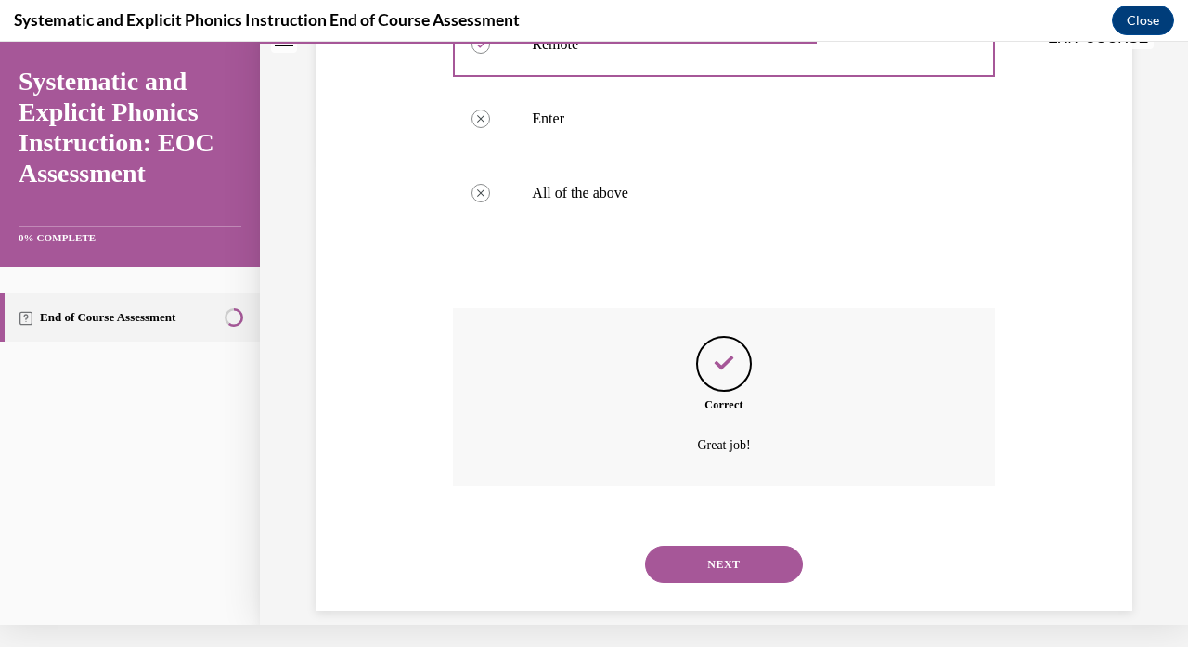
click at [706, 546] on button "NEXT" at bounding box center [724, 564] width 158 height 37
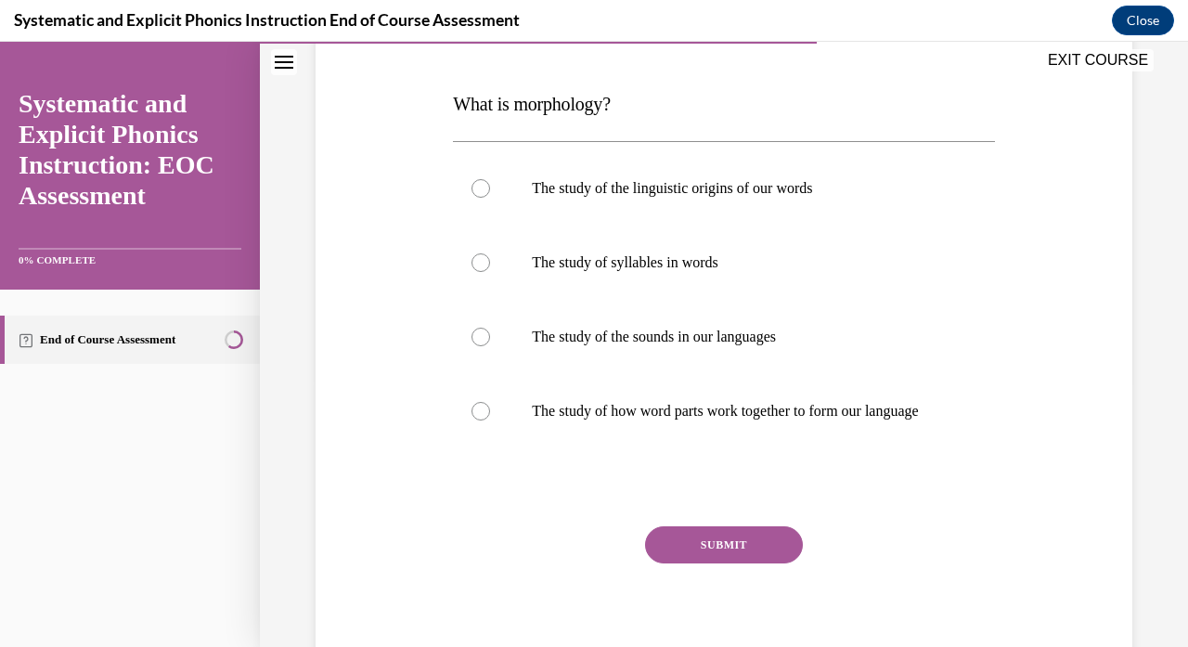
scroll to position [292, 0]
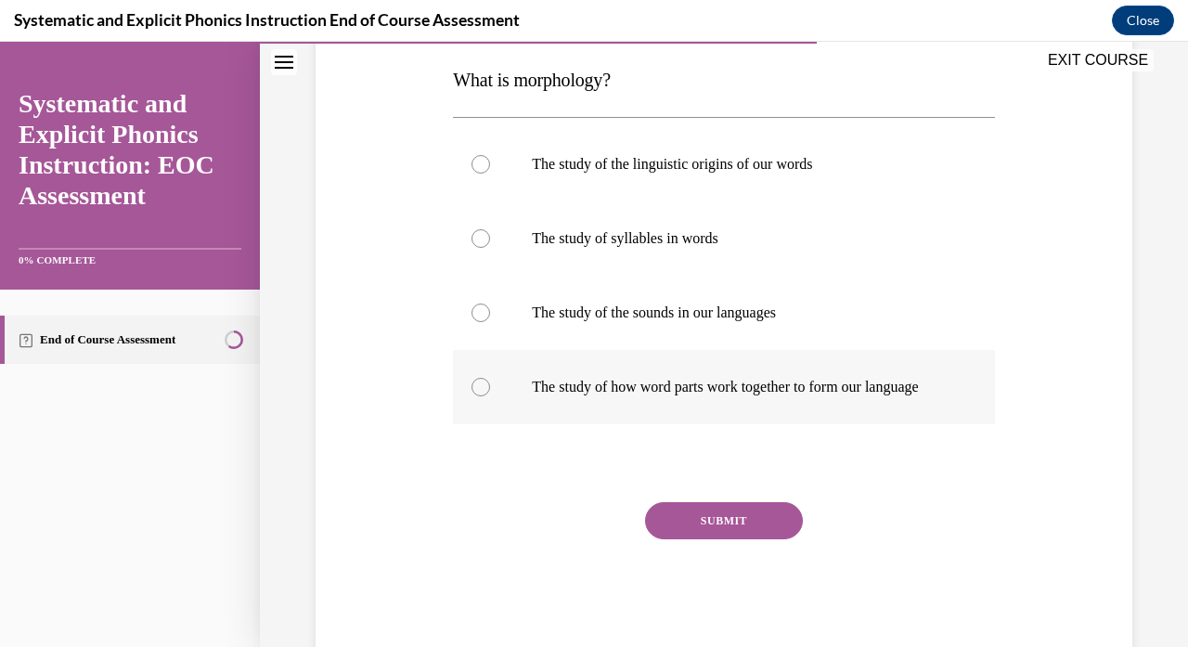
click at [594, 370] on div at bounding box center [723, 387] width 541 height 74
click at [727, 539] on button "SUBMIT" at bounding box center [724, 520] width 158 height 37
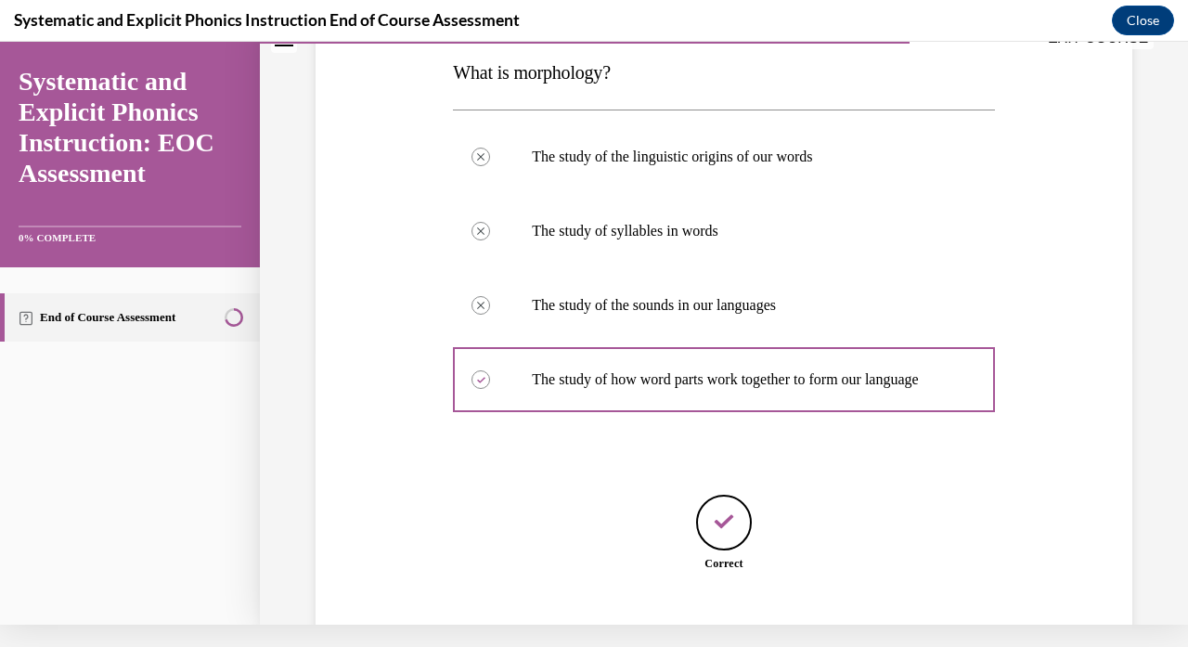
scroll to position [392, 0]
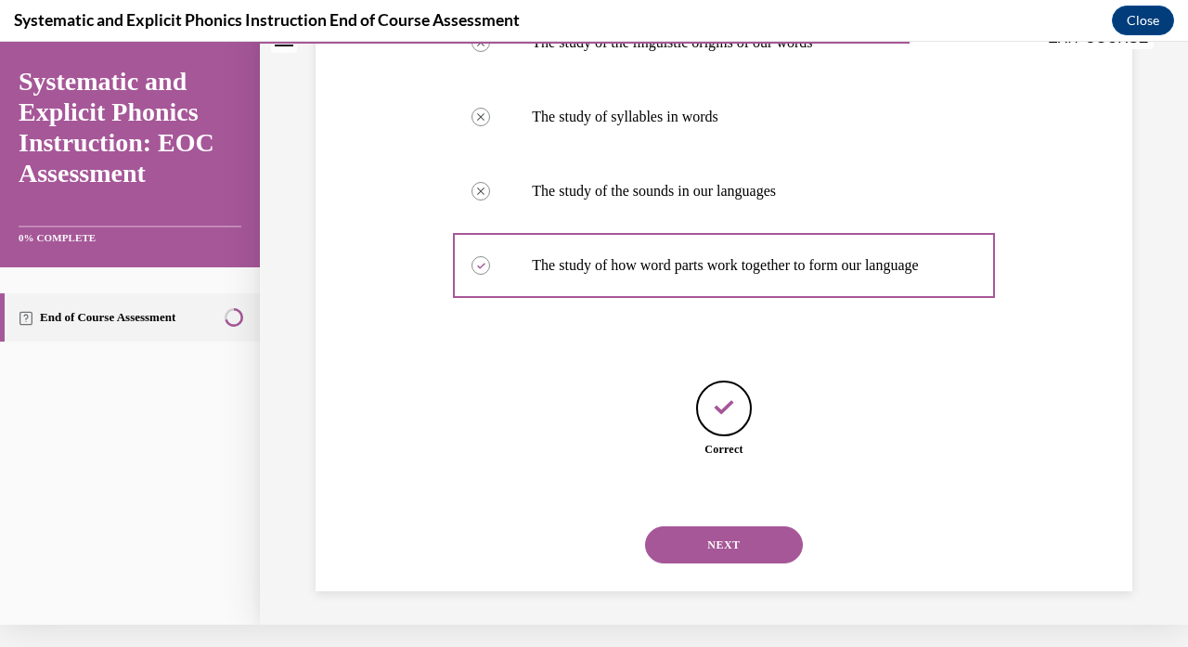
click at [757, 534] on button "NEXT" at bounding box center [724, 544] width 158 height 37
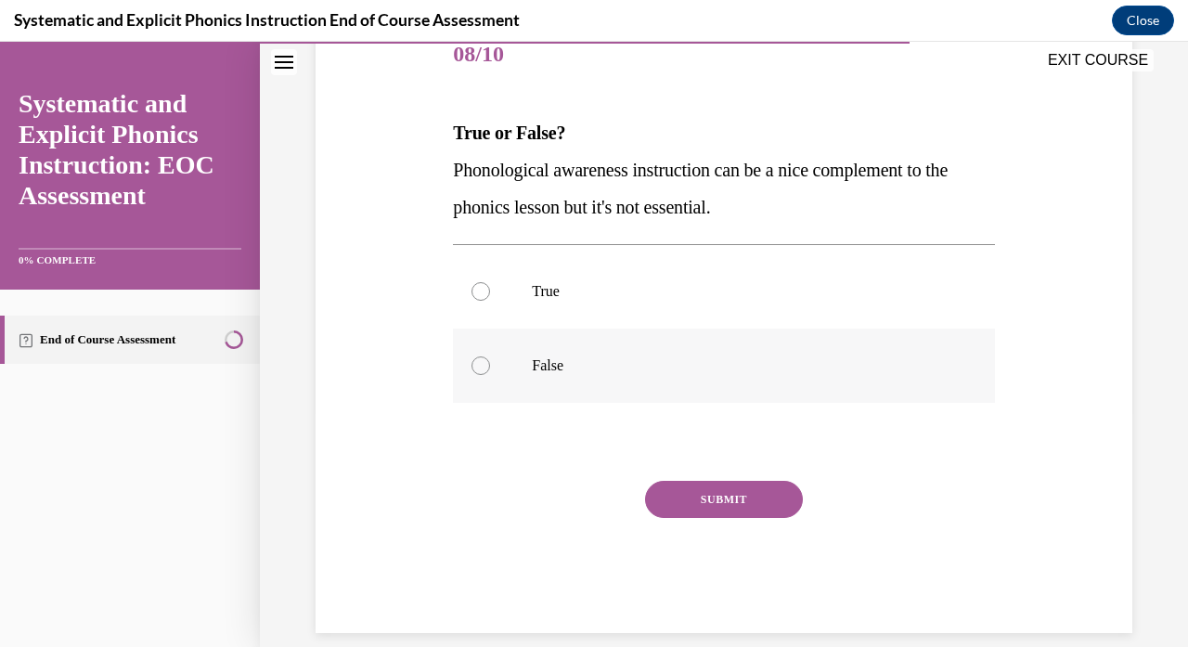
click at [499, 397] on div at bounding box center [723, 366] width 541 height 74
click at [708, 508] on button "SUBMIT" at bounding box center [724, 499] width 158 height 37
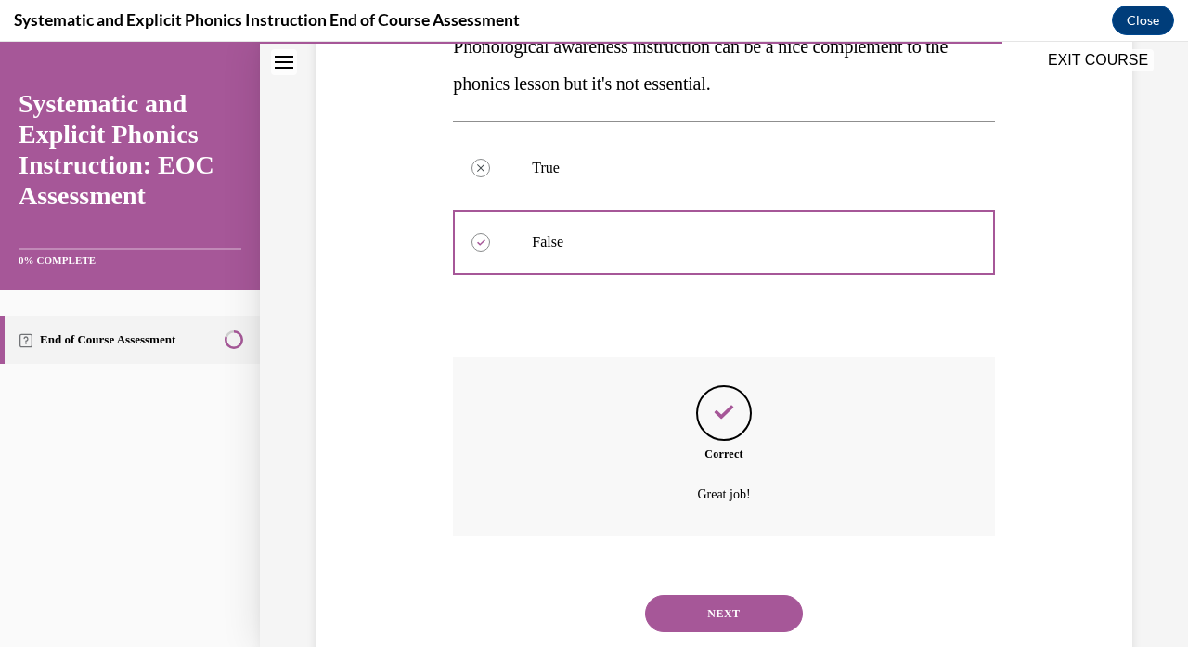
scroll to position [390, 0]
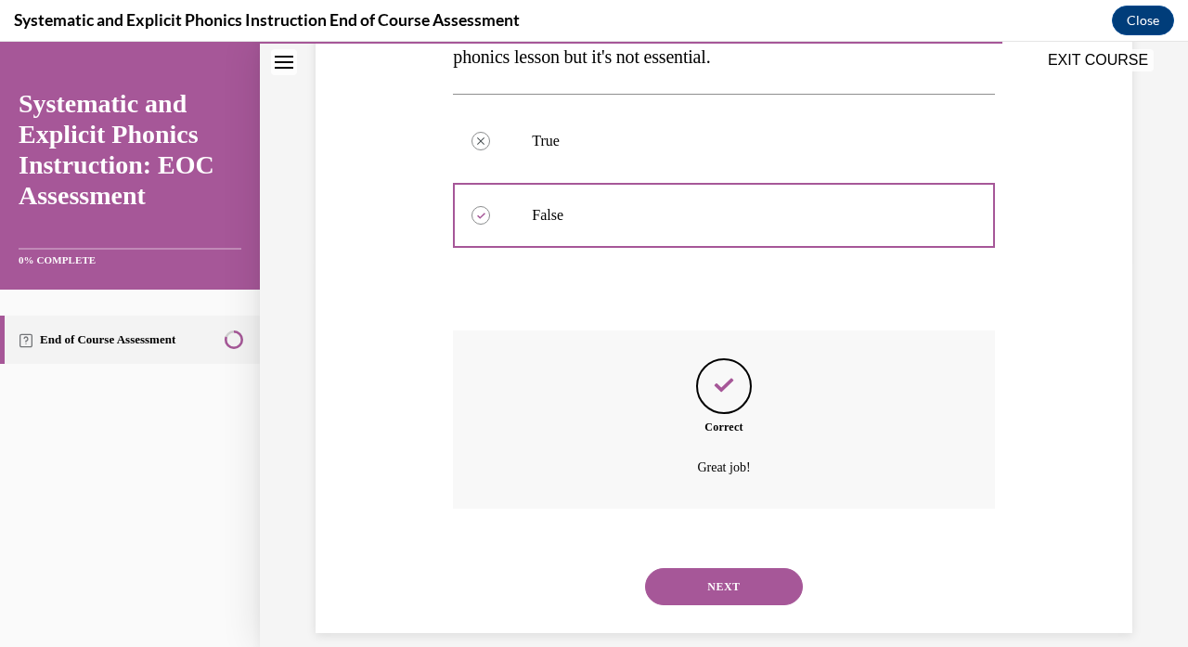
click at [709, 549] on div "NEXT" at bounding box center [723, 586] width 541 height 74
click at [712, 568] on button "NEXT" at bounding box center [724, 586] width 158 height 37
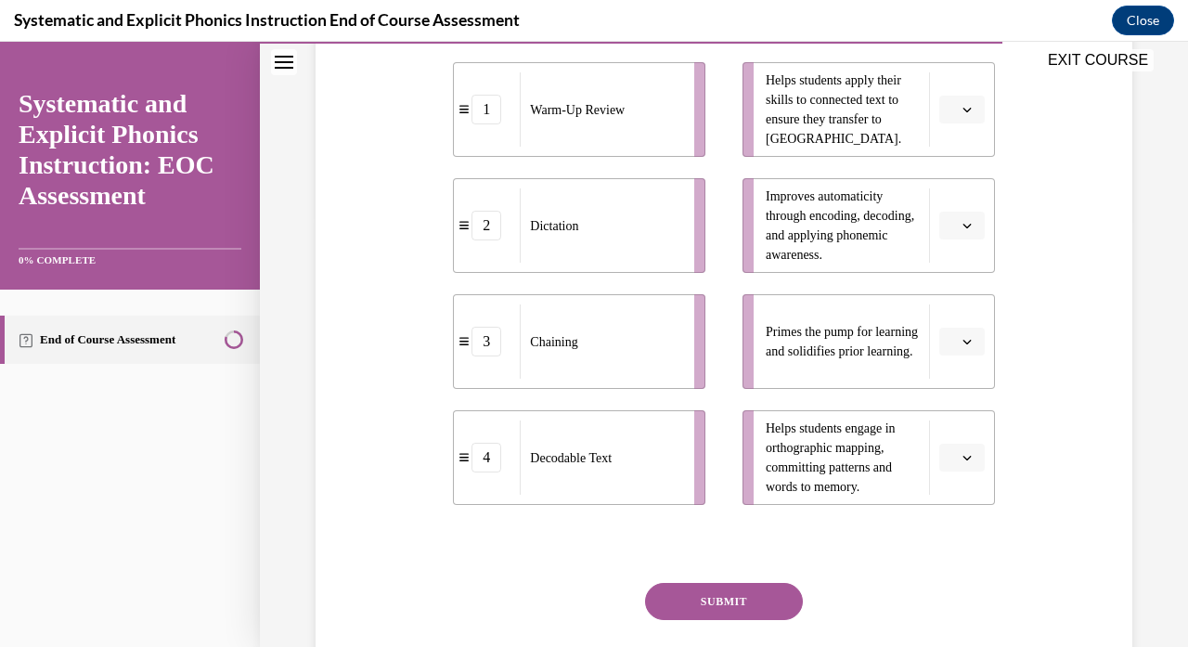
scroll to position [429, 0]
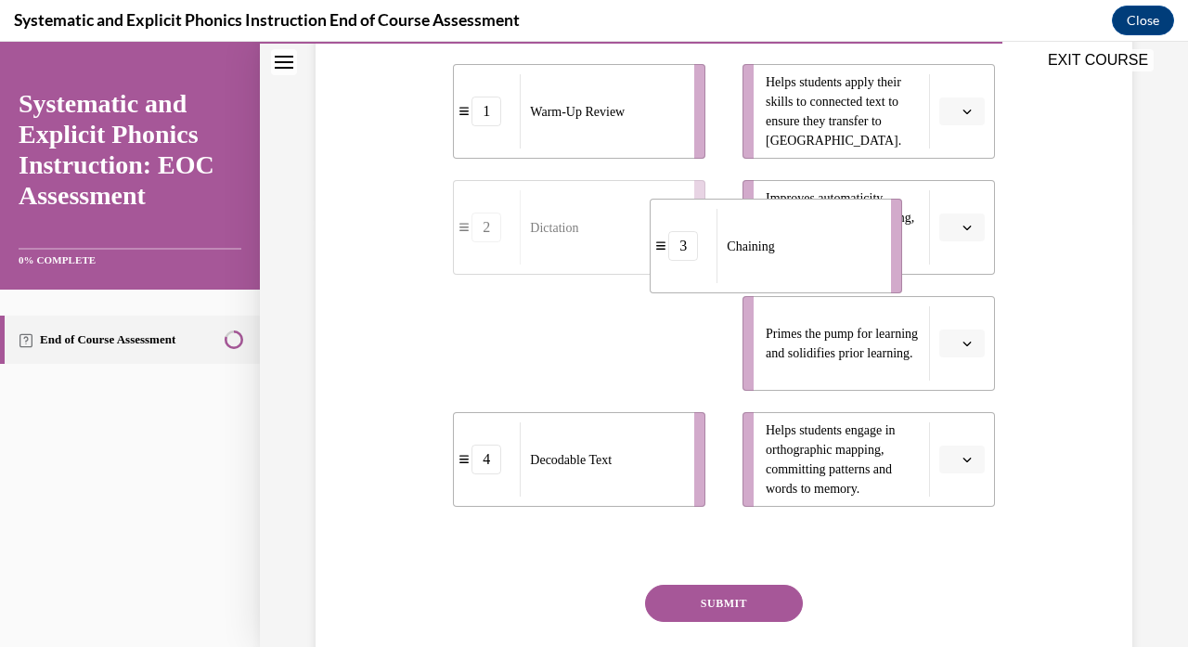
drag, startPoint x: 653, startPoint y: 355, endPoint x: 850, endPoint y: 257, distance: 219.6
click at [850, 257] on div "Chaining" at bounding box center [798, 246] width 162 height 74
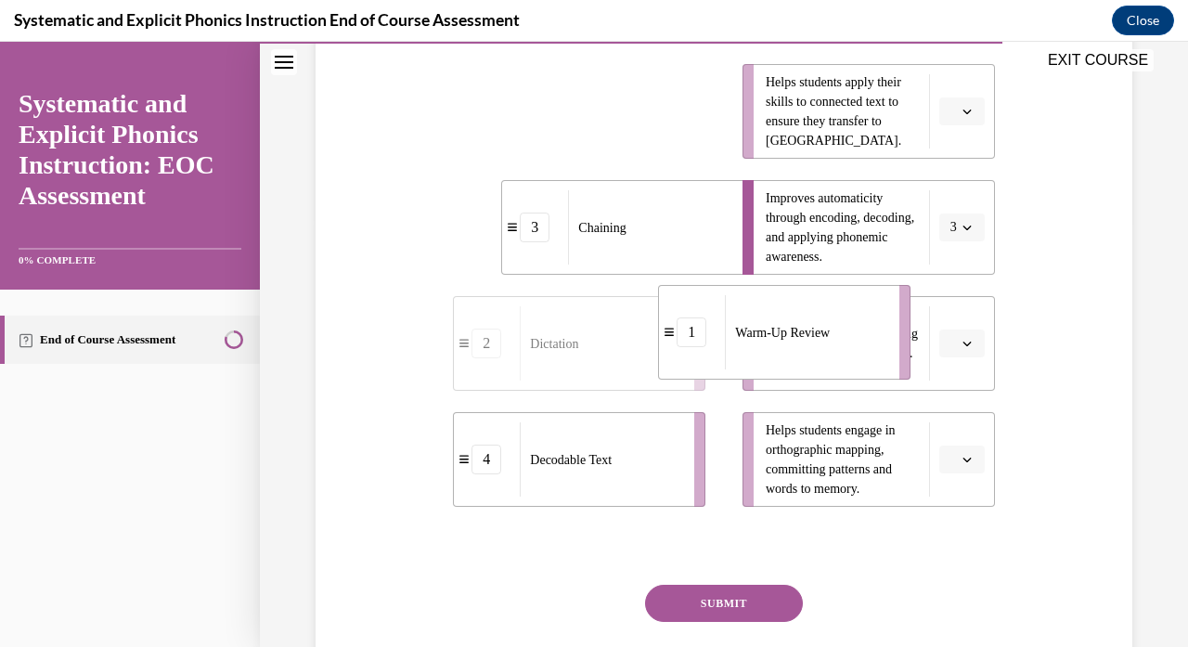
drag, startPoint x: 597, startPoint y: 131, endPoint x: 802, endPoint y: 351, distance: 300.8
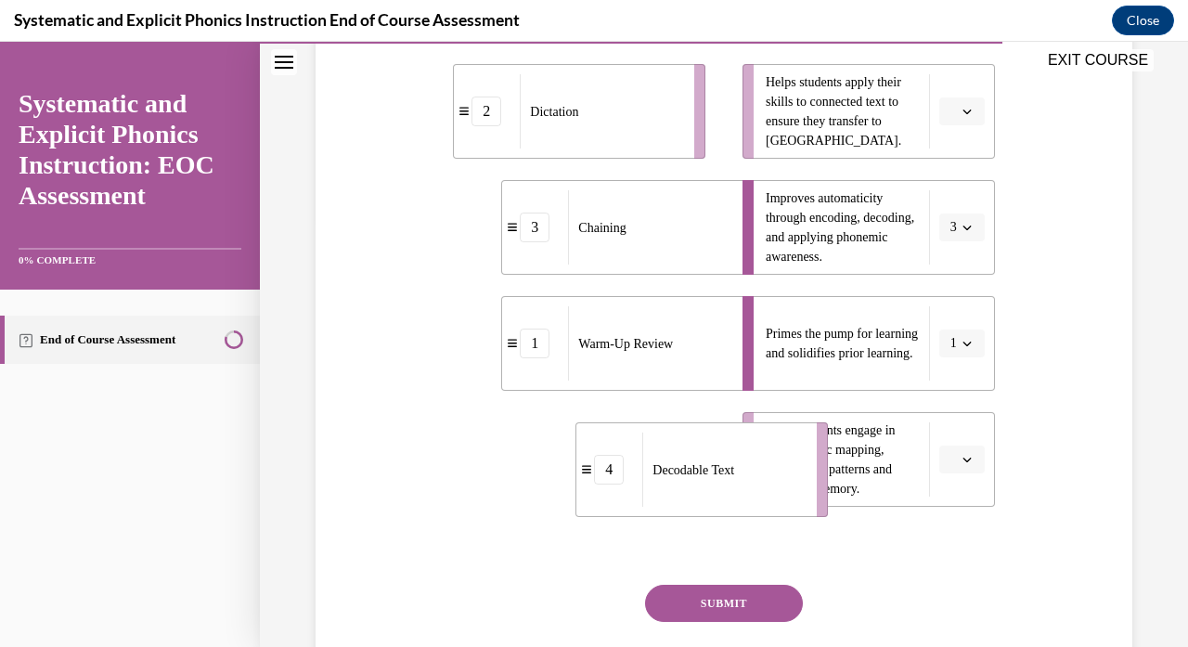
drag, startPoint x: 632, startPoint y: 472, endPoint x: 755, endPoint y: 482, distance: 122.9
click at [755, 482] on div "Decodable Text" at bounding box center [723, 470] width 162 height 74
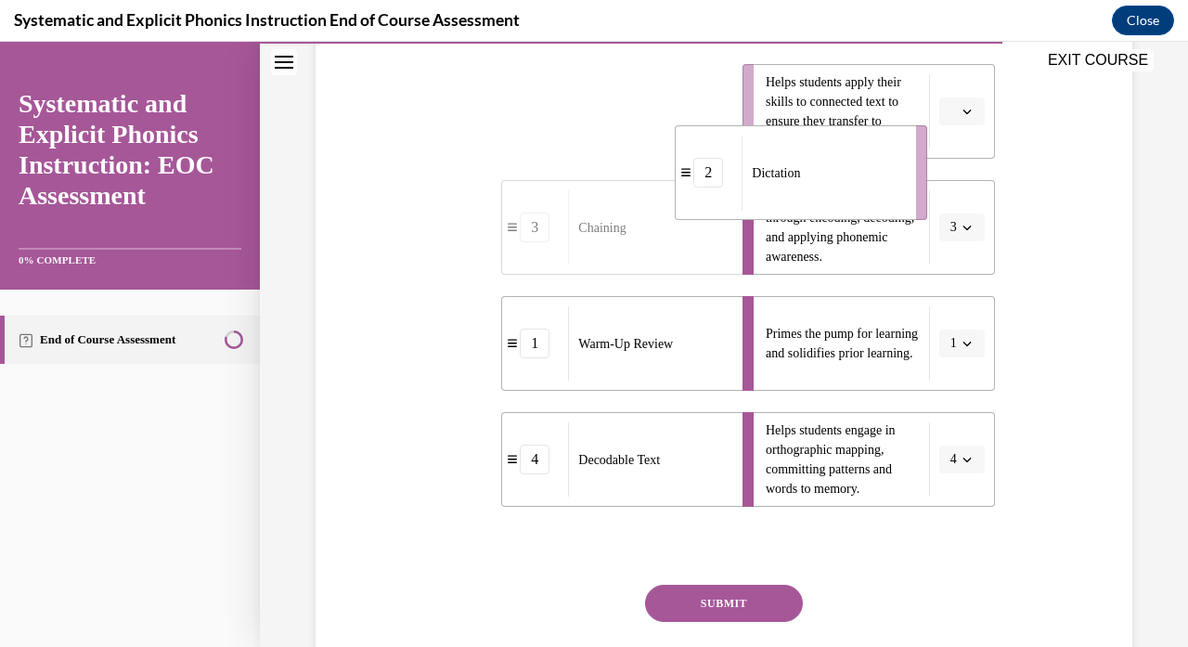
drag, startPoint x: 584, startPoint y: 106, endPoint x: 804, endPoint y: 144, distance: 223.2
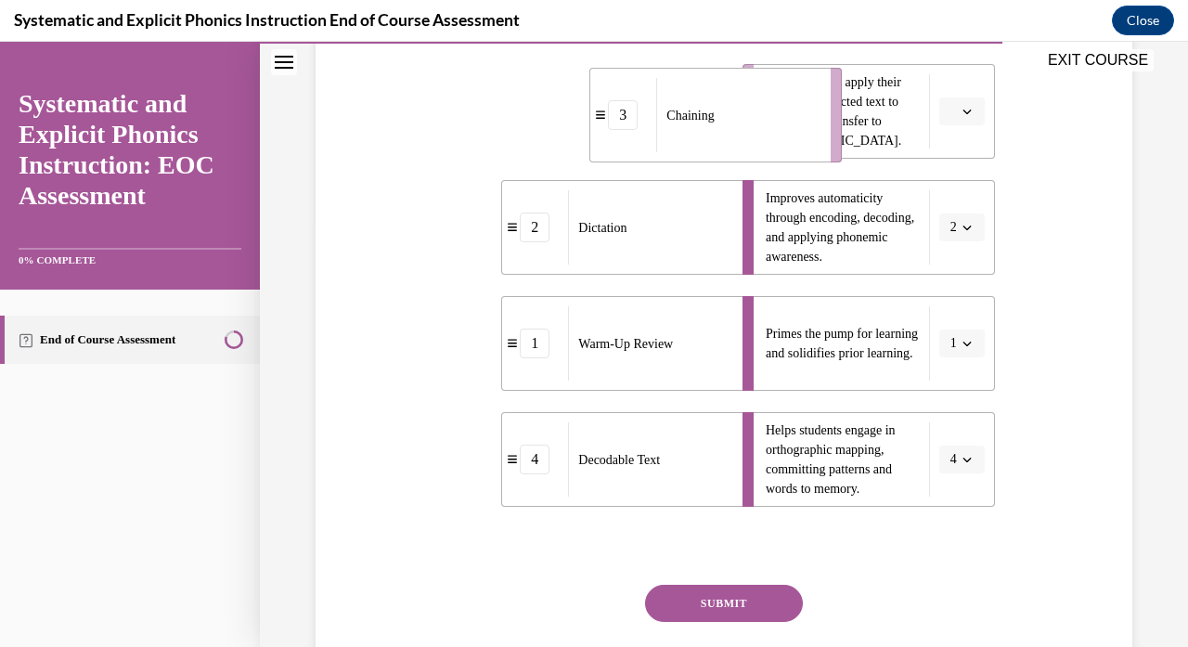
drag, startPoint x: 660, startPoint y: 105, endPoint x: 796, endPoint y: 108, distance: 136.5
click at [796, 108] on div "Chaining" at bounding box center [737, 115] width 162 height 74
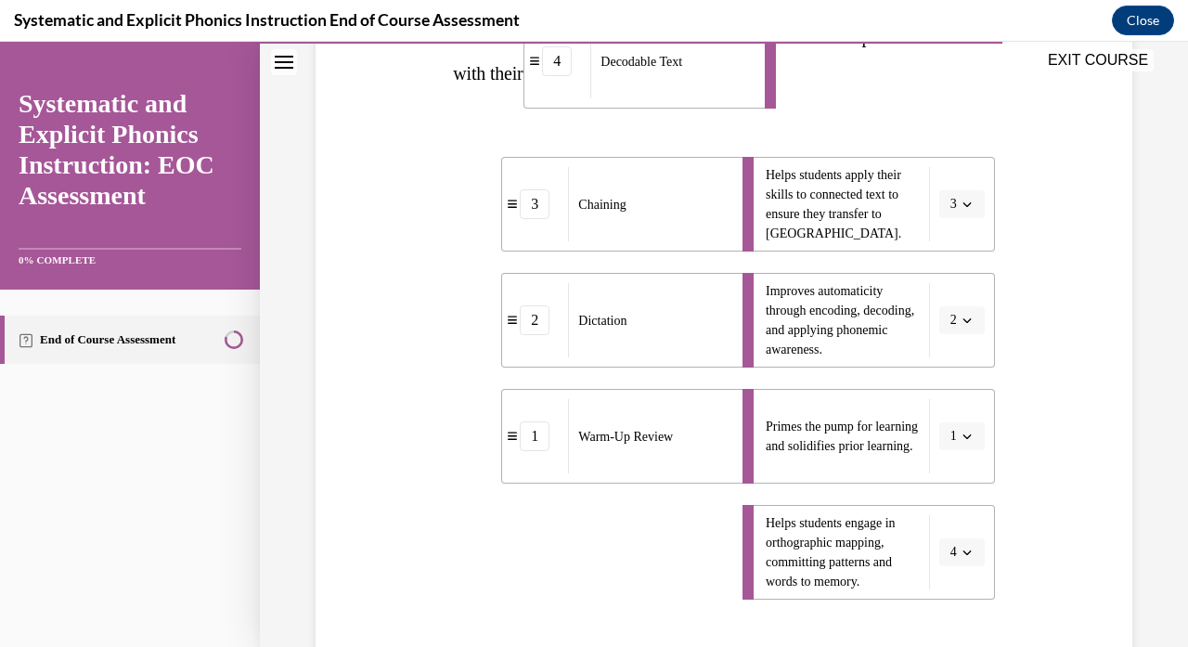
scroll to position [312, 0]
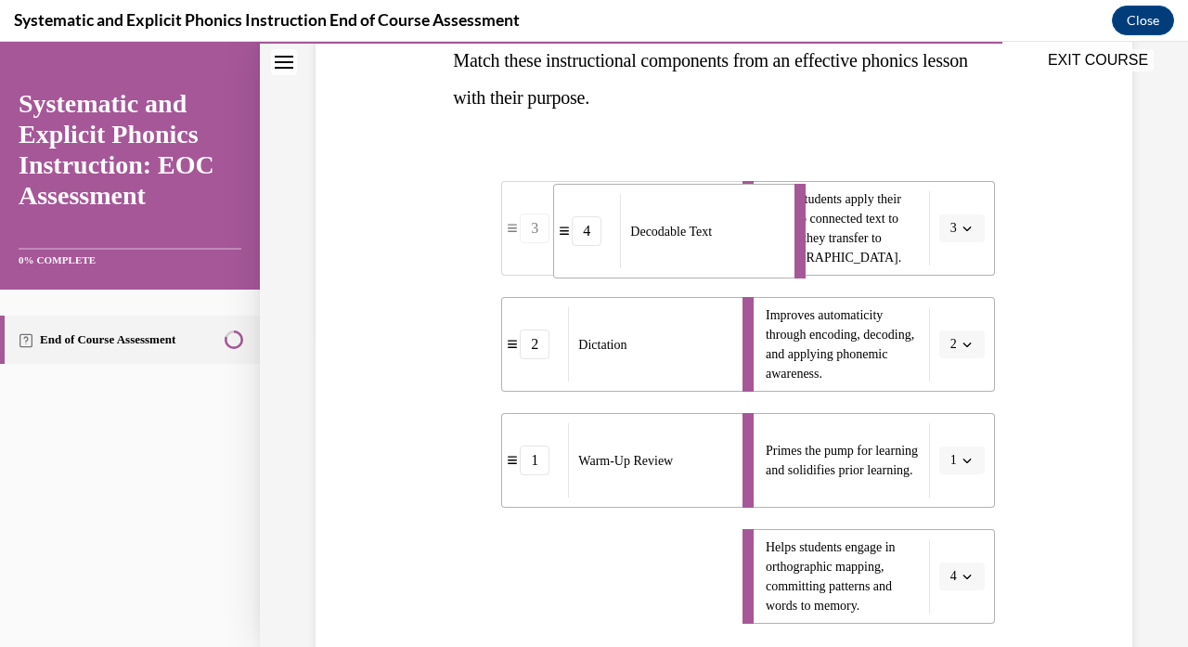
drag, startPoint x: 703, startPoint y: 473, endPoint x: 756, endPoint y: 213, distance: 265.2
click at [756, 213] on div "Decodable Text" at bounding box center [701, 231] width 162 height 74
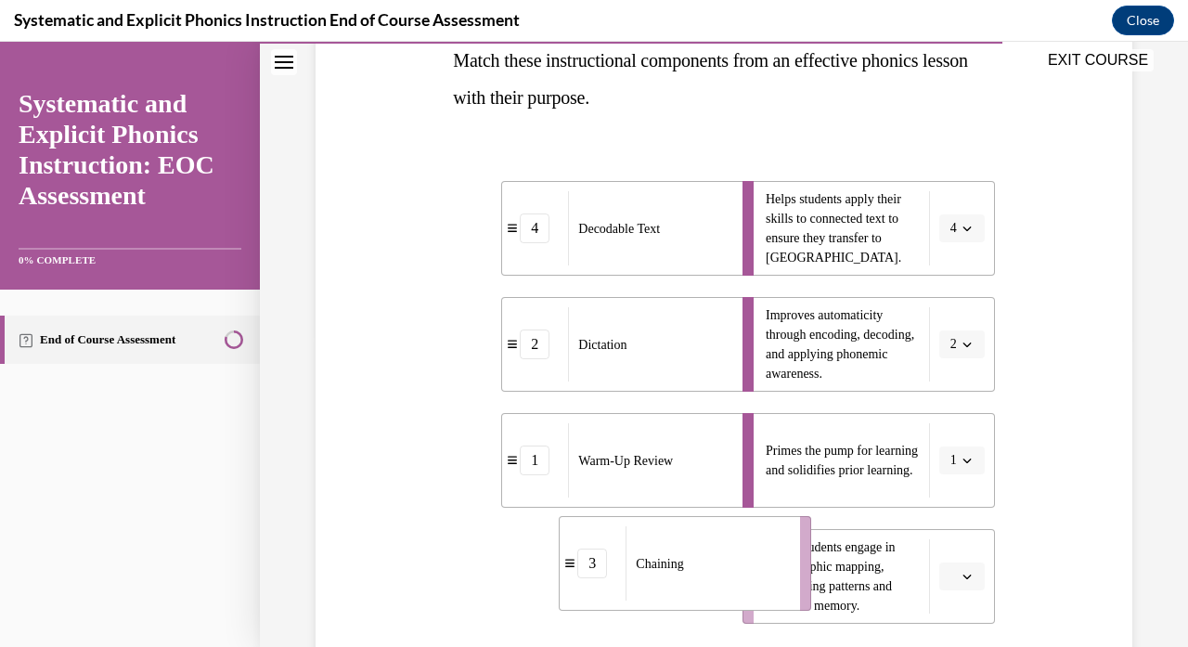
drag, startPoint x: 657, startPoint y: 585, endPoint x: 763, endPoint y: 571, distance: 106.7
click at [763, 571] on div "Chaining" at bounding box center [707, 563] width 162 height 74
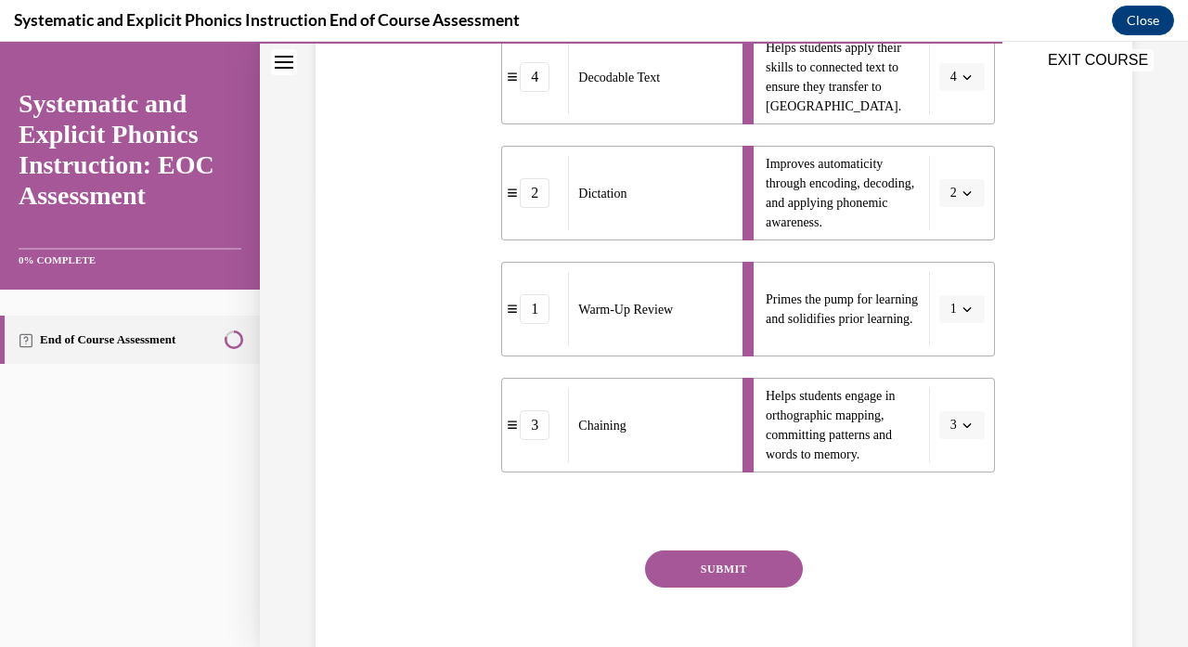
scroll to position [464, 0]
click at [735, 582] on button "SUBMIT" at bounding box center [724, 567] width 158 height 37
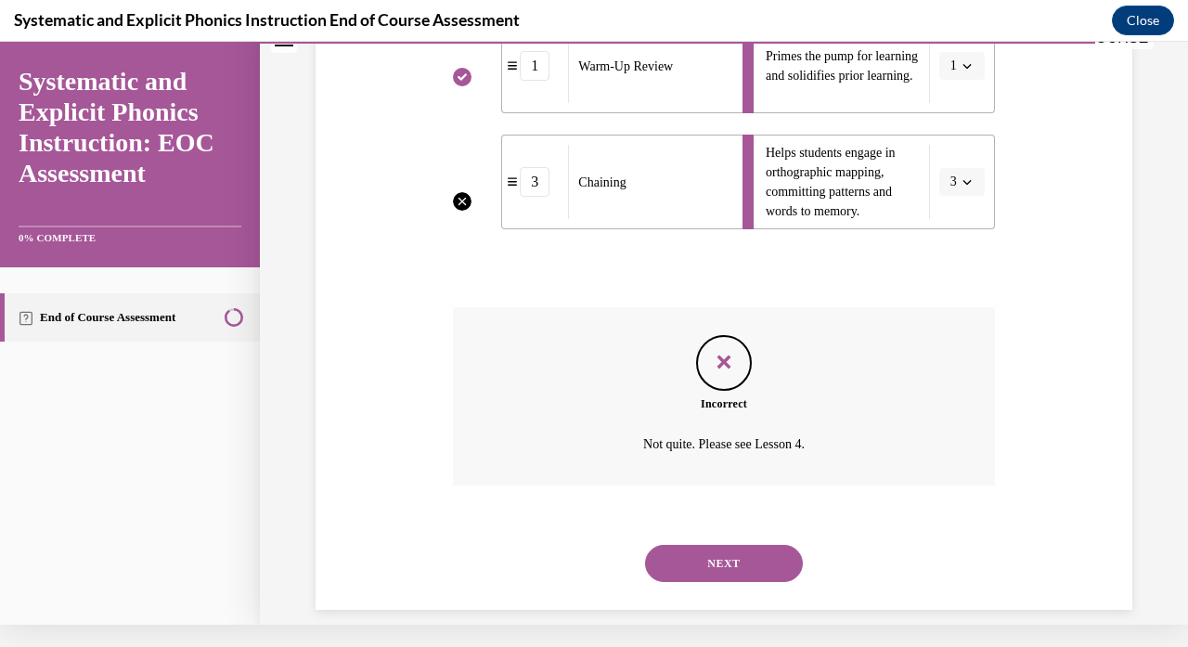
scroll to position [0, 0]
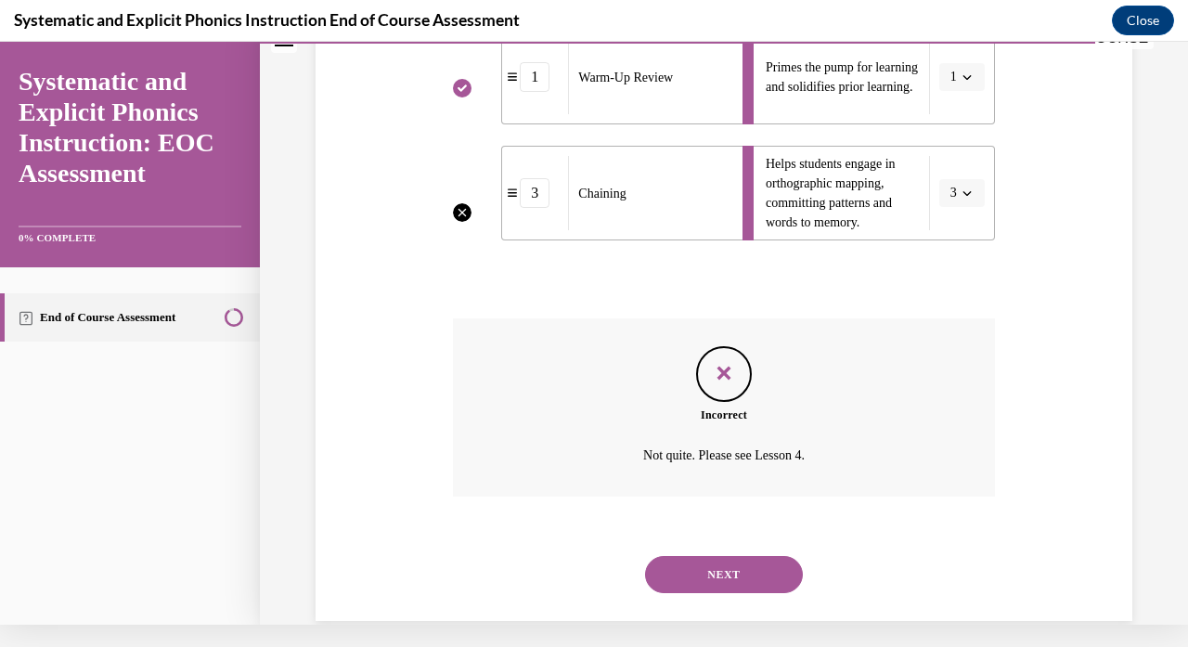
click at [703, 556] on button "NEXT" at bounding box center [724, 574] width 158 height 37
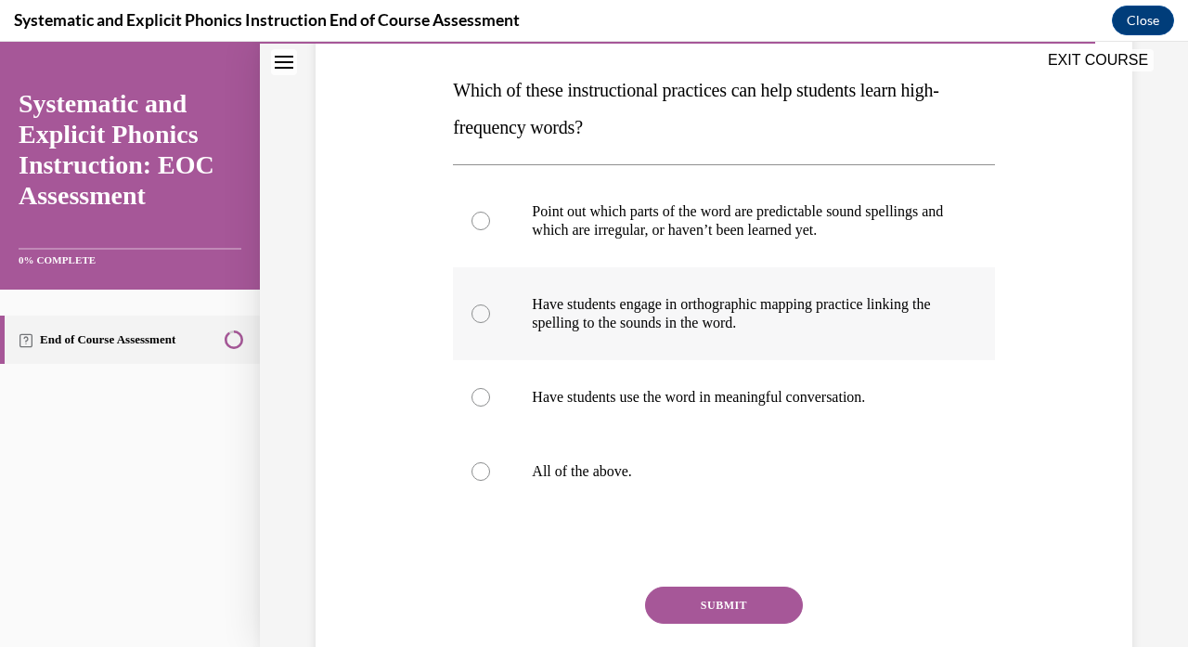
scroll to position [285, 0]
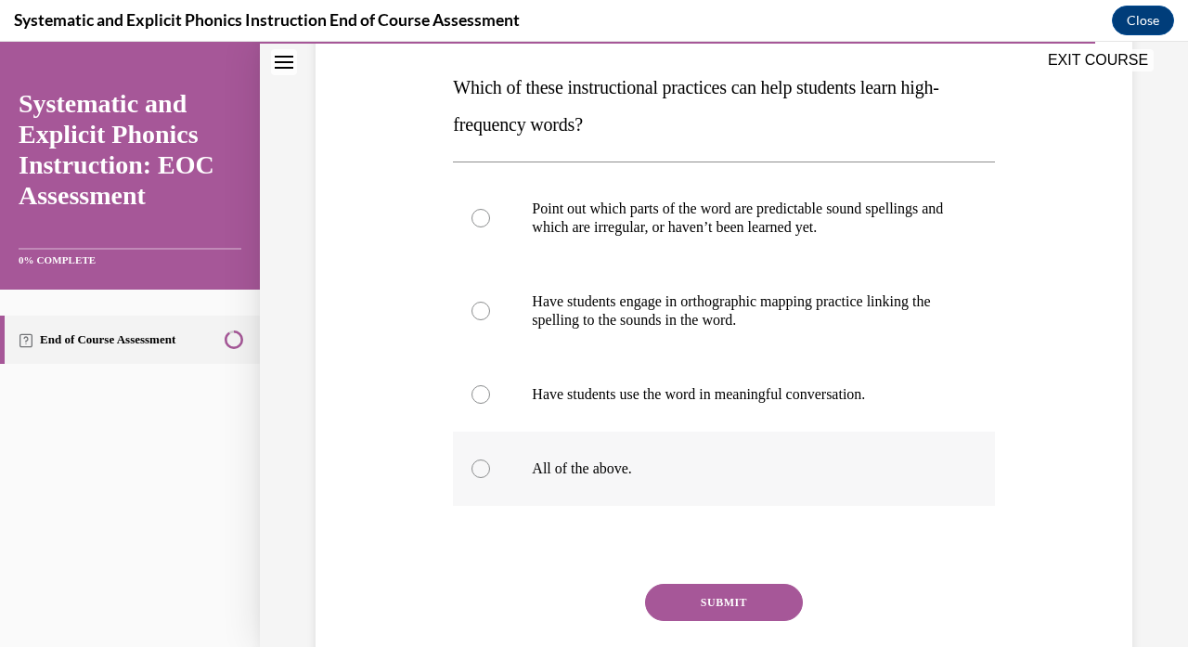
click at [626, 468] on p "All of the above." at bounding box center [740, 468] width 416 height 19
click at [693, 589] on button "SUBMIT" at bounding box center [724, 602] width 158 height 37
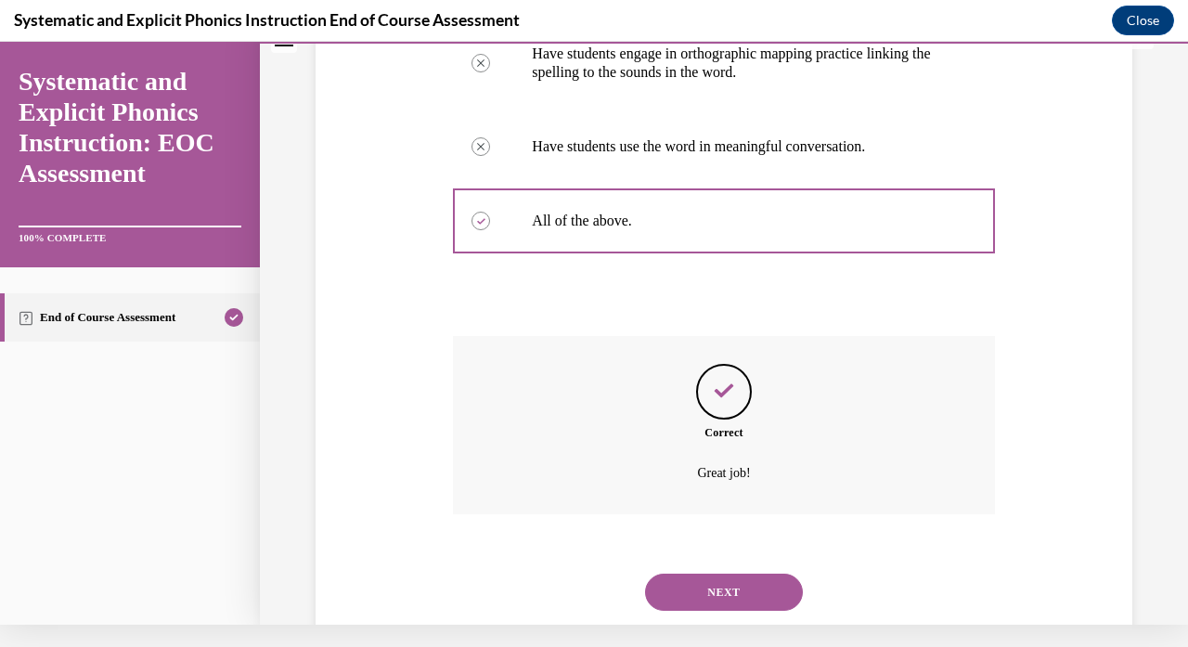
scroll to position [538, 0]
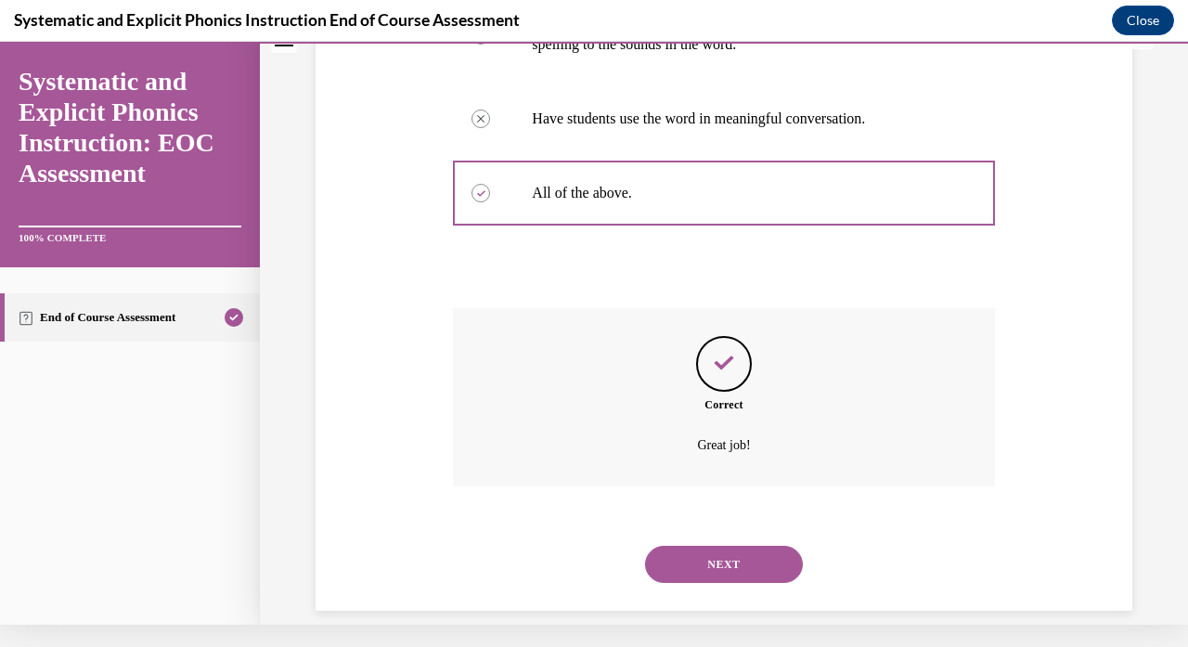
click at [717, 546] on button "NEXT" at bounding box center [724, 564] width 158 height 37
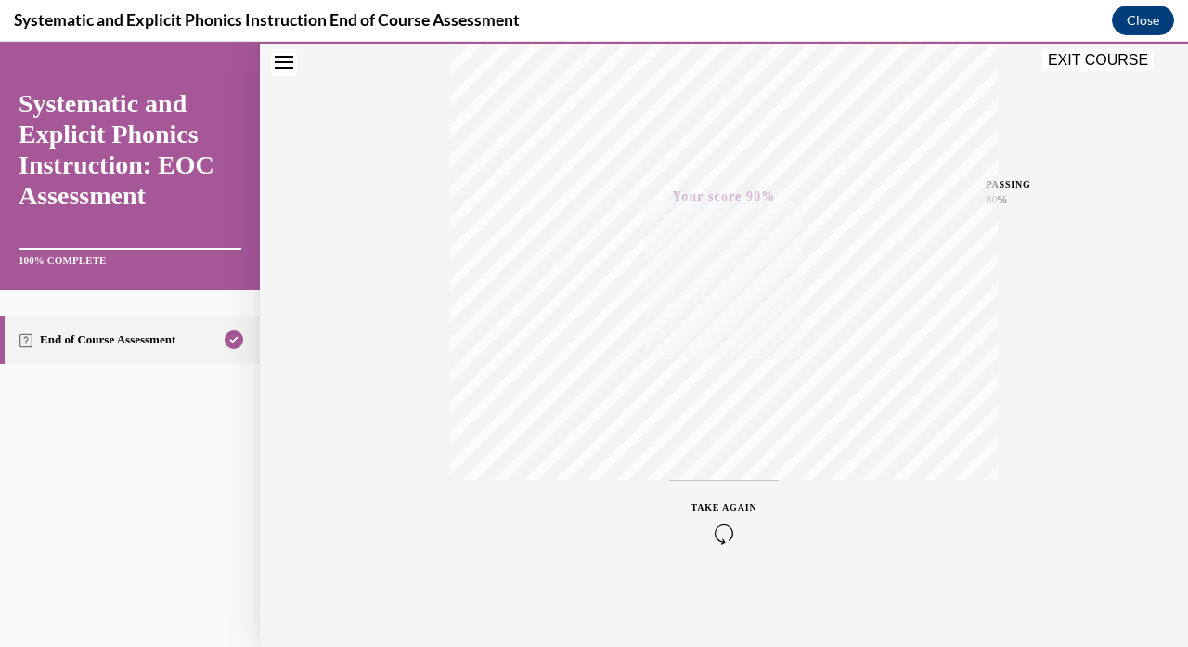
scroll to position [346, 0]
click at [1121, 67] on button "EXIT COURSE" at bounding box center [1097, 60] width 111 height 22
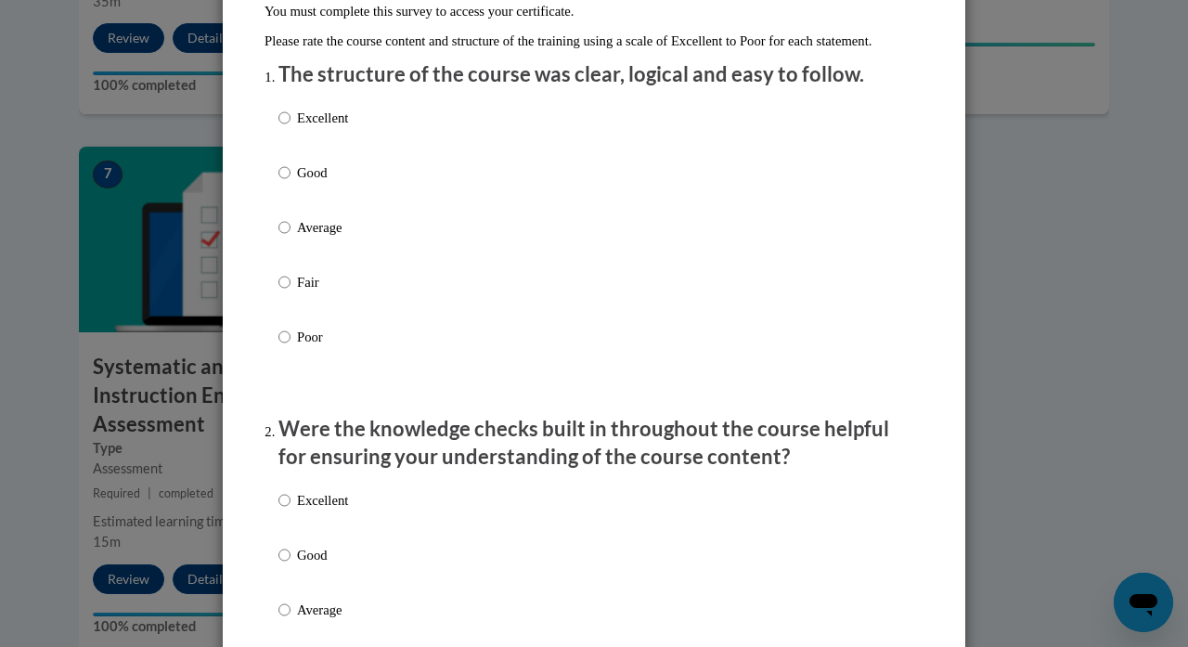
scroll to position [200, 0]
click at [348, 127] on p "Excellent" at bounding box center [322, 117] width 51 height 20
click at [291, 127] on input "Excellent" at bounding box center [284, 117] width 12 height 20
radio input "true"
click at [342, 510] on p "Excellent" at bounding box center [322, 499] width 51 height 20
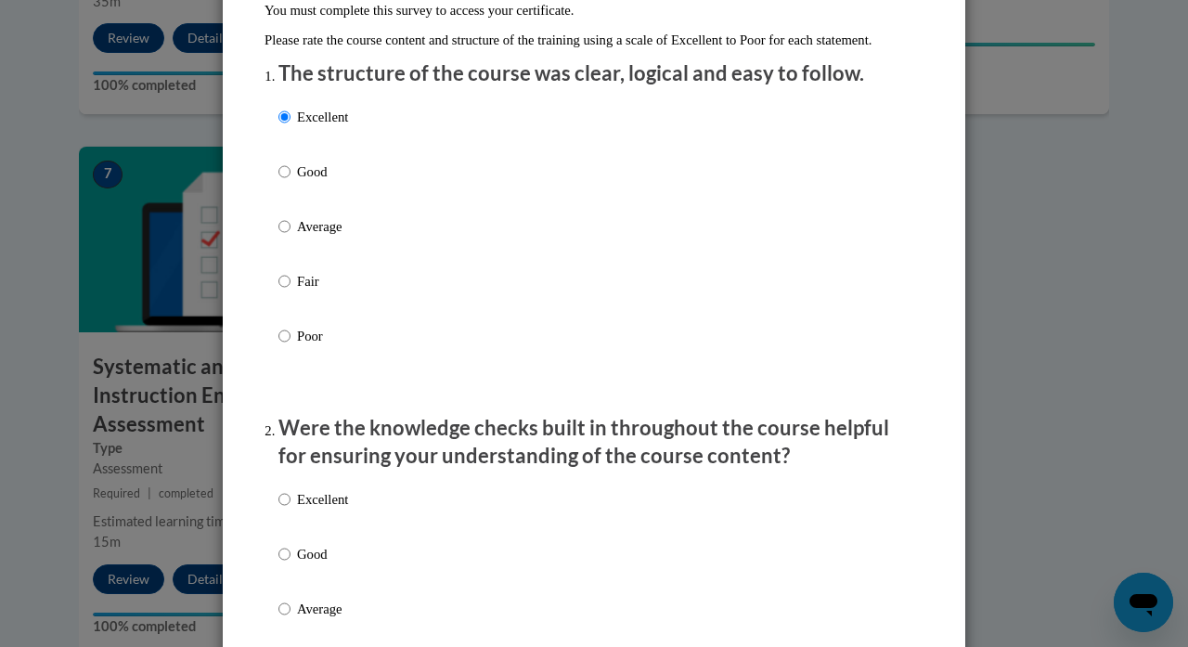
click at [291, 510] on input "Excellent" at bounding box center [284, 499] width 12 height 20
radio input "true"
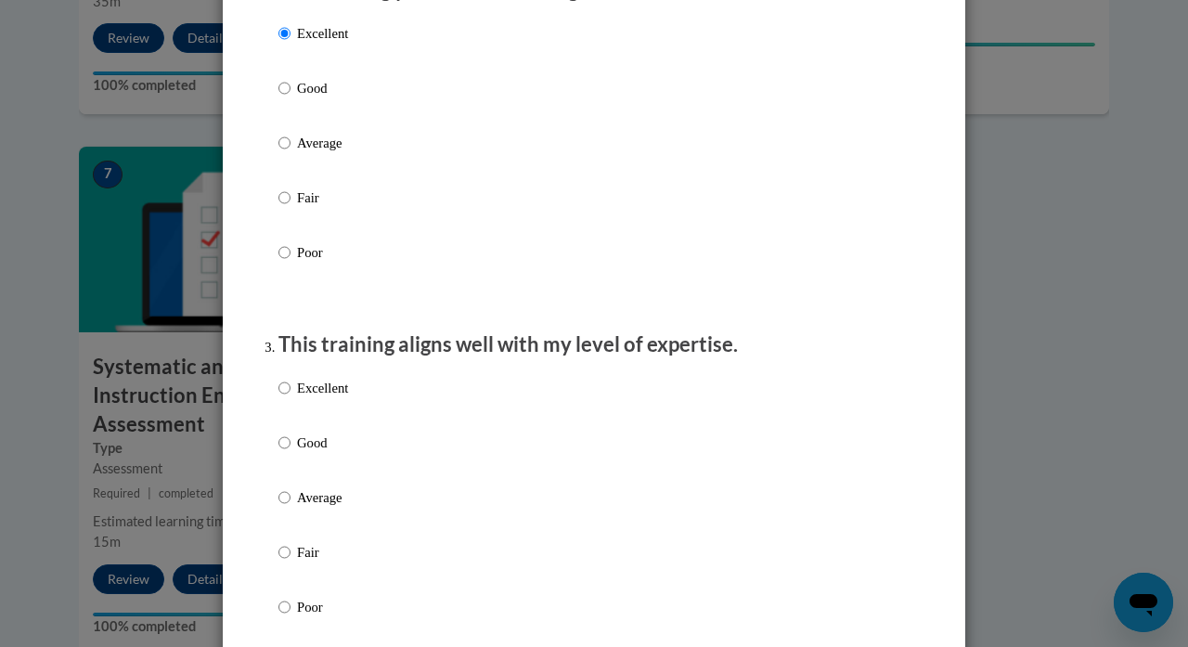
scroll to position [711, 0]
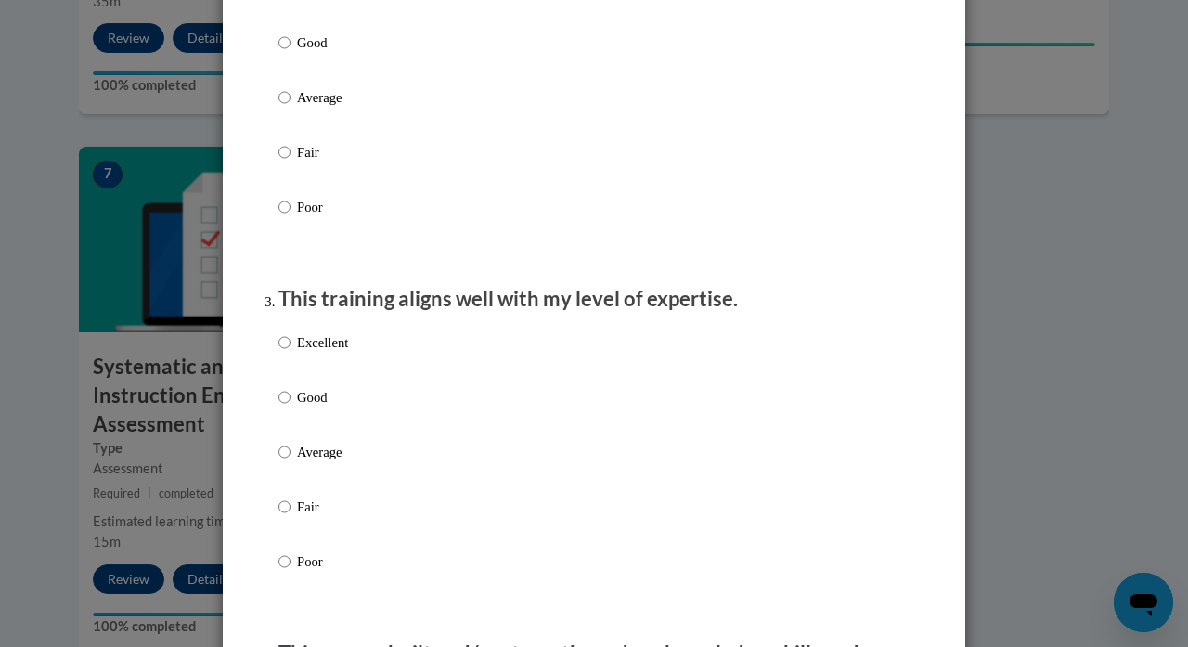
click at [342, 353] on p "Excellent" at bounding box center [322, 342] width 51 height 20
click at [291, 353] on input "Excellent" at bounding box center [284, 342] width 12 height 20
radio input "true"
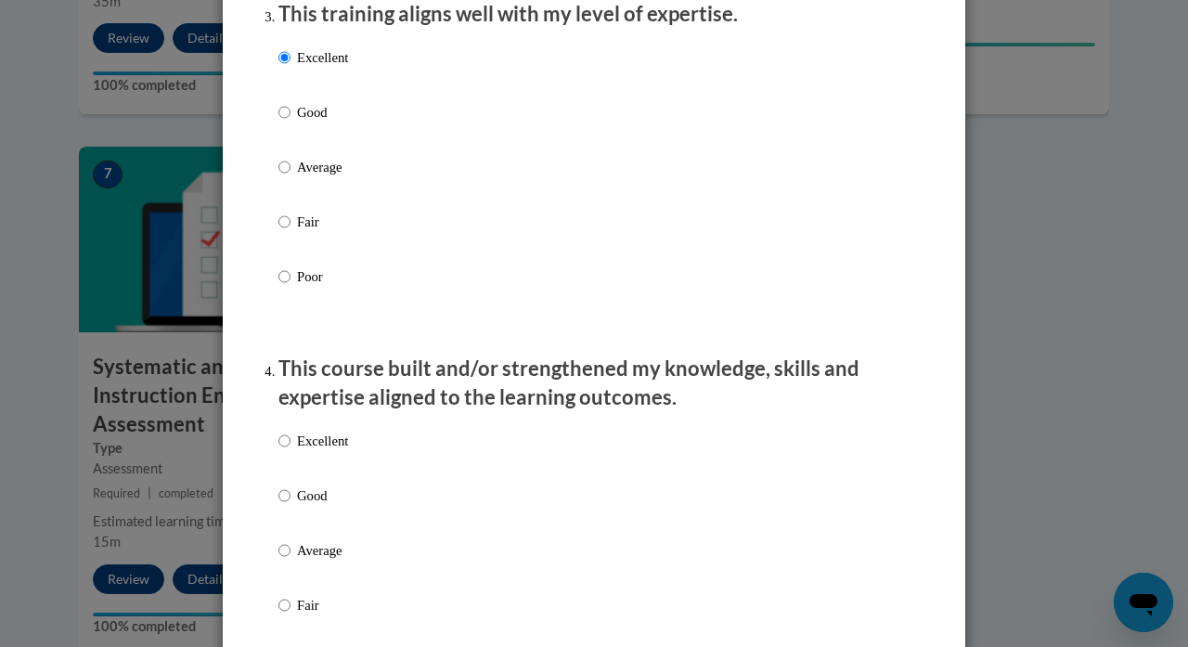
click at [337, 466] on label "Excellent" at bounding box center [313, 456] width 70 height 50
click at [291, 451] on input "Excellent" at bounding box center [284, 441] width 12 height 20
radio input "true"
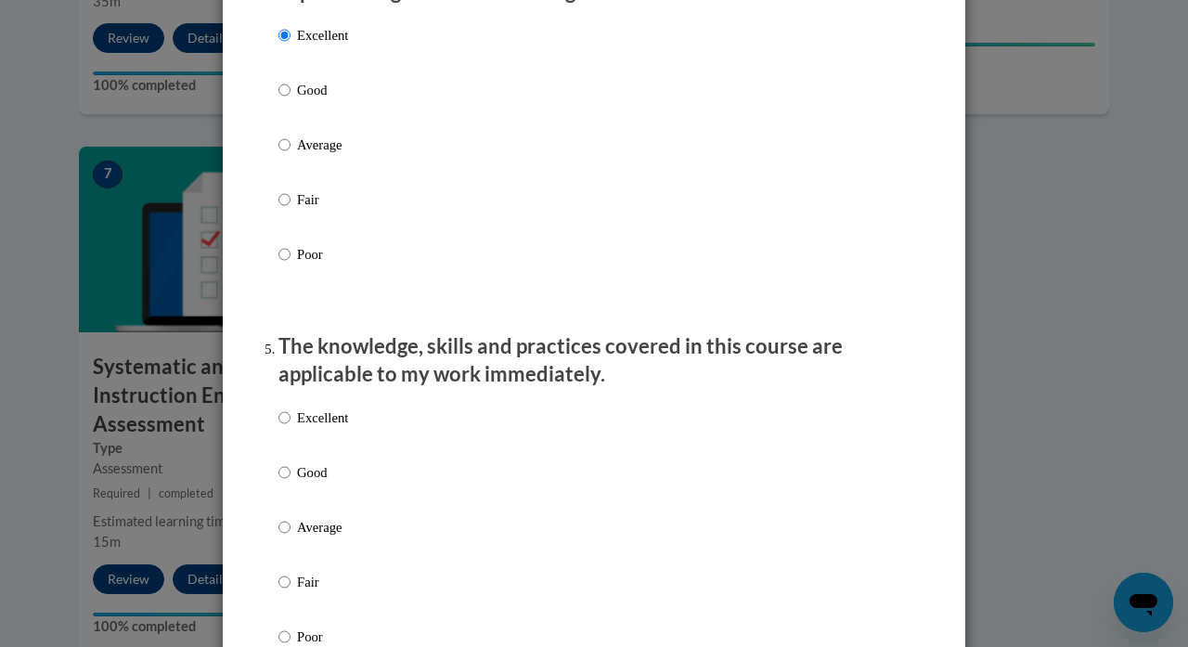
scroll to position [1452, 0]
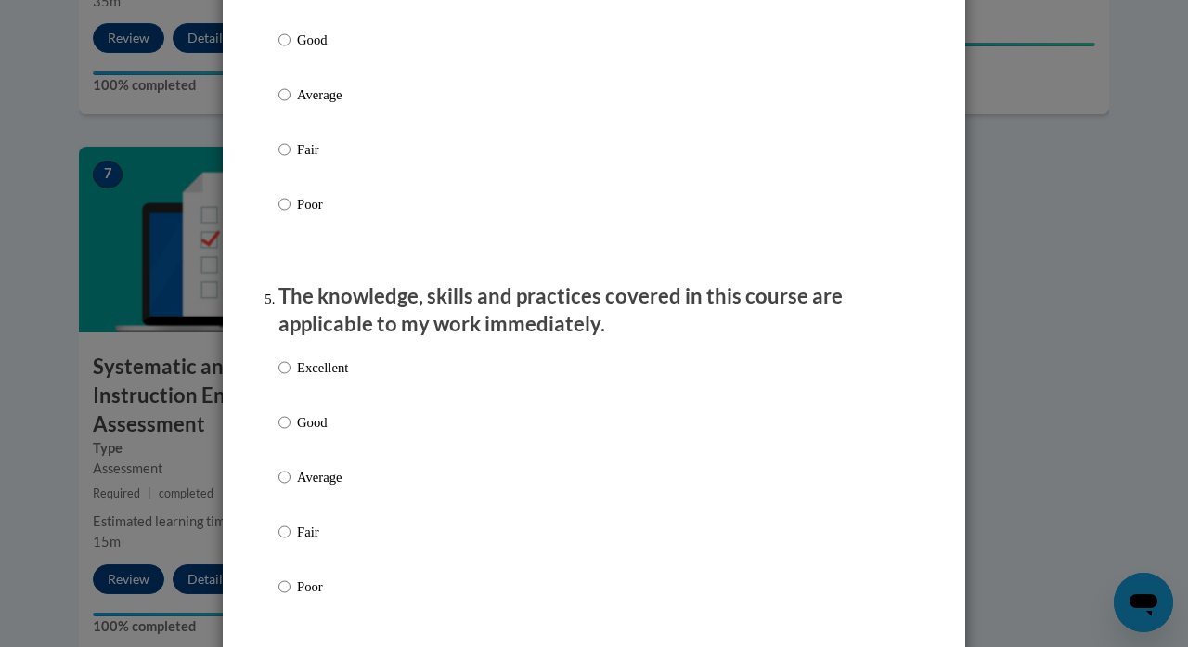
click at [332, 378] on p "Excellent" at bounding box center [322, 367] width 51 height 20
click at [291, 378] on input "Excellent" at bounding box center [284, 367] width 12 height 20
radio input "true"
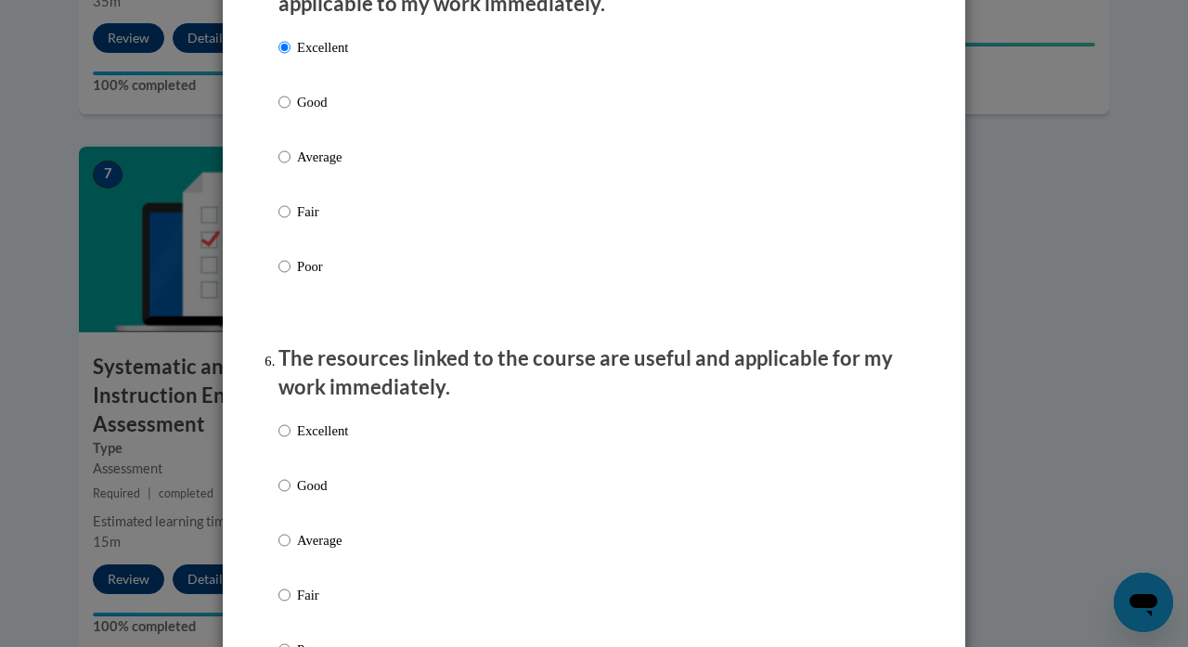
scroll to position [1786, 0]
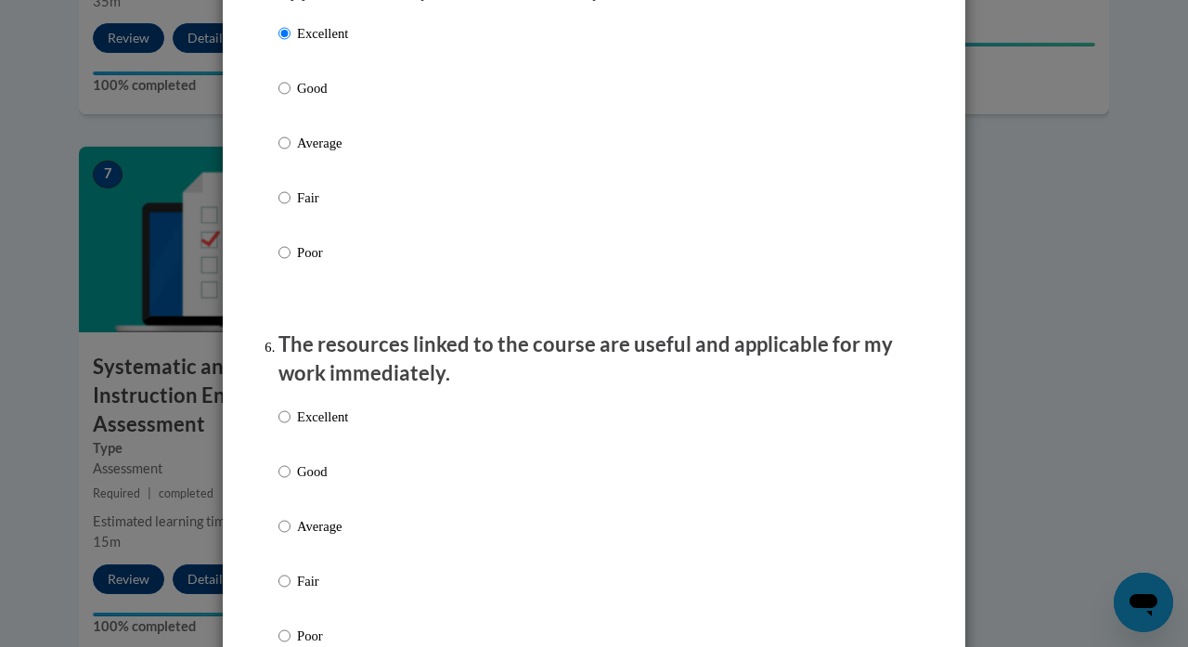
click at [330, 421] on p "Excellent" at bounding box center [322, 417] width 51 height 20
click at [291, 421] on input "Excellent" at bounding box center [284, 417] width 12 height 20
radio input "true"
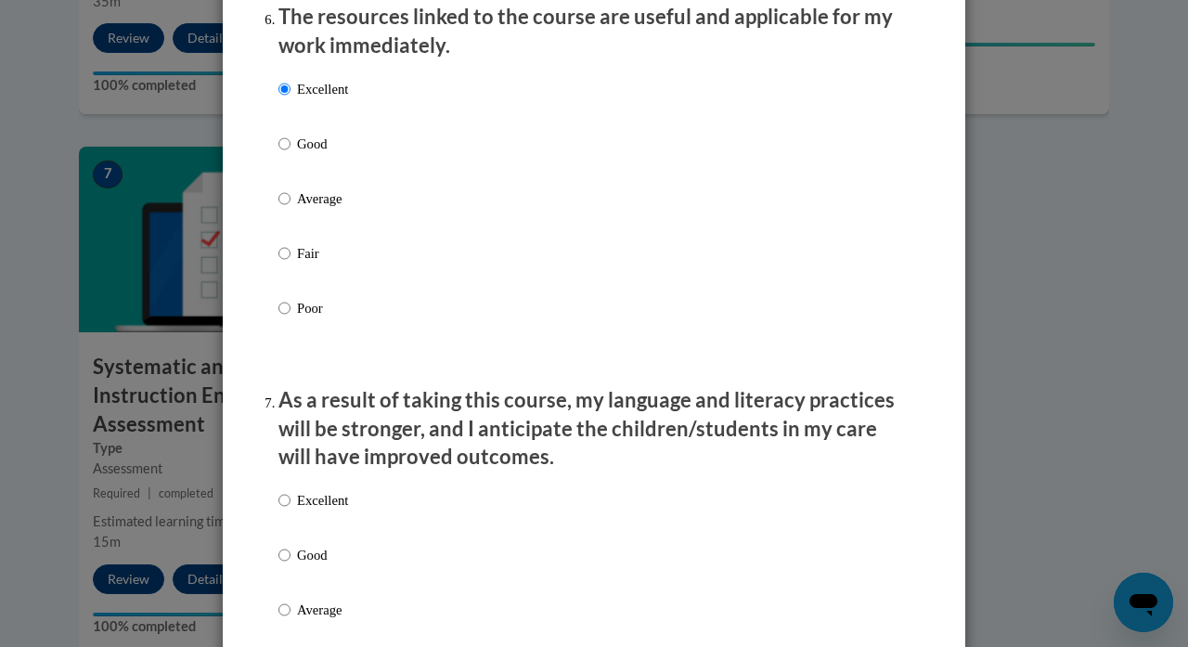
scroll to position [2124, 0]
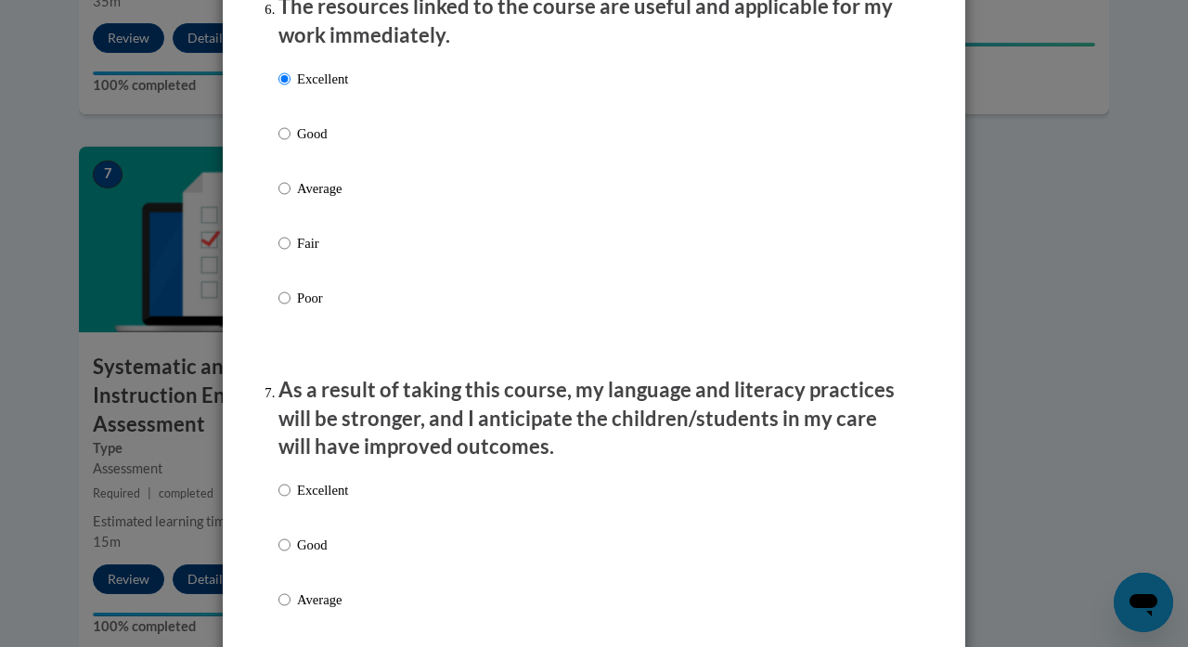
click at [321, 476] on div "Excellent Good Average Fair Poor" at bounding box center [313, 615] width 70 height 288
click at [321, 497] on p "Excellent" at bounding box center [322, 490] width 51 height 20
click at [291, 497] on input "Excellent" at bounding box center [284, 490] width 12 height 20
radio input "true"
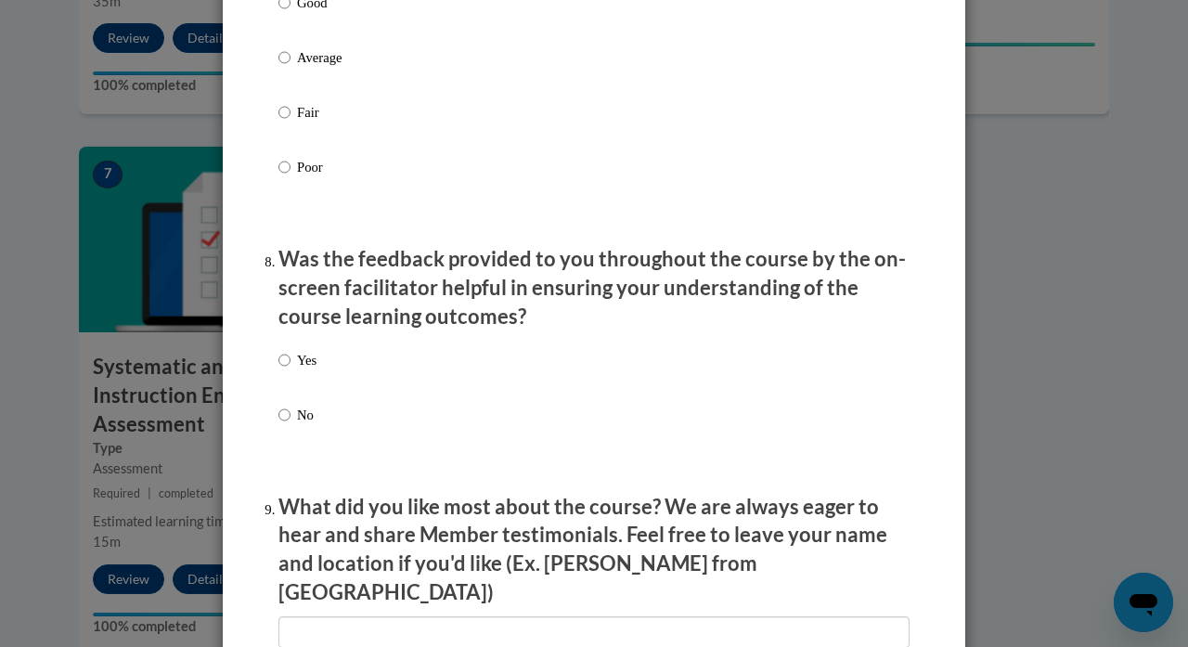
scroll to position [2681, 0]
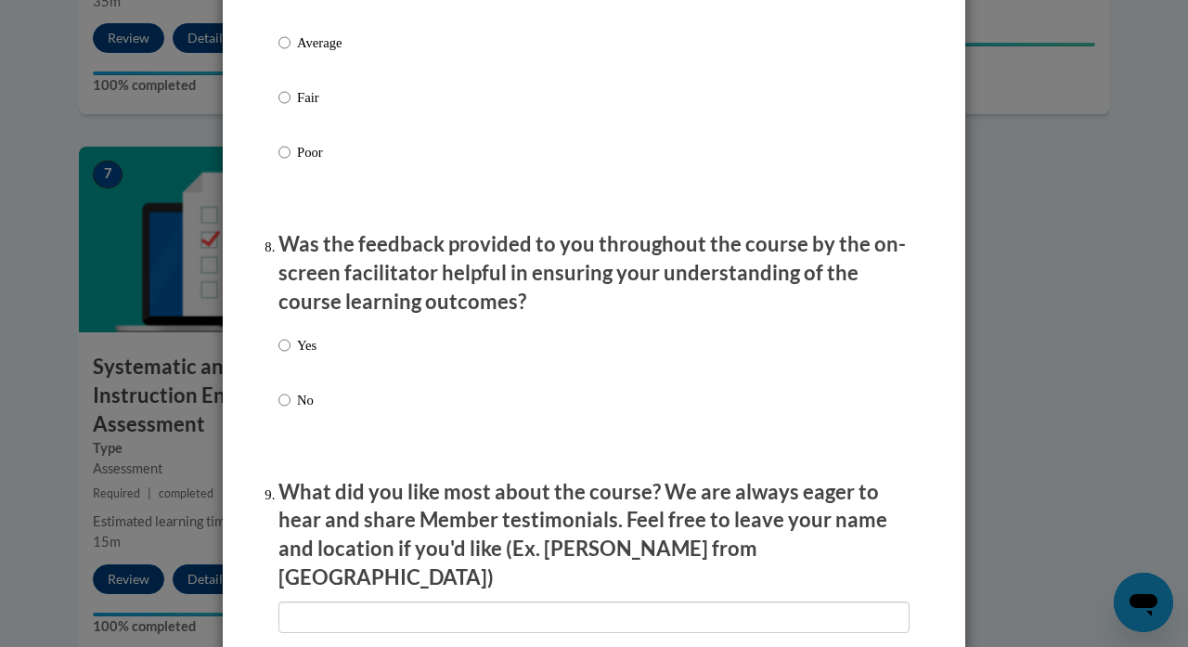
click at [304, 353] on p "Yes" at bounding box center [306, 345] width 19 height 20
click at [291, 353] on input "Yes" at bounding box center [284, 345] width 12 height 20
radio input "true"
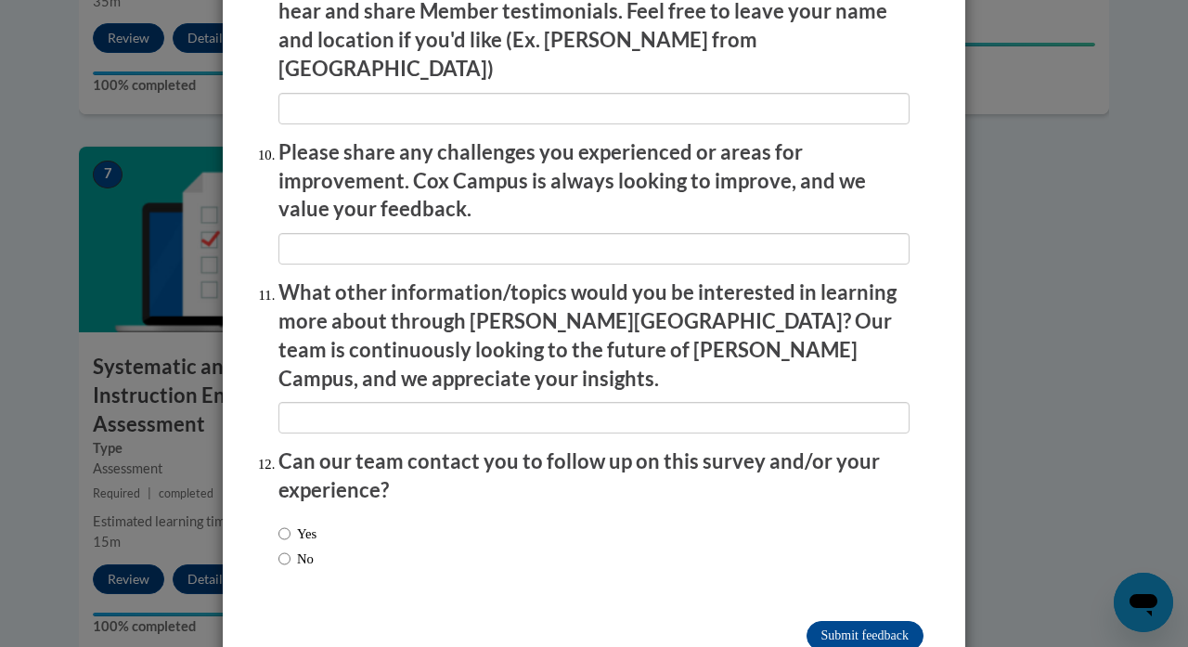
scroll to position [3188, 0]
click at [292, 524] on label "Yes" at bounding box center [297, 534] width 38 height 20
click at [291, 524] on input "Yes" at bounding box center [284, 534] width 12 height 20
radio input "true"
click at [285, 549] on input "No" at bounding box center [284, 559] width 12 height 20
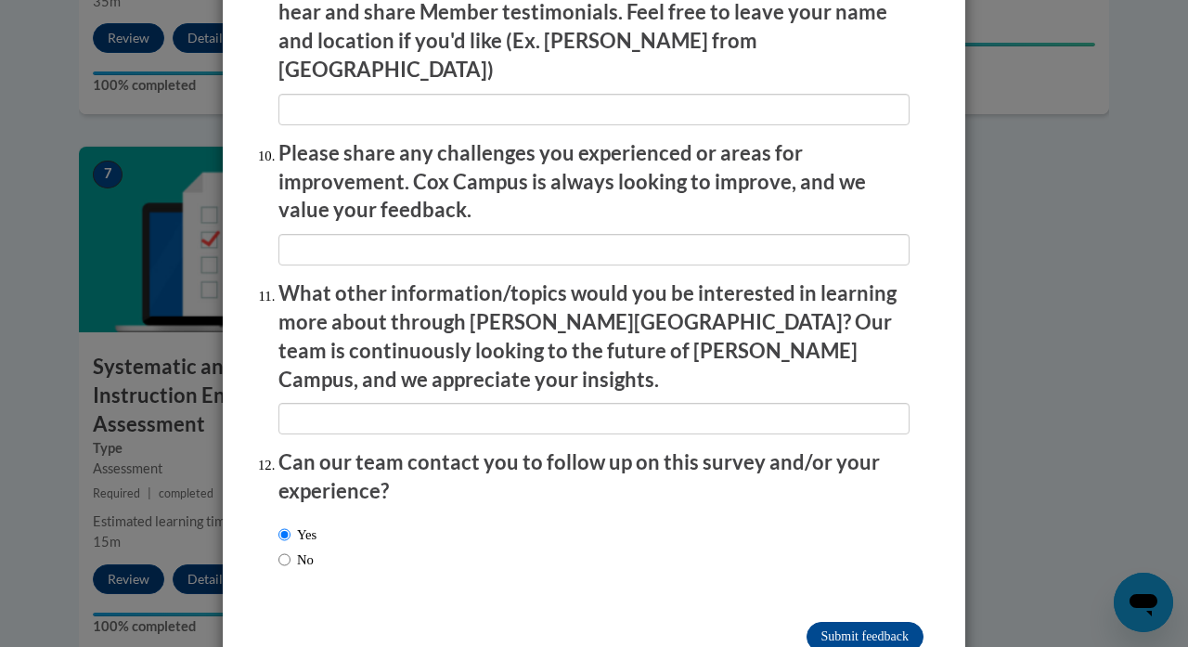
radio input "true"
click at [845, 622] on input "Submit feedback" at bounding box center [865, 637] width 117 height 30
